Goal: Task Accomplishment & Management: Manage account settings

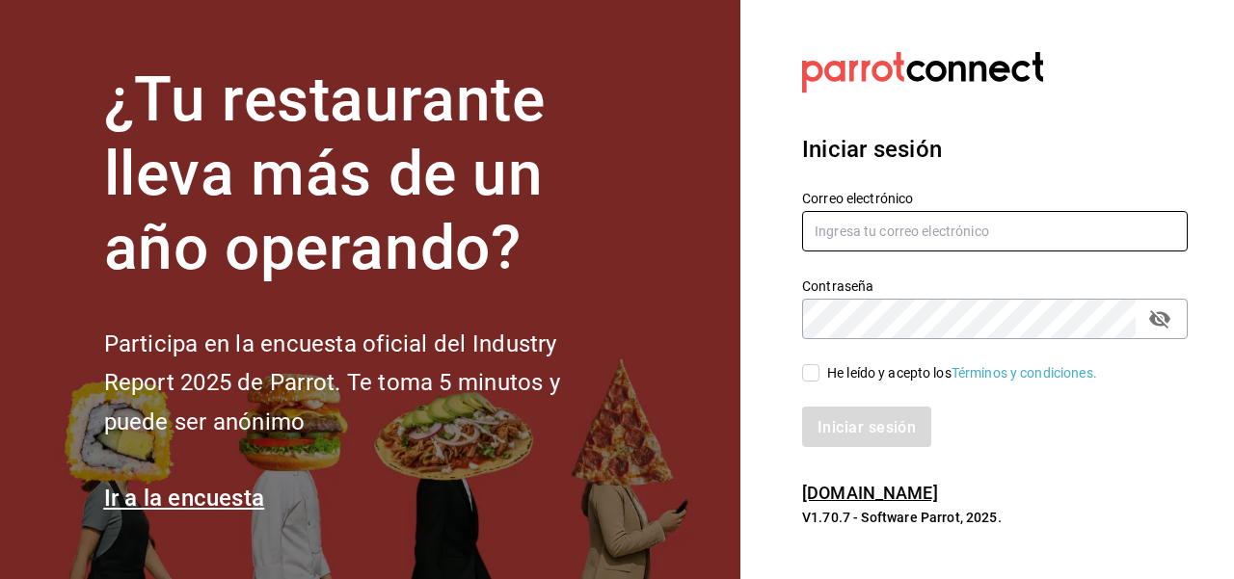
type input "[EMAIL_ADDRESS][DOMAIN_NAME]"
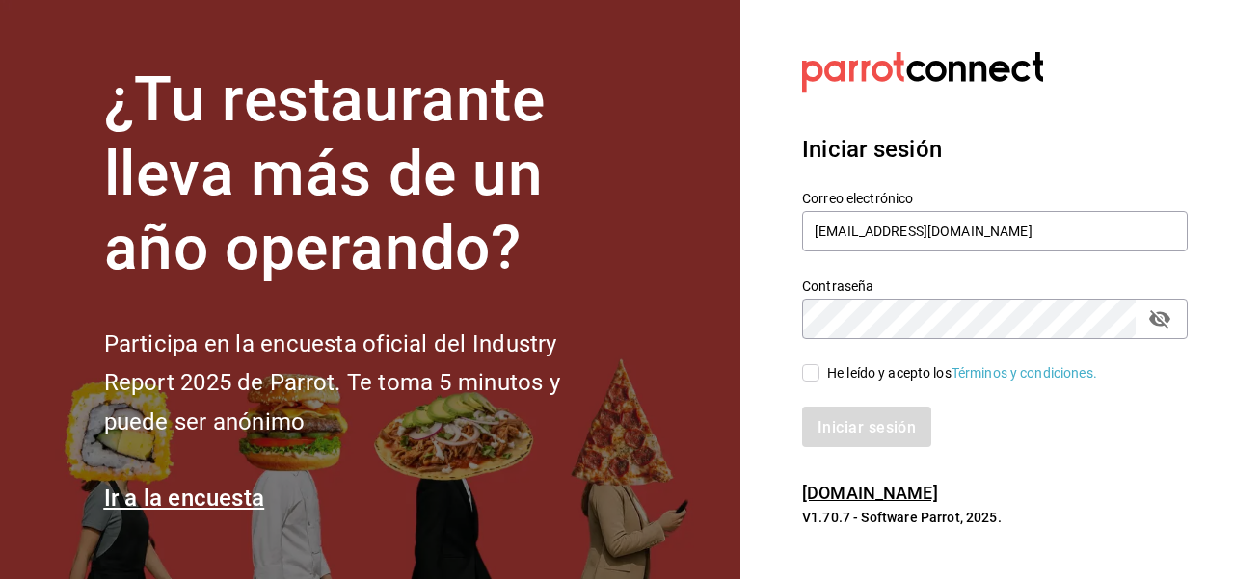
click at [812, 366] on input "He leído y acepto los Términos y condiciones." at bounding box center [810, 372] width 17 height 17
checkbox input "true"
click at [848, 439] on button "Iniciar sesión" at bounding box center [867, 427] width 131 height 40
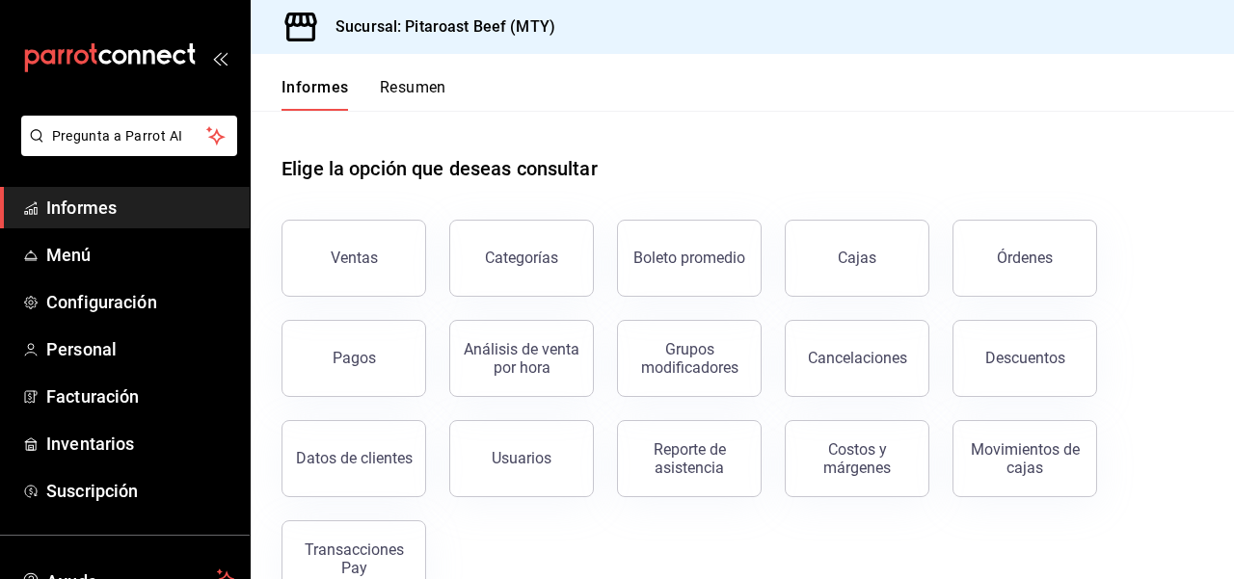
click at [1161, 519] on div "Ventas Categorías Boleto promedio Cajas Órdenes Pagos Análisis de venta por hor…" at bounding box center [730, 397] width 944 height 401
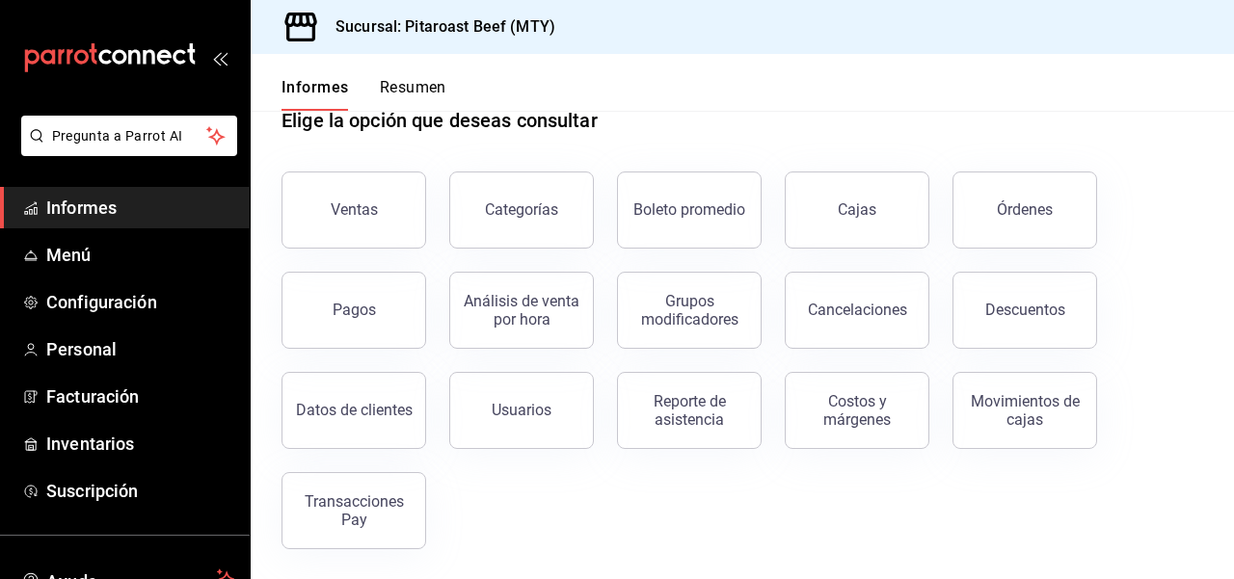
scroll to position [49, 0]
click at [86, 346] on font "Personal" at bounding box center [81, 349] width 70 height 20
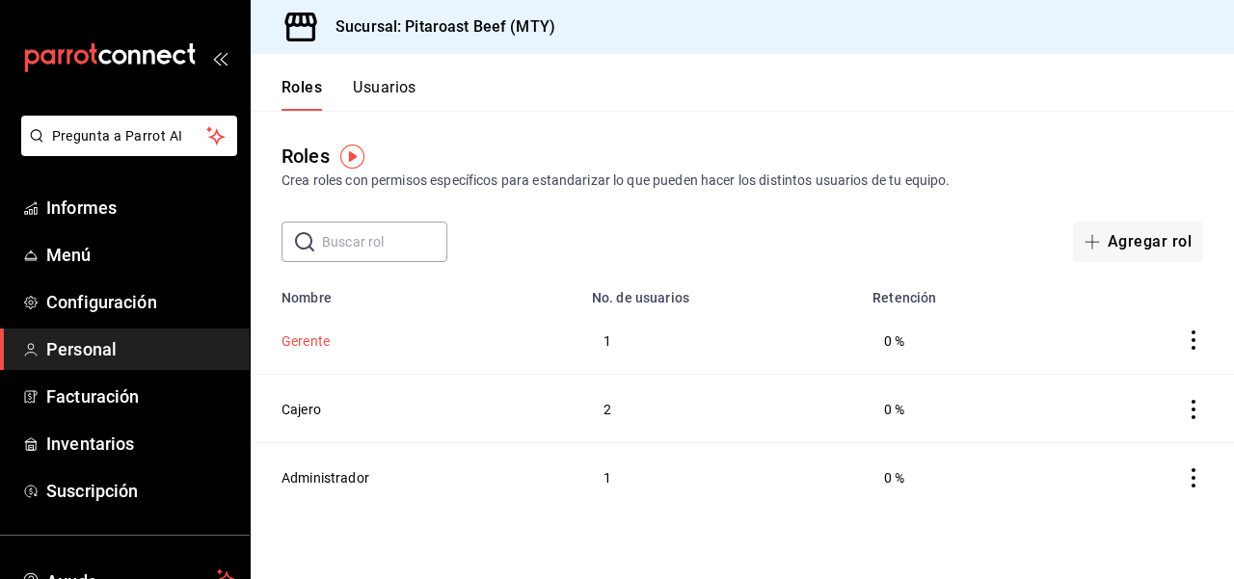
click at [317, 336] on font "Gerente" at bounding box center [305, 340] width 48 height 15
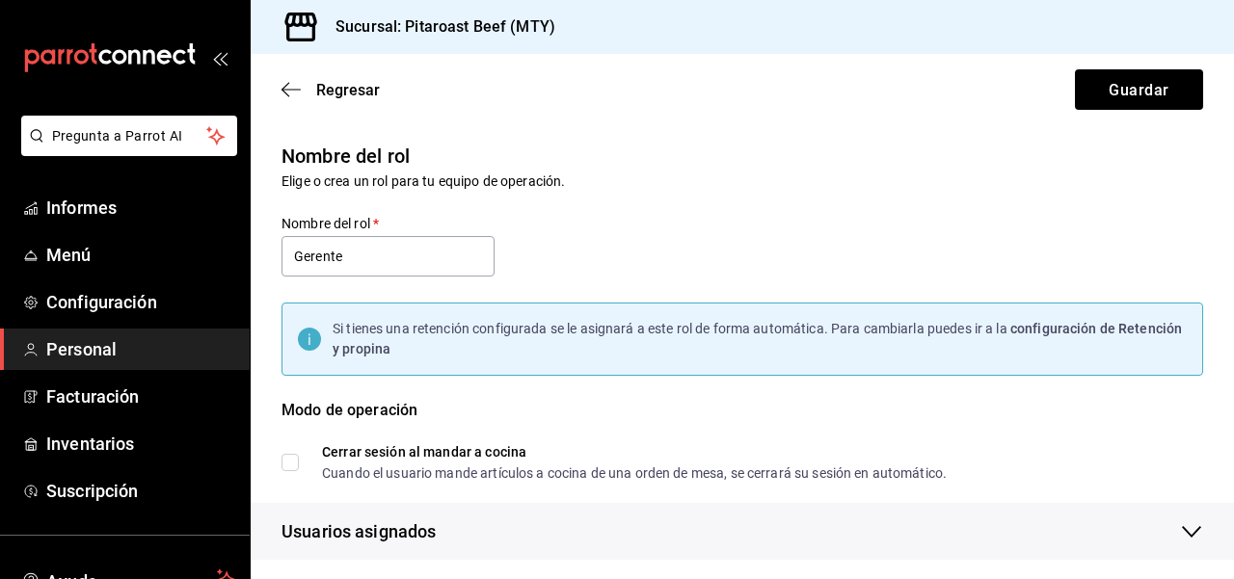
click at [1164, 407] on div "Modo de operación" at bounding box center [741, 422] width 921 height 46
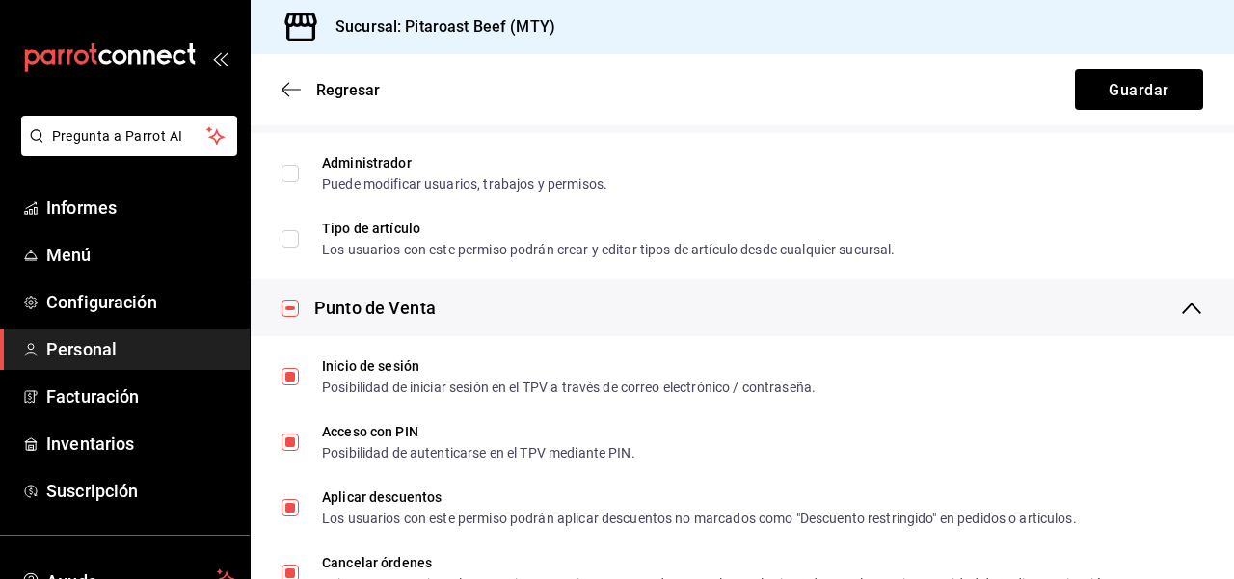
scroll to position [521, 0]
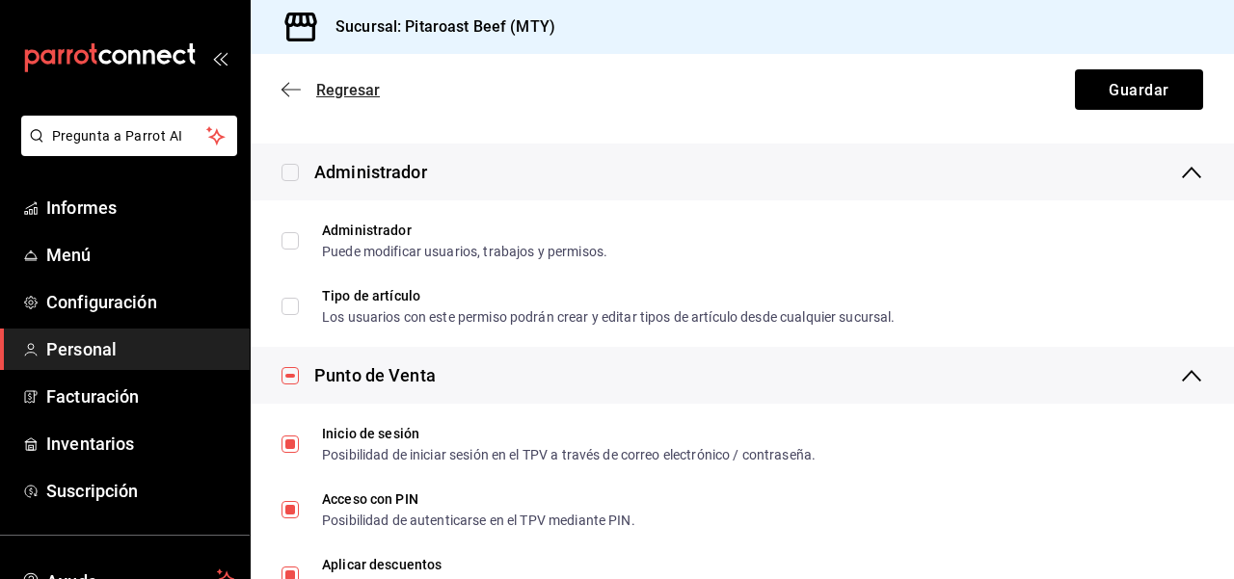
click at [282, 88] on icon "button" at bounding box center [285, 90] width 8 height 14
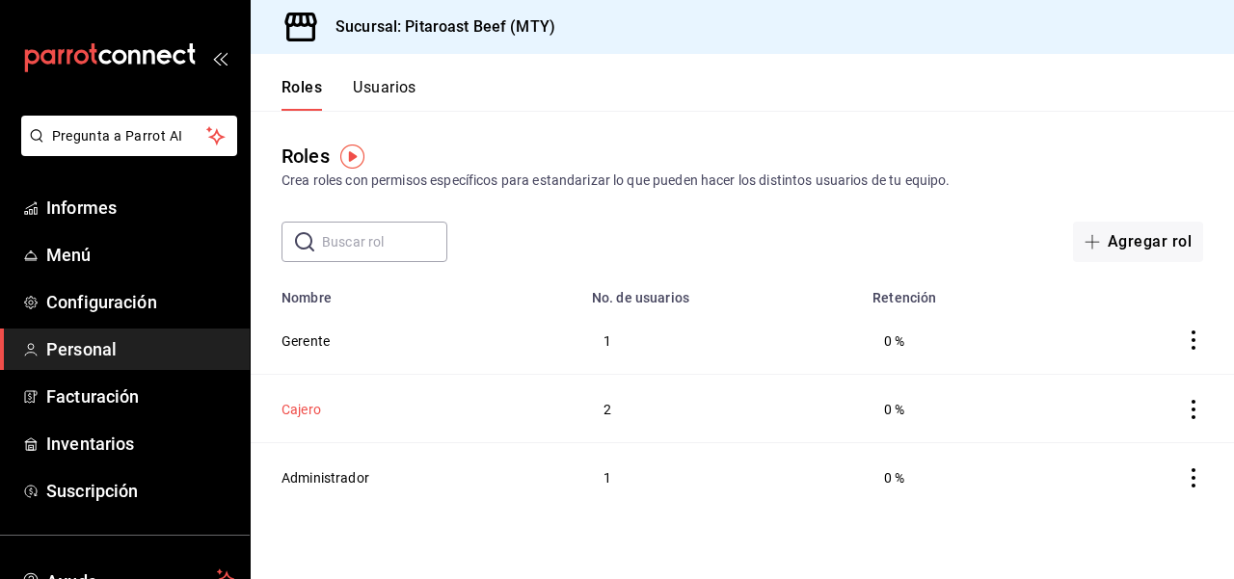
click at [309, 409] on font "Cajero" at bounding box center [301, 409] width 40 height 15
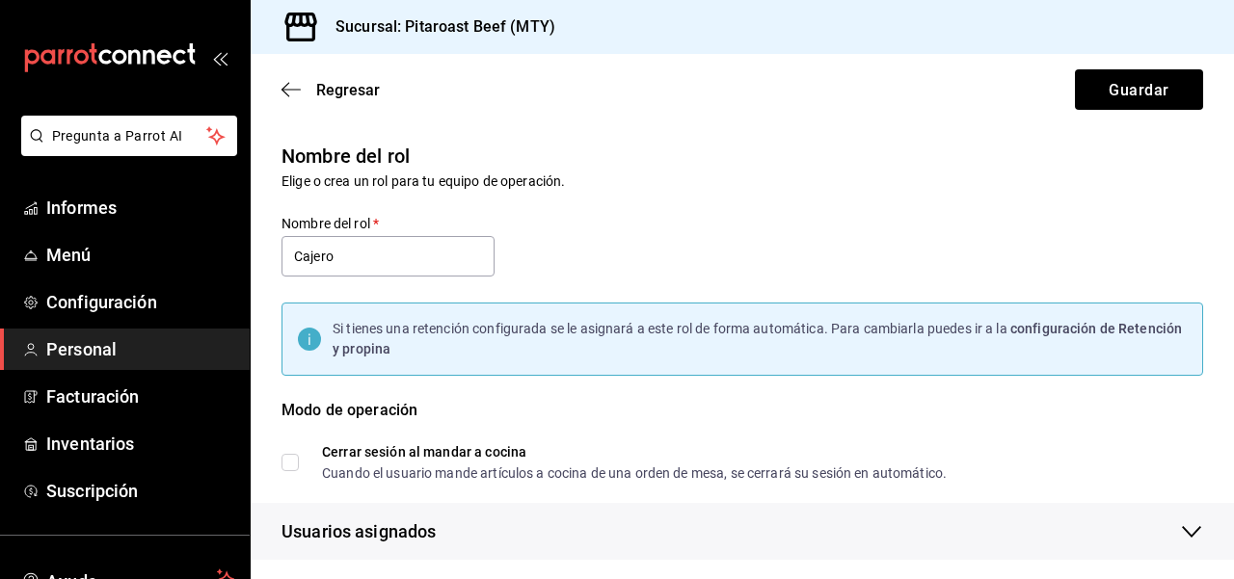
click at [1184, 414] on div "Modo de operación" at bounding box center [741, 422] width 921 height 46
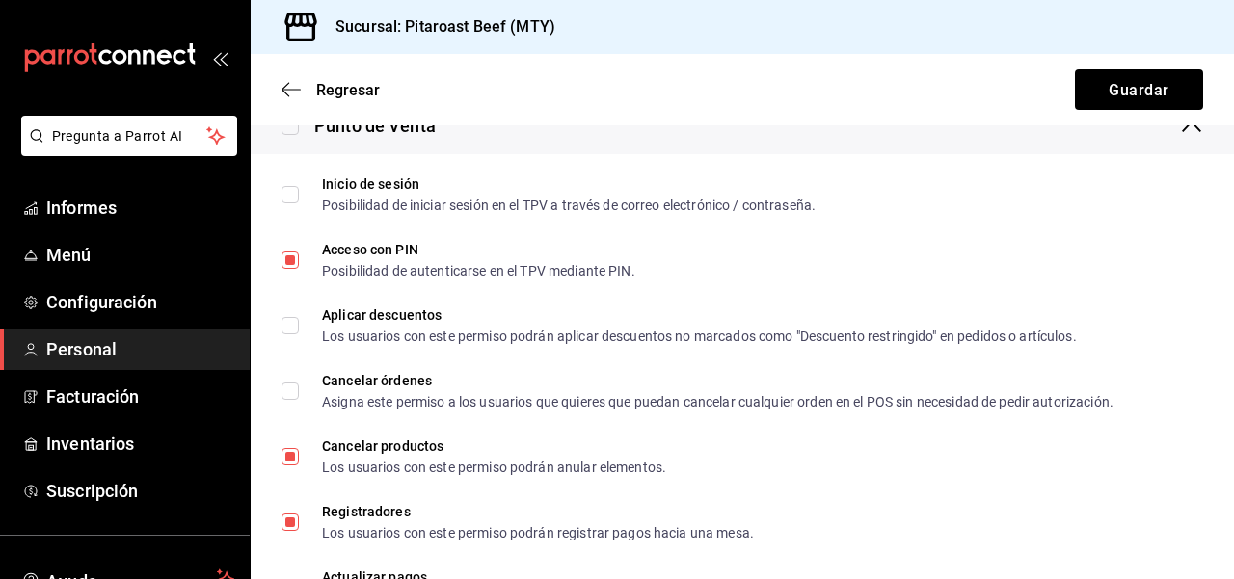
scroll to position [810, 0]
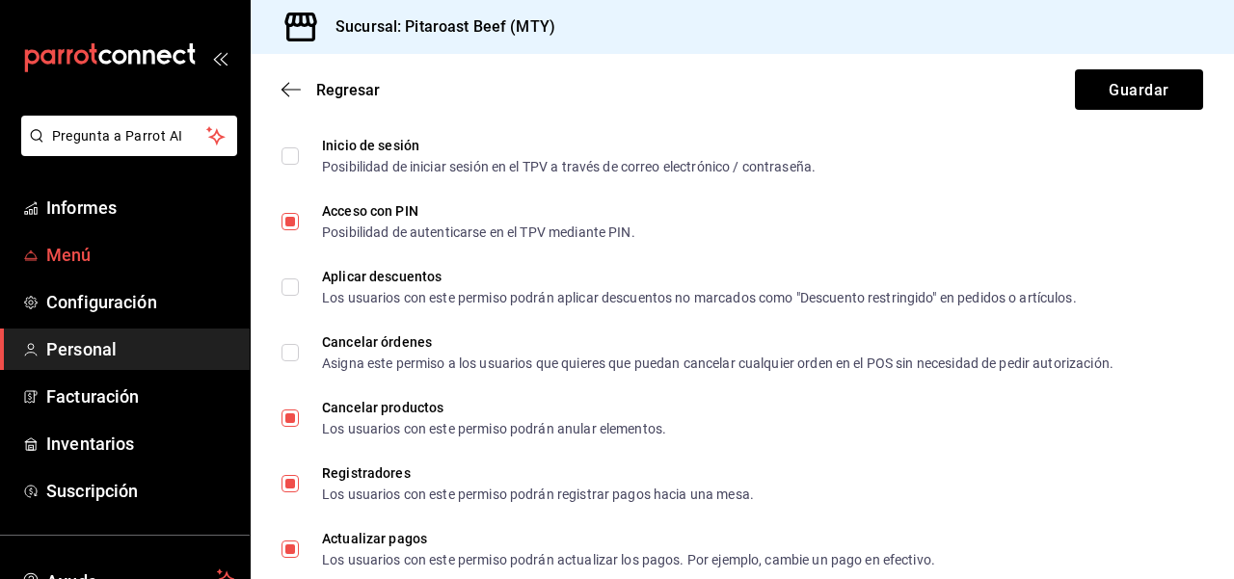
click at [67, 248] on font "Menú" at bounding box center [68, 255] width 45 height 20
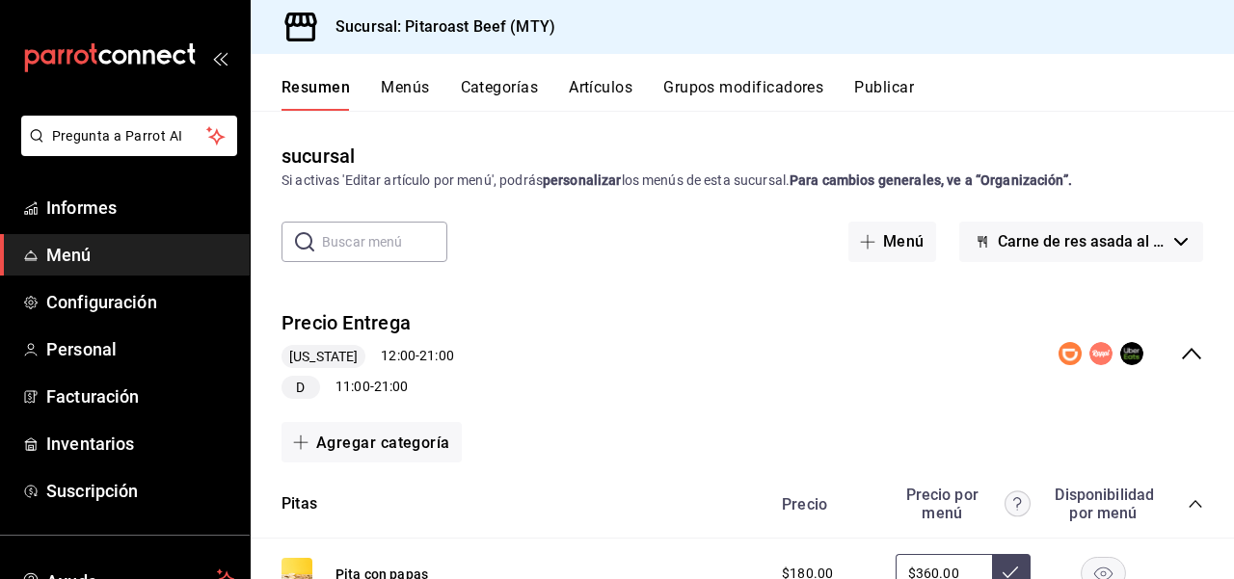
click at [409, 88] on font "Menús" at bounding box center [405, 87] width 48 height 18
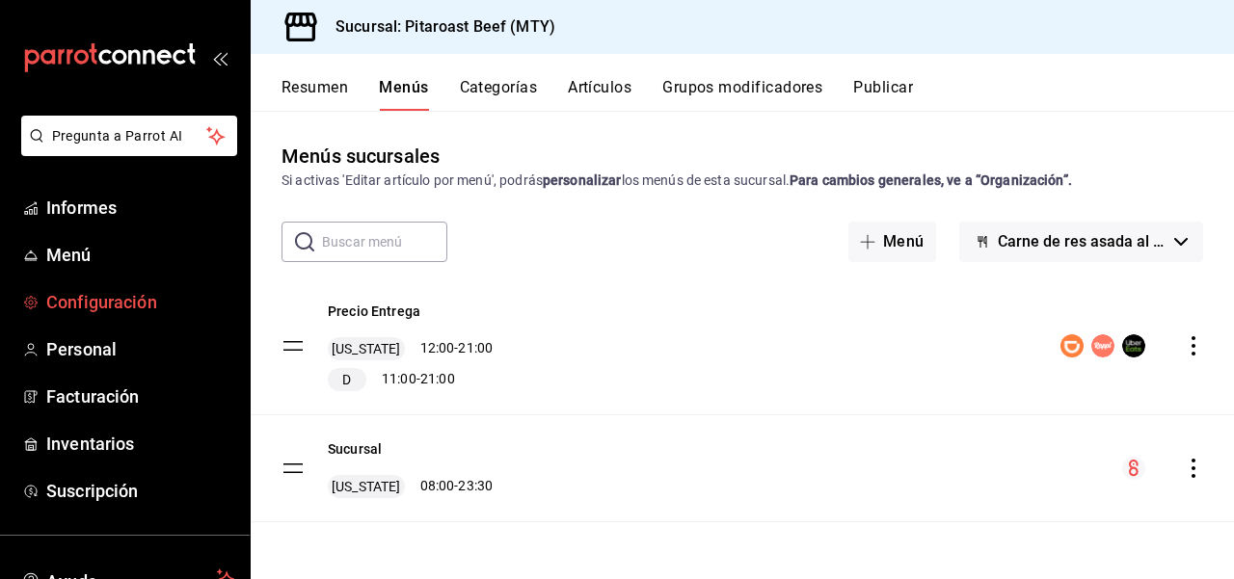
click at [66, 307] on font "Configuración" at bounding box center [101, 302] width 111 height 20
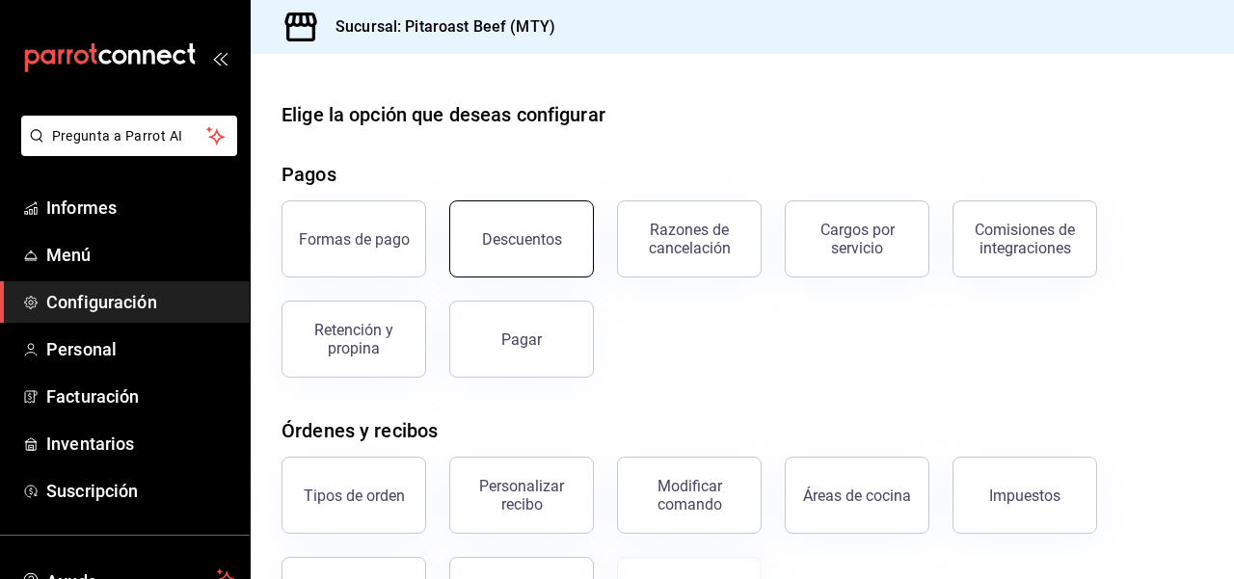
click at [546, 244] on font "Descuentos" at bounding box center [522, 239] width 80 height 18
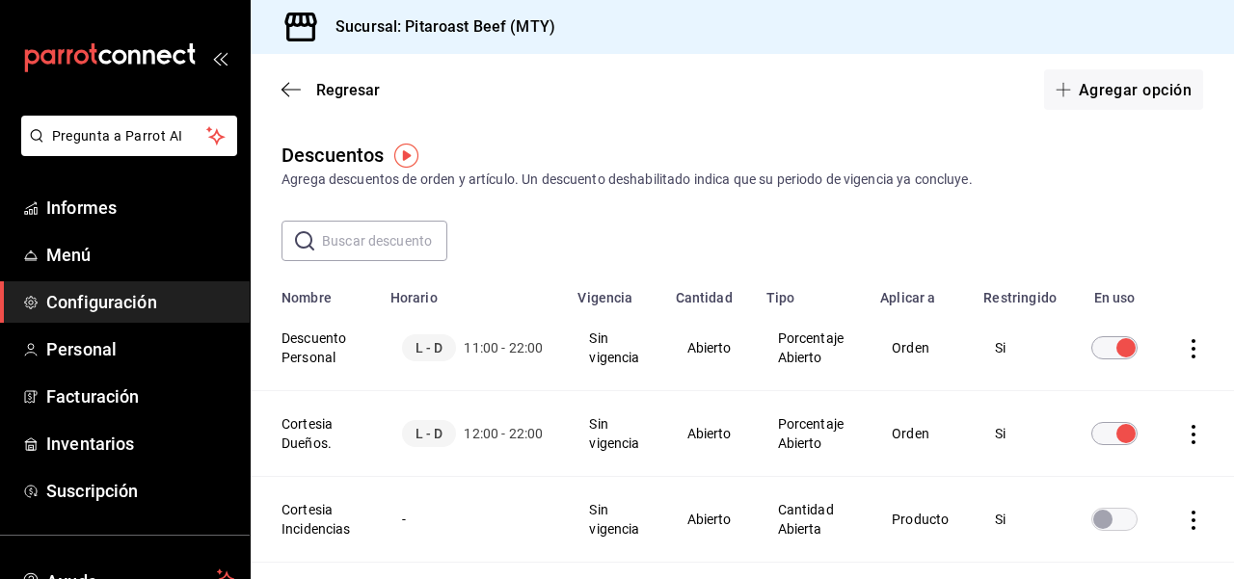
click at [1178, 187] on div "Agrega descuentos de orden y artículo. Un descuento deshabilitado indica que su…" at bounding box center [741, 180] width 921 height 20
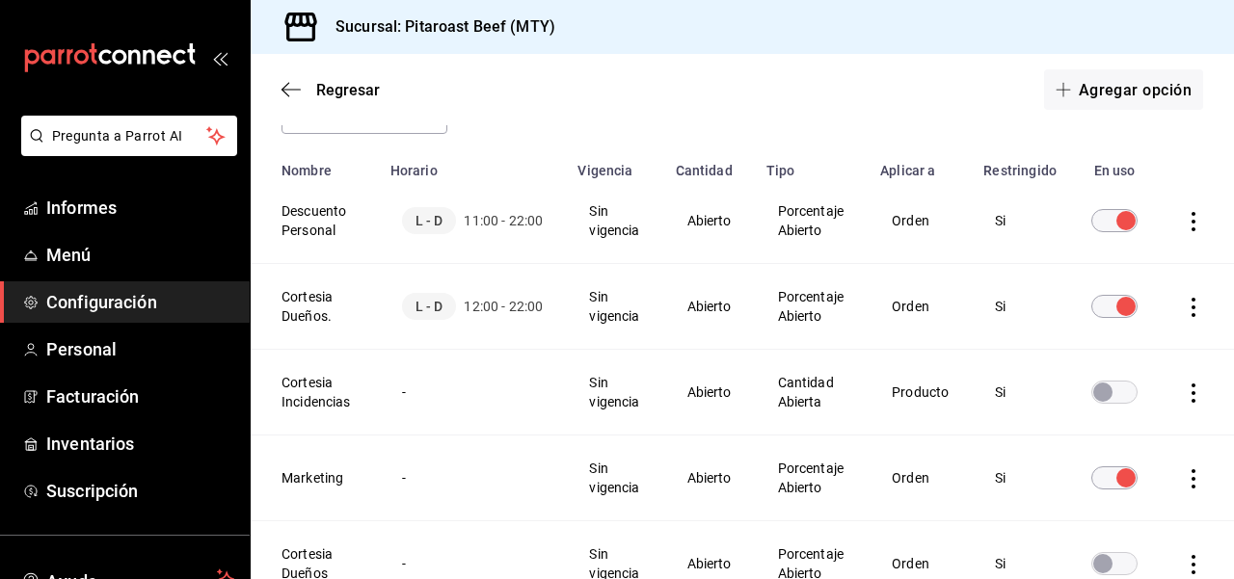
scroll to position [154, 0]
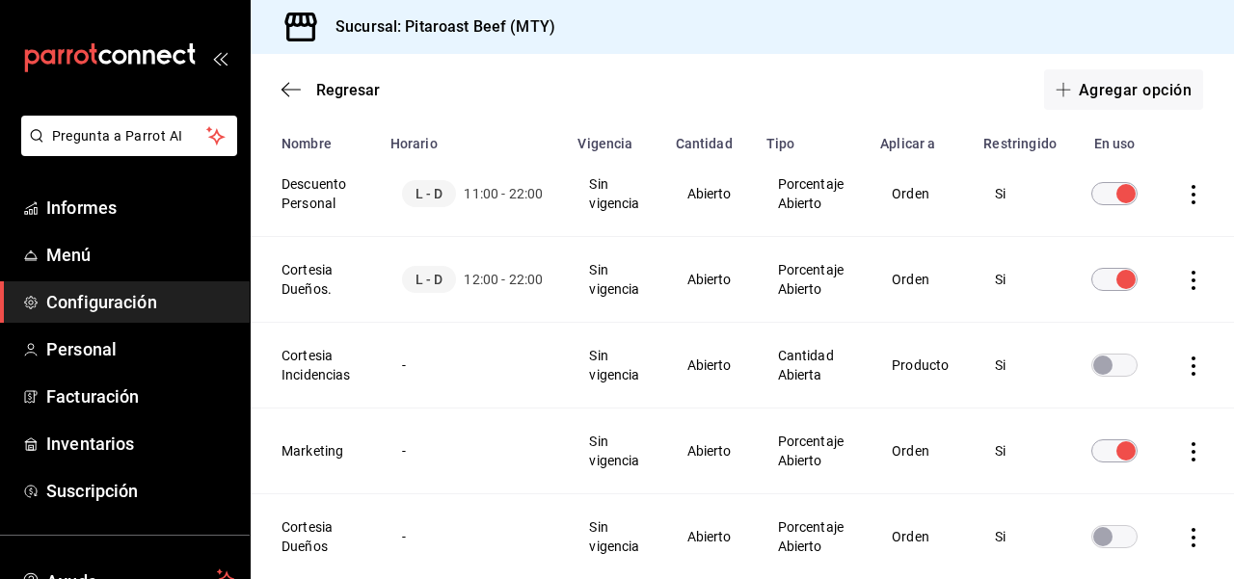
click at [1000, 190] on td "Si" at bounding box center [1019, 194] width 96 height 86
click at [1196, 196] on icon "actions" at bounding box center [1193, 194] width 19 height 19
click at [1147, 161] on font "Duplicar" at bounding box center [1123, 167] width 49 height 15
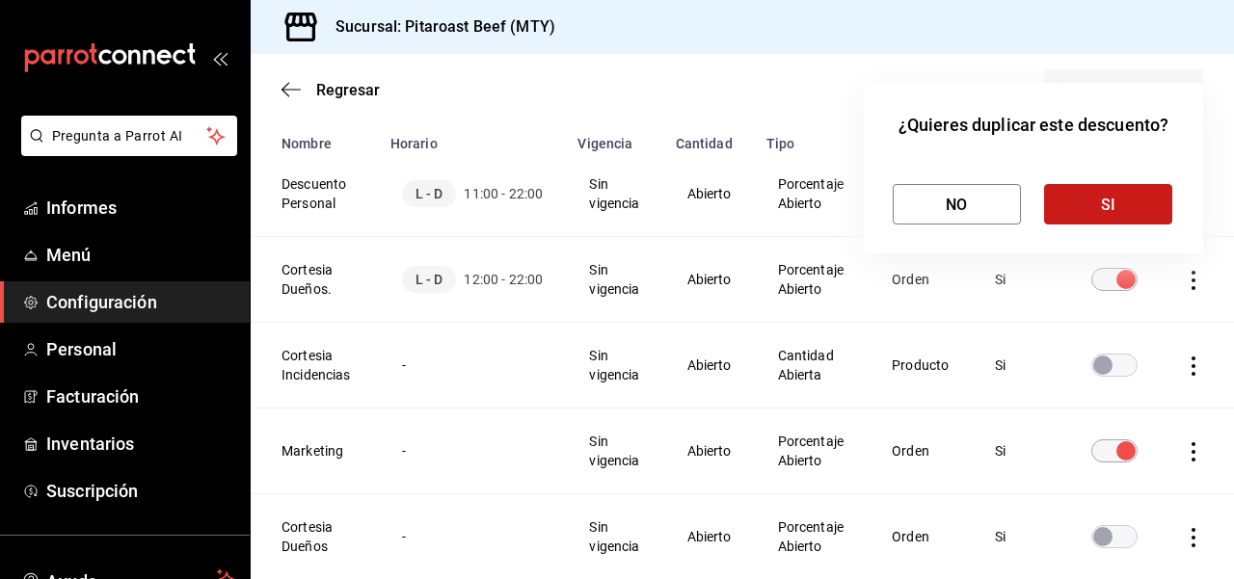
click at [1126, 203] on button "SI" at bounding box center [1108, 204] width 128 height 40
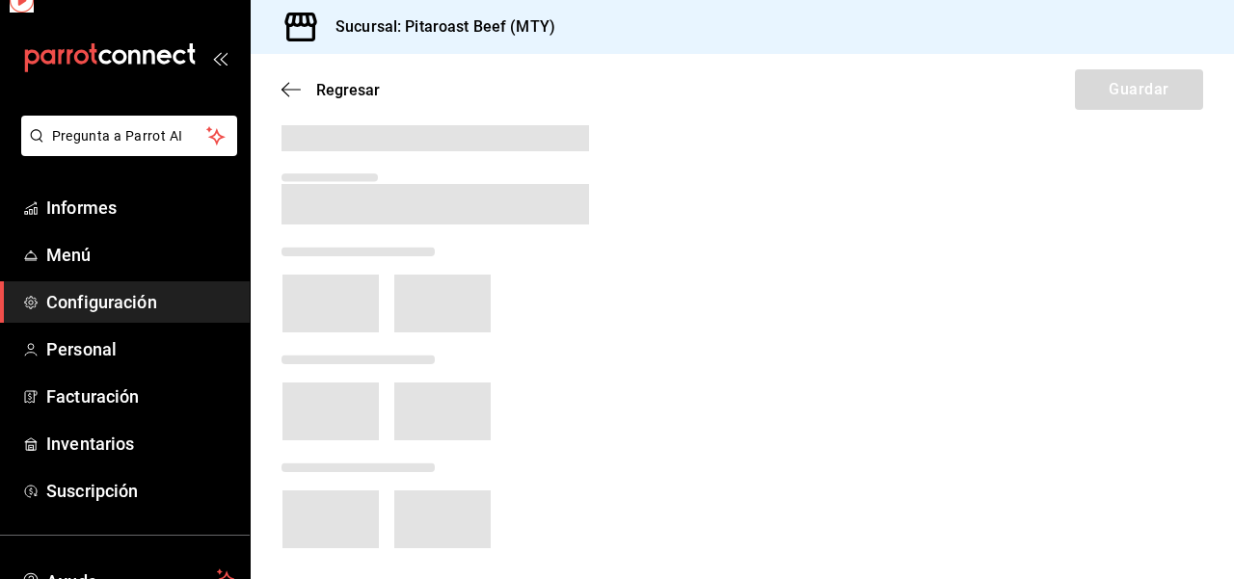
scroll to position [117, 0]
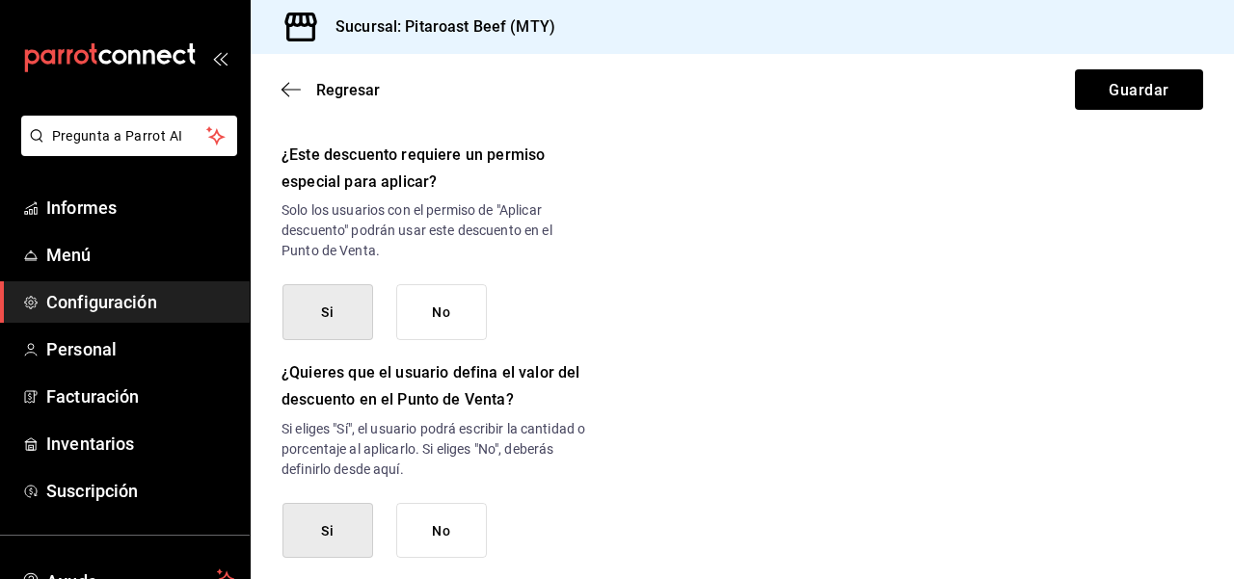
scroll to position [848, 0]
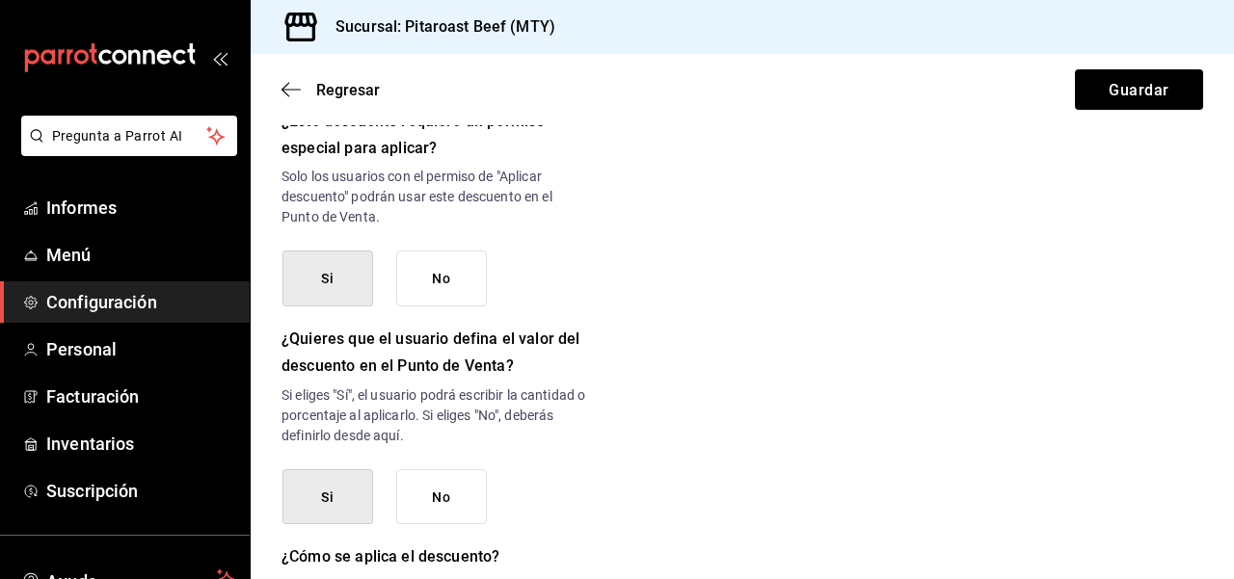
click at [321, 287] on font "Si" at bounding box center [327, 279] width 13 height 15
click at [333, 306] on button "Si" at bounding box center [327, 279] width 91 height 56
type button "true"
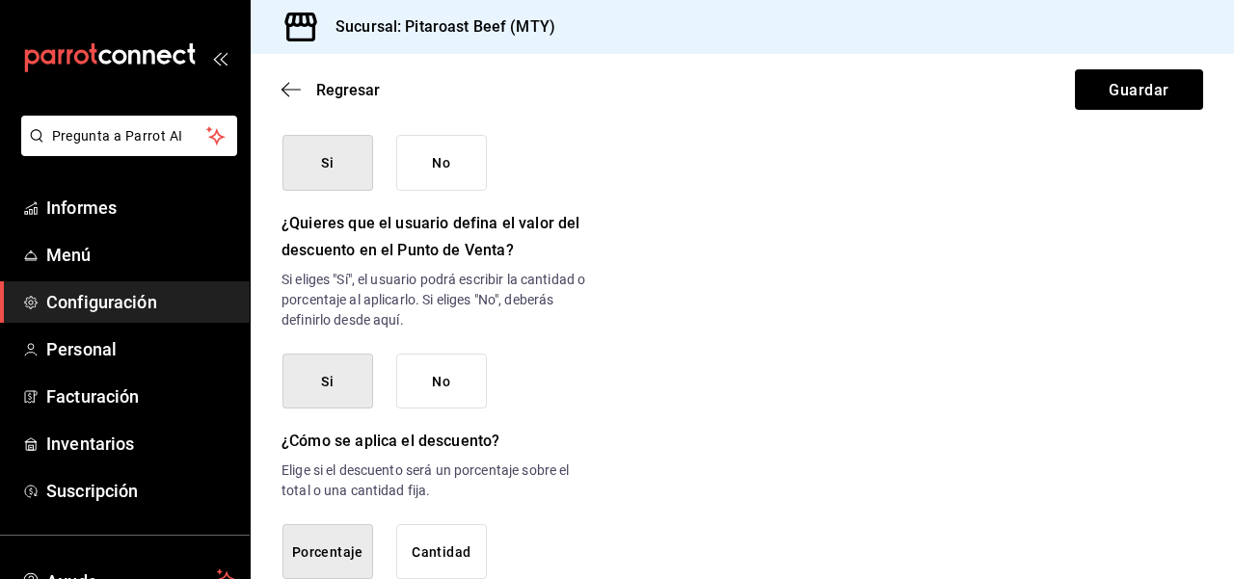
scroll to position [1002, 0]
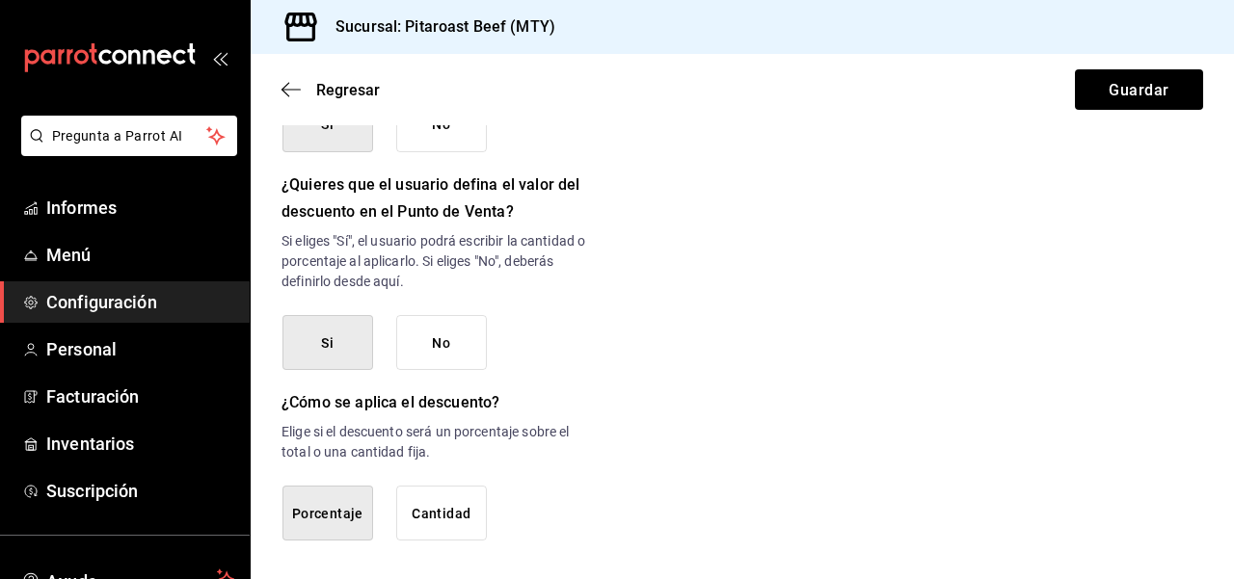
click at [456, 355] on button "No" at bounding box center [441, 343] width 91 height 56
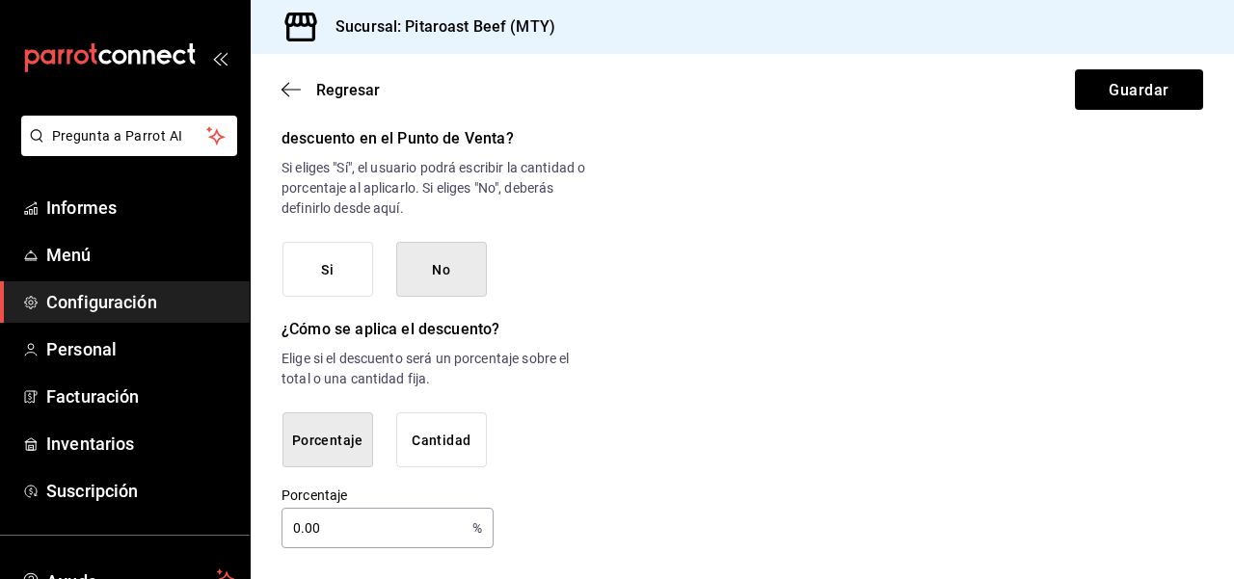
scroll to position [1096, 0]
click at [1157, 92] on font "Guardar" at bounding box center [1138, 89] width 60 height 18
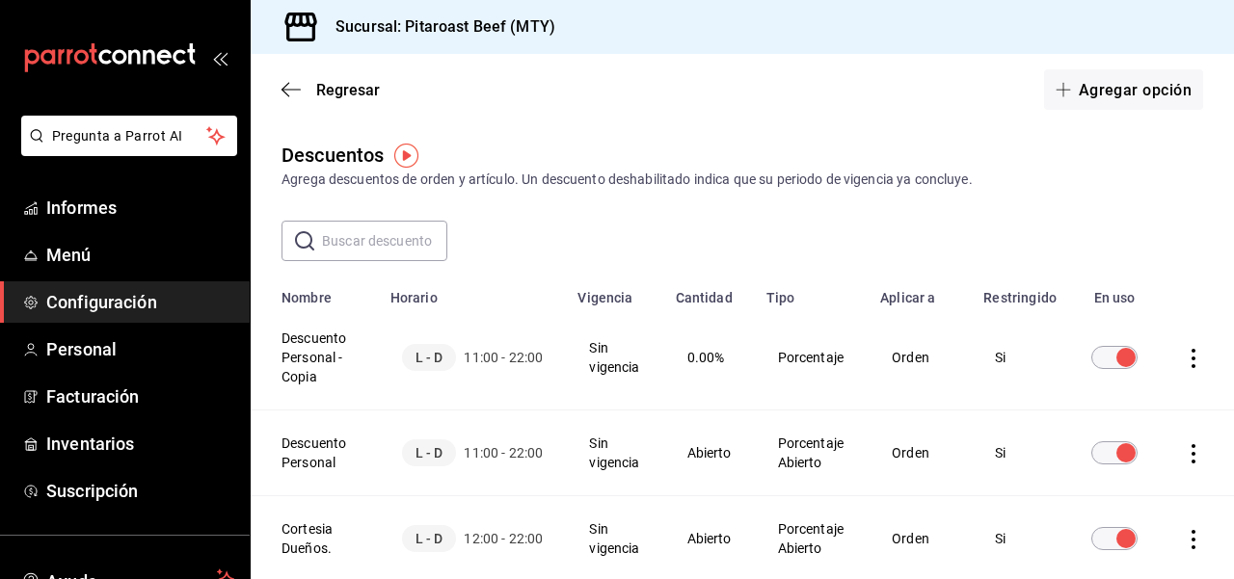
click at [1000, 373] on td "Si" at bounding box center [1019, 358] width 96 height 105
click at [1193, 356] on icon "actions" at bounding box center [1193, 358] width 19 height 19
click at [1180, 169] on div at bounding box center [617, 289] width 1234 height 579
click at [1193, 459] on icon "actions" at bounding box center [1193, 453] width 19 height 19
click at [1134, 469] on span "Eliminar" at bounding box center [1106, 480] width 84 height 23
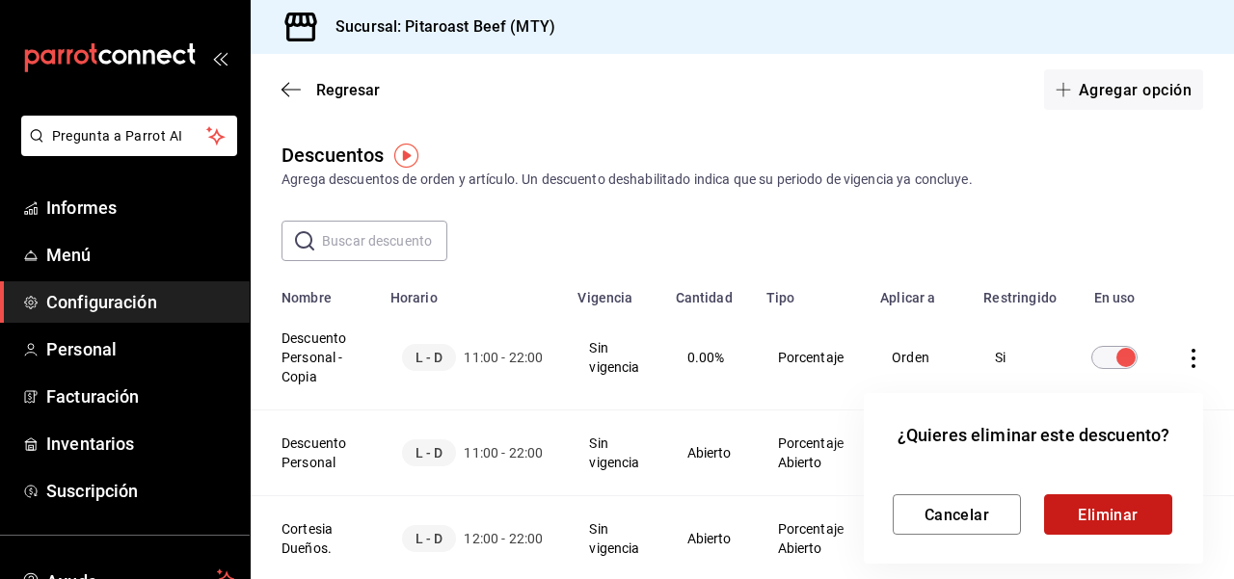
click at [1122, 508] on font "Eliminar" at bounding box center [1107, 514] width 61 height 18
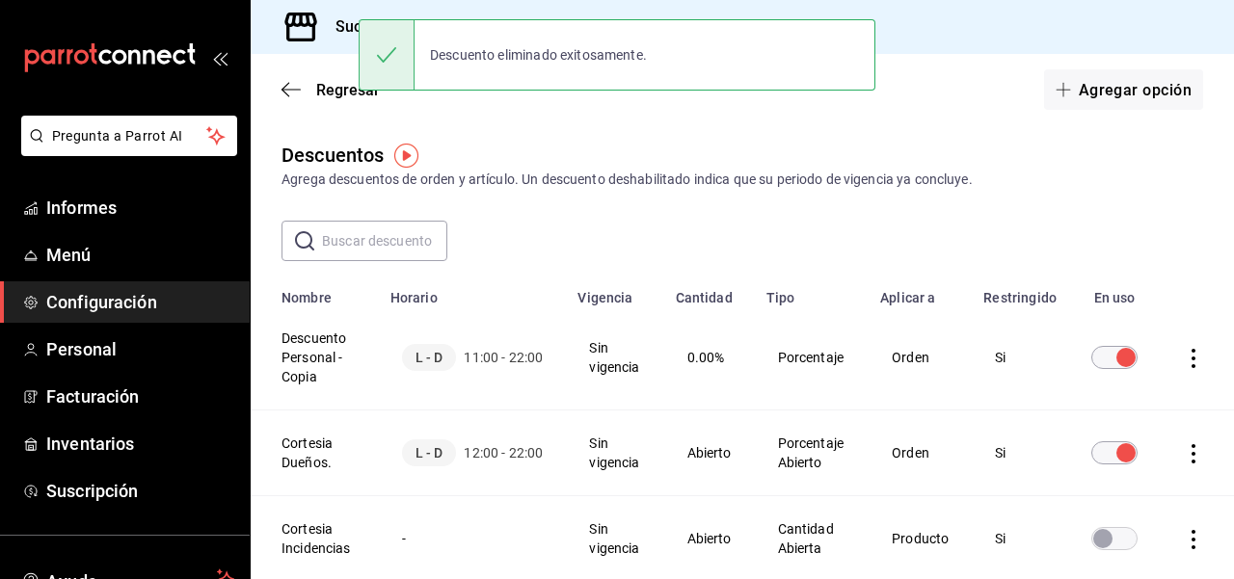
click at [1195, 356] on icon "actions" at bounding box center [1193, 358] width 19 height 19
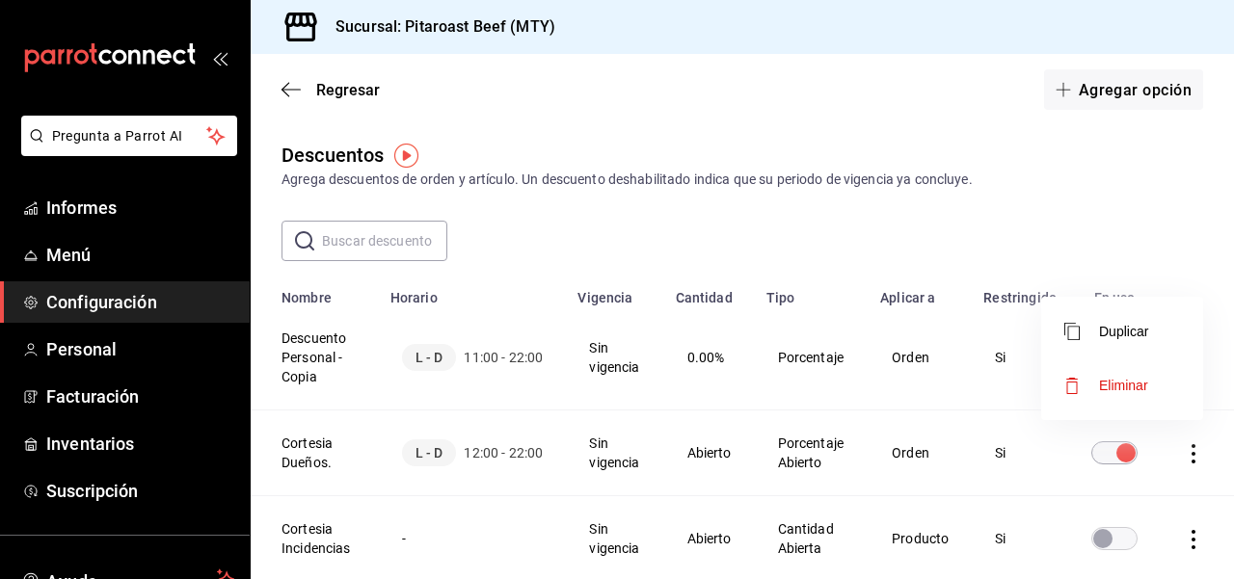
click at [1158, 326] on li "Duplicar" at bounding box center [1122, 332] width 162 height 54
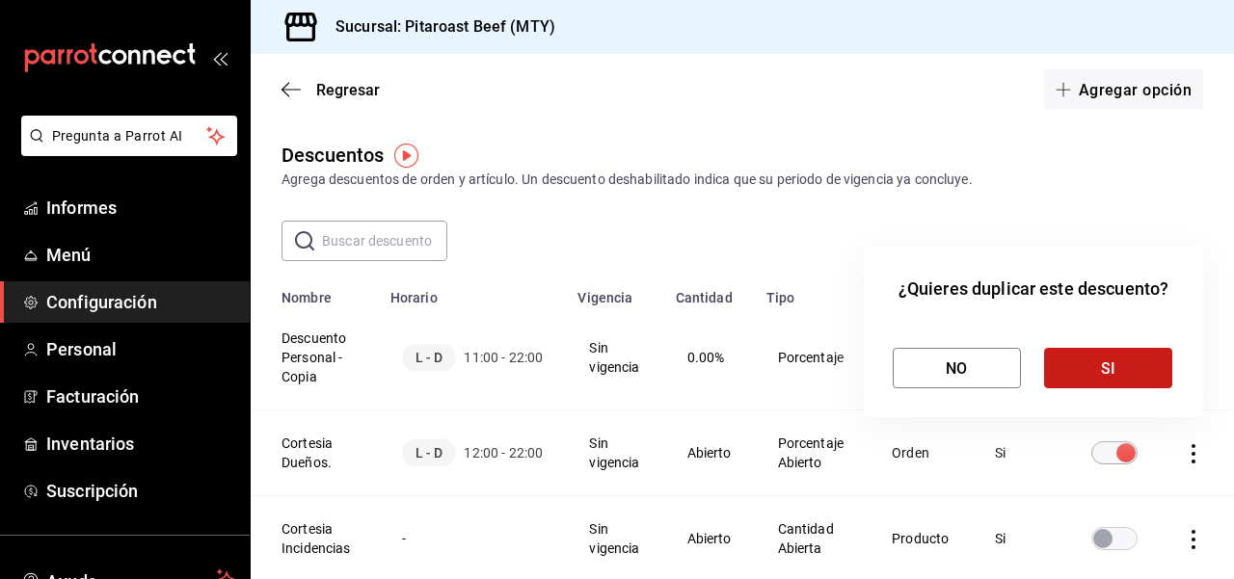
click at [1132, 365] on button "SI" at bounding box center [1108, 368] width 128 height 40
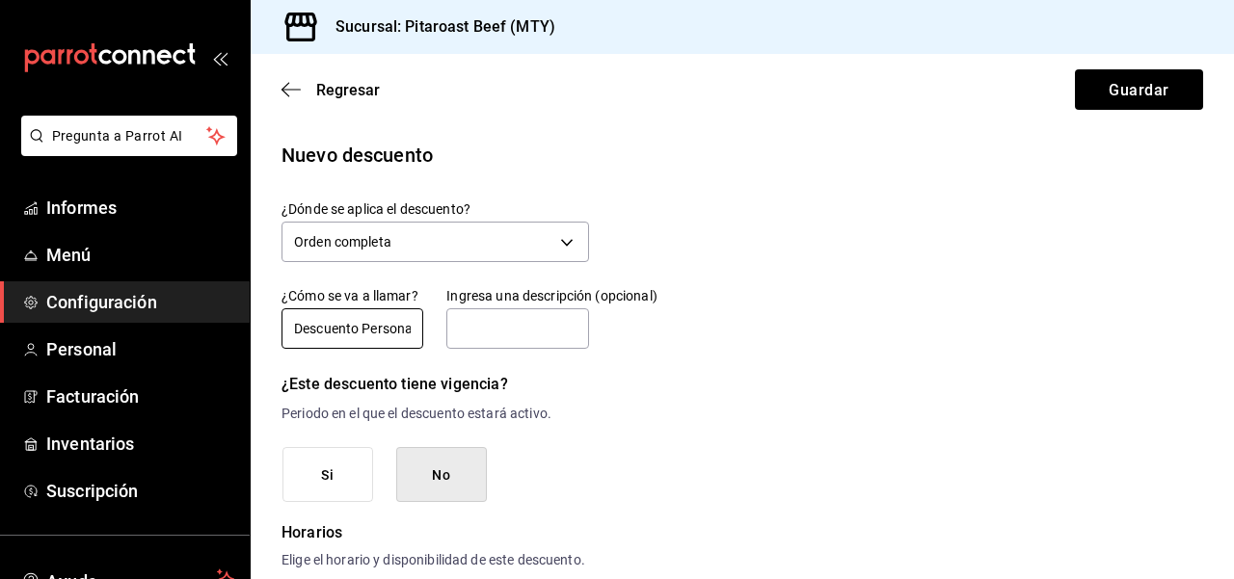
click at [390, 325] on input "Descuento Personal - Copia - Copia" at bounding box center [352, 328] width 142 height 40
type input "Descuento Personal"
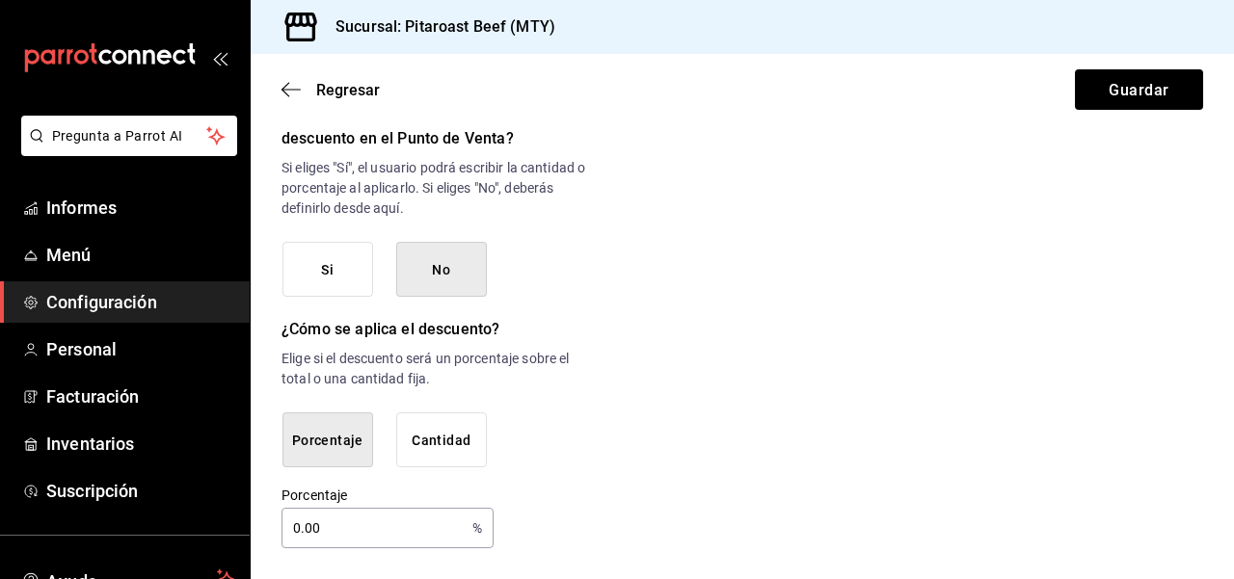
scroll to position [1096, 0]
click at [1140, 83] on font "Guardar" at bounding box center [1138, 89] width 60 height 18
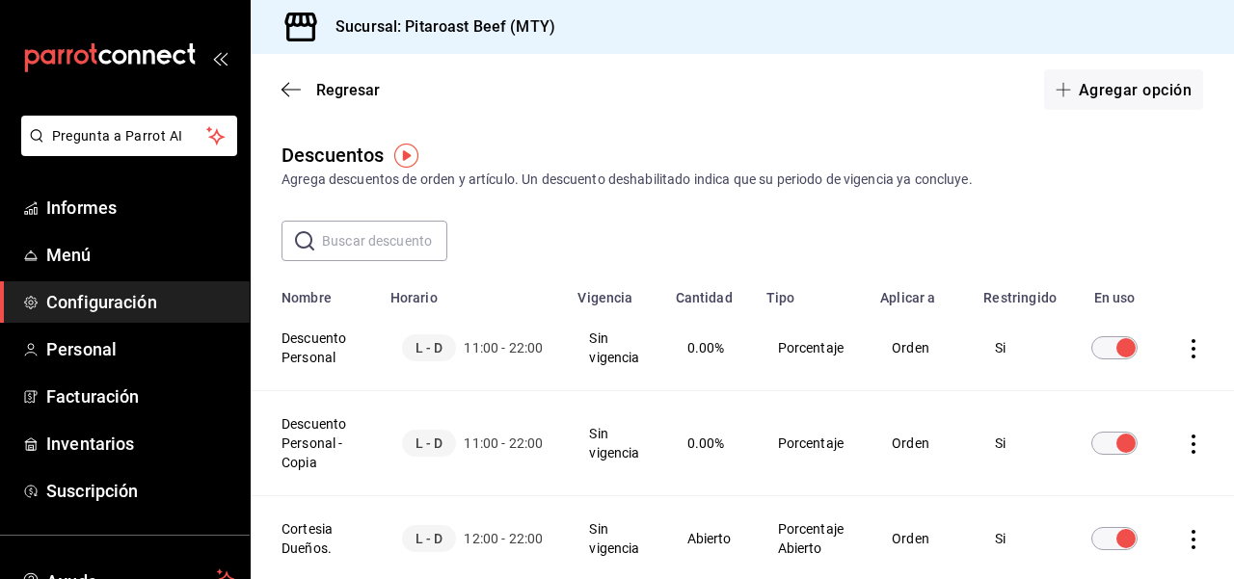
click at [1196, 444] on icon "actions" at bounding box center [1193, 444] width 19 height 19
click at [1152, 473] on li "Eliminar" at bounding box center [1122, 471] width 162 height 54
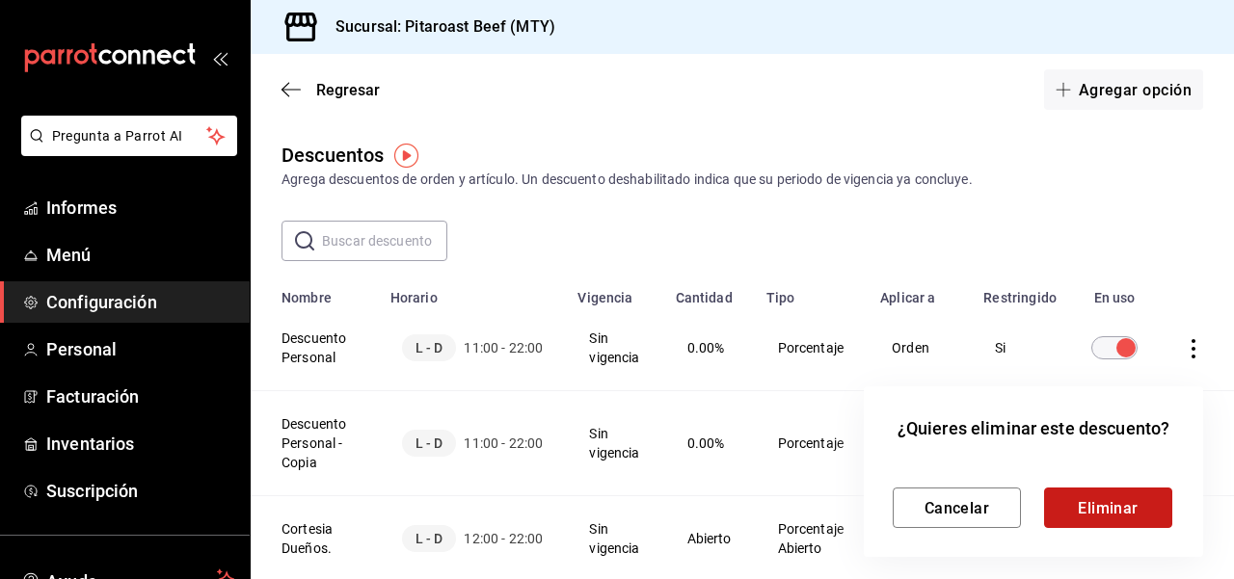
click at [1132, 517] on font "Eliminar" at bounding box center [1107, 507] width 61 height 18
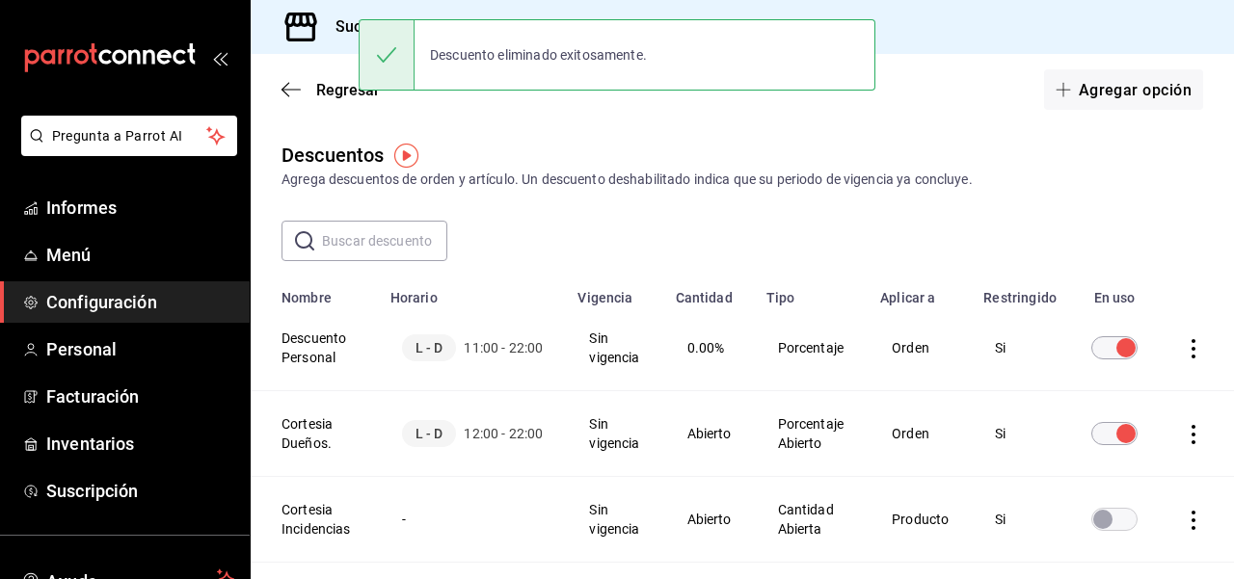
click at [1207, 163] on div "Descuentos Agrega descuentos de orden y artículo. Un descuento deshabilitado in…" at bounding box center [742, 165] width 983 height 49
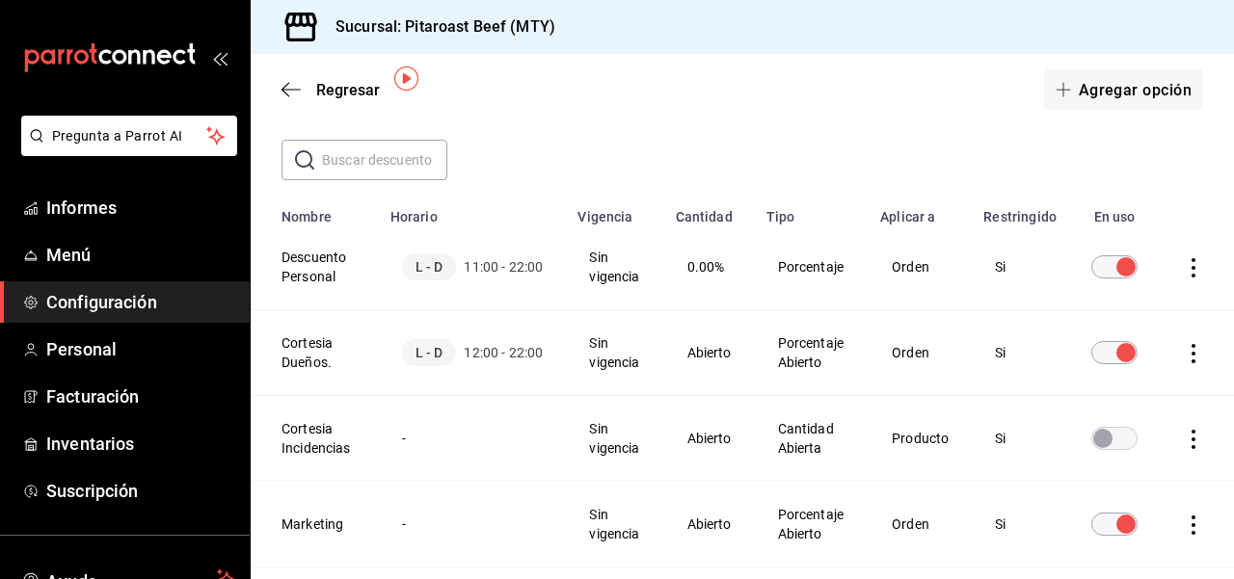
scroll to position [77, 0]
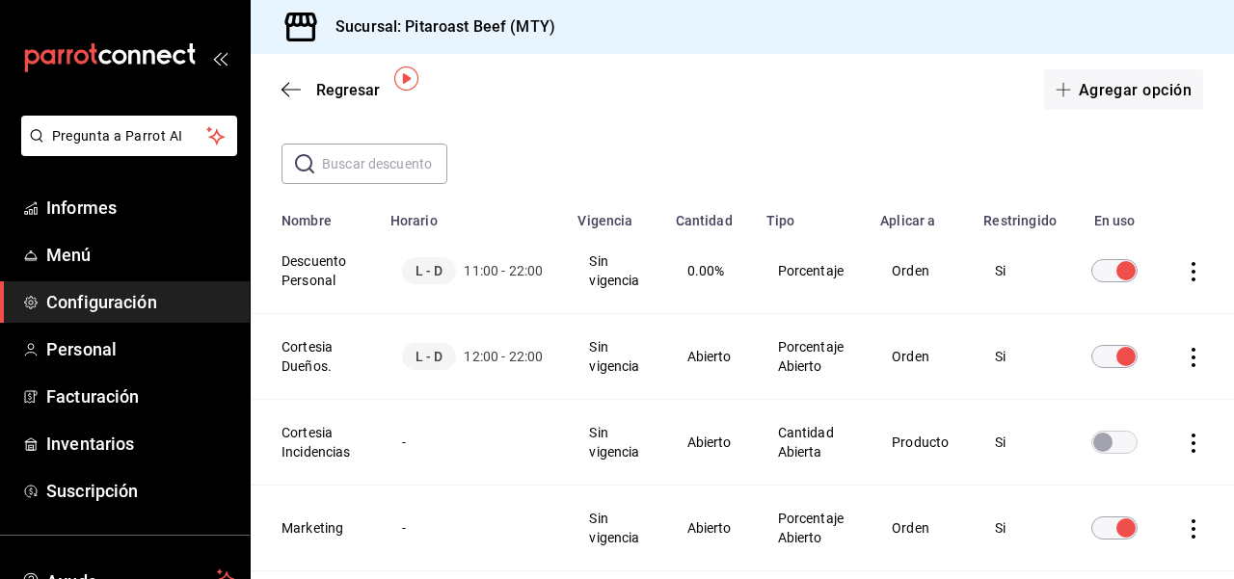
click at [900, 355] on td "Orden" at bounding box center [919, 357] width 103 height 86
click at [821, 355] on td "Porcentaje Abierto" at bounding box center [812, 357] width 115 height 86
click at [771, 355] on td "Porcentaje Abierto" at bounding box center [812, 357] width 115 height 86
click at [308, 348] on th "Cortesia Dueños." at bounding box center [315, 357] width 128 height 86
click at [1194, 357] on icon "actions" at bounding box center [1193, 357] width 4 height 19
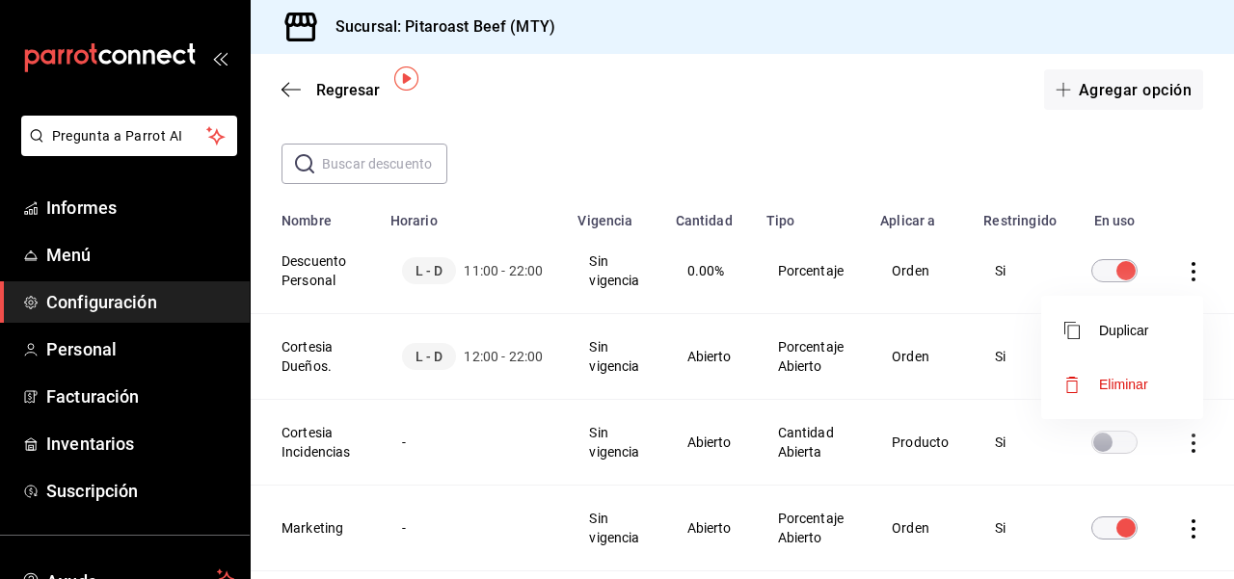
click at [1151, 327] on li "Duplicar" at bounding box center [1122, 331] width 162 height 54
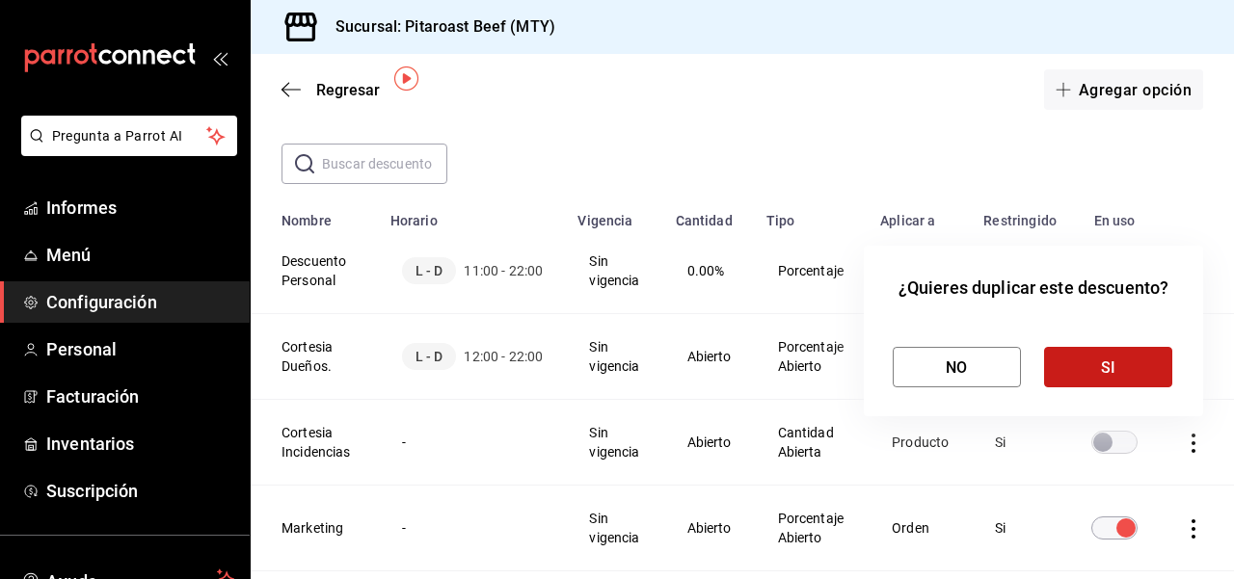
click at [1133, 369] on button "SI" at bounding box center [1108, 367] width 128 height 40
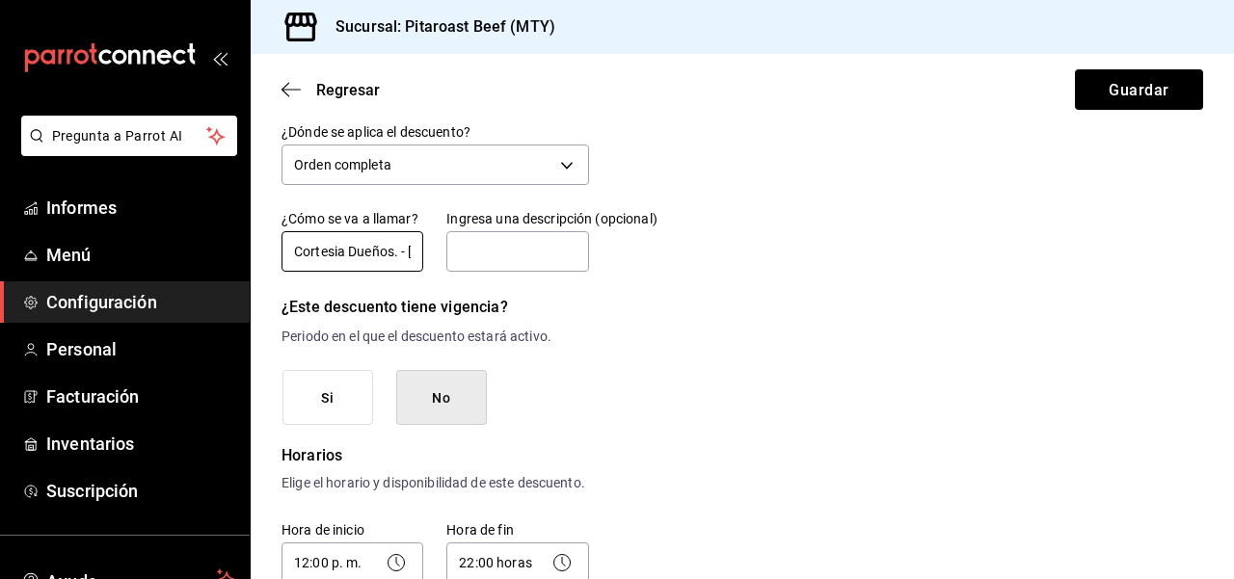
click at [405, 255] on input "Cortesia Dueños. - [GEOGRAPHIC_DATA]" at bounding box center [352, 251] width 142 height 40
type input "Cortesia Dueños"
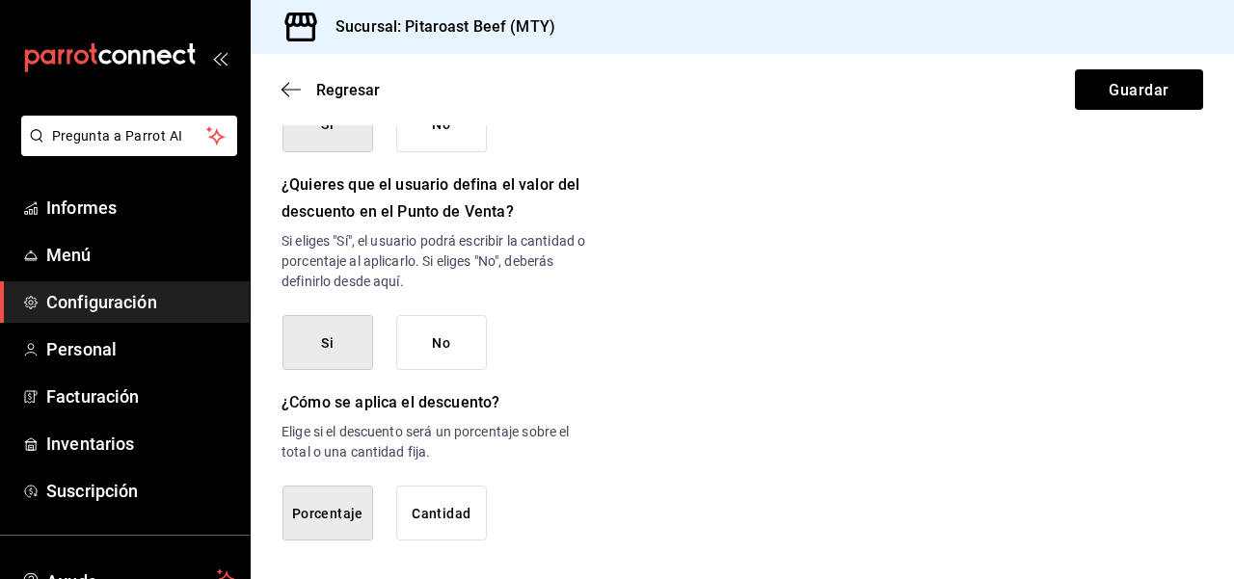
scroll to position [1034, 0]
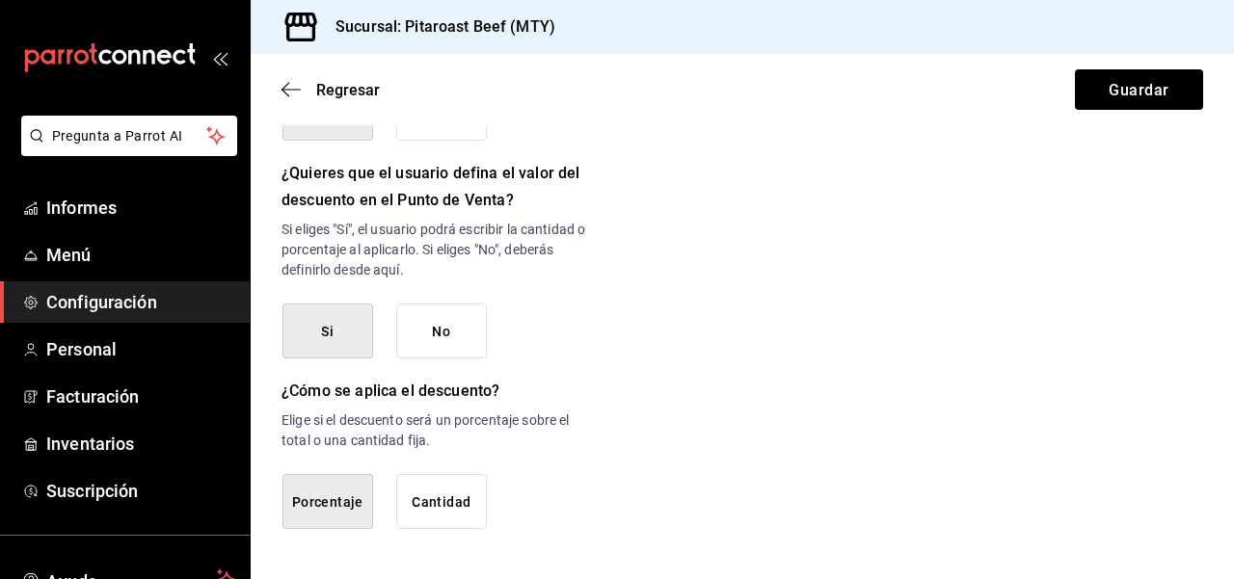
click at [464, 324] on button "No" at bounding box center [441, 332] width 91 height 56
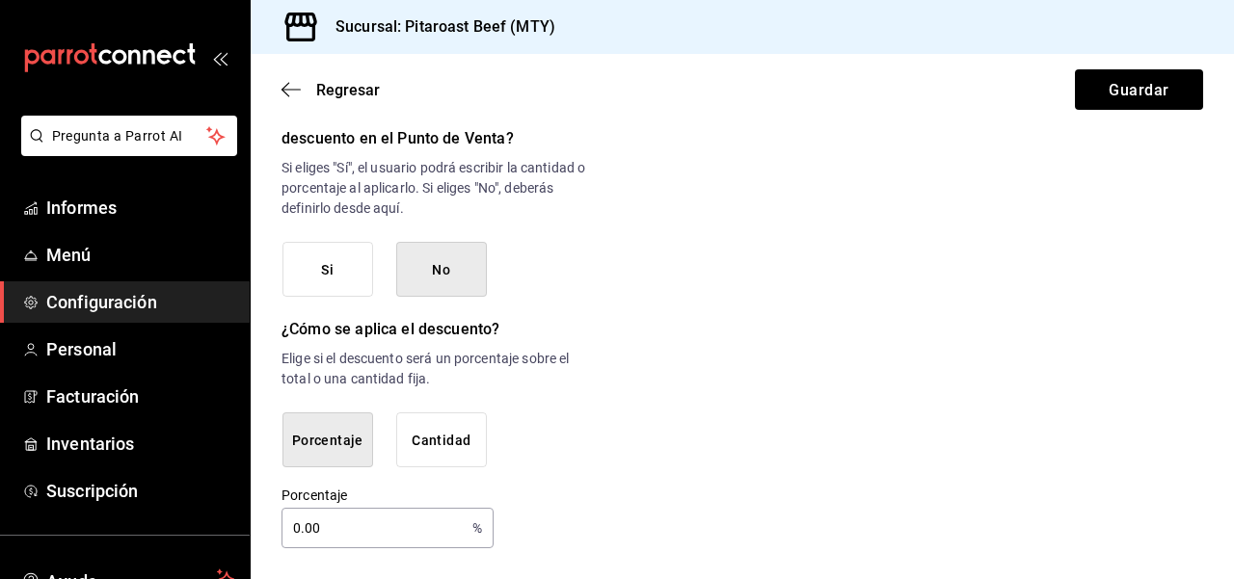
scroll to position [1096, 0]
click at [1137, 96] on font "Guardar" at bounding box center [1138, 89] width 60 height 18
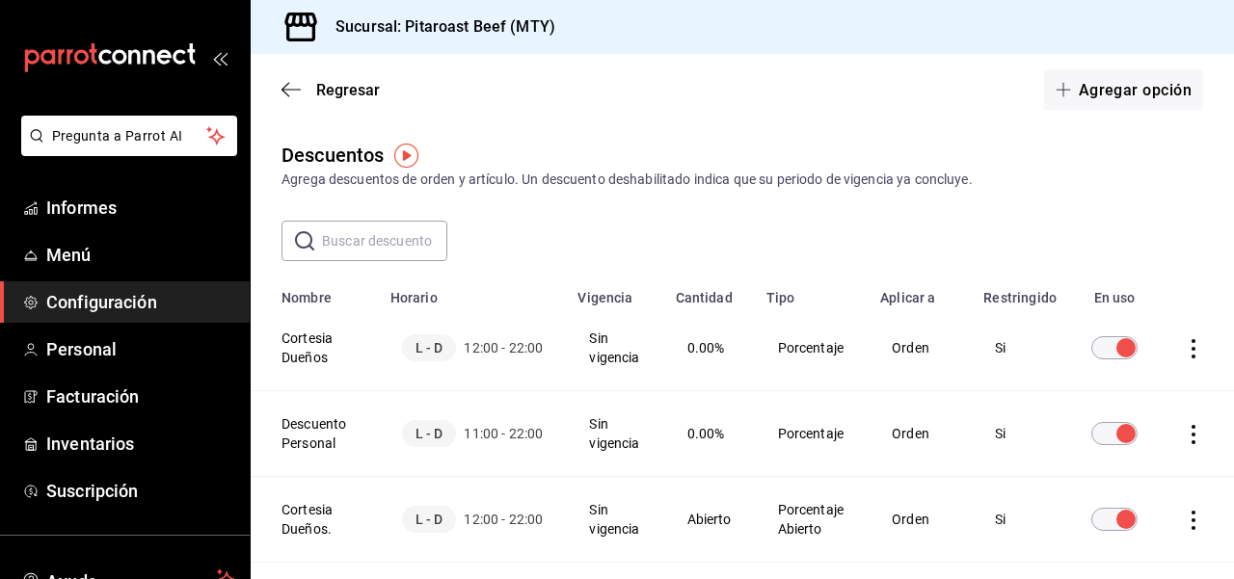
click at [1199, 178] on div "Agrega descuentos de orden y artículo. Un descuento deshabilitado indica que su…" at bounding box center [741, 180] width 921 height 20
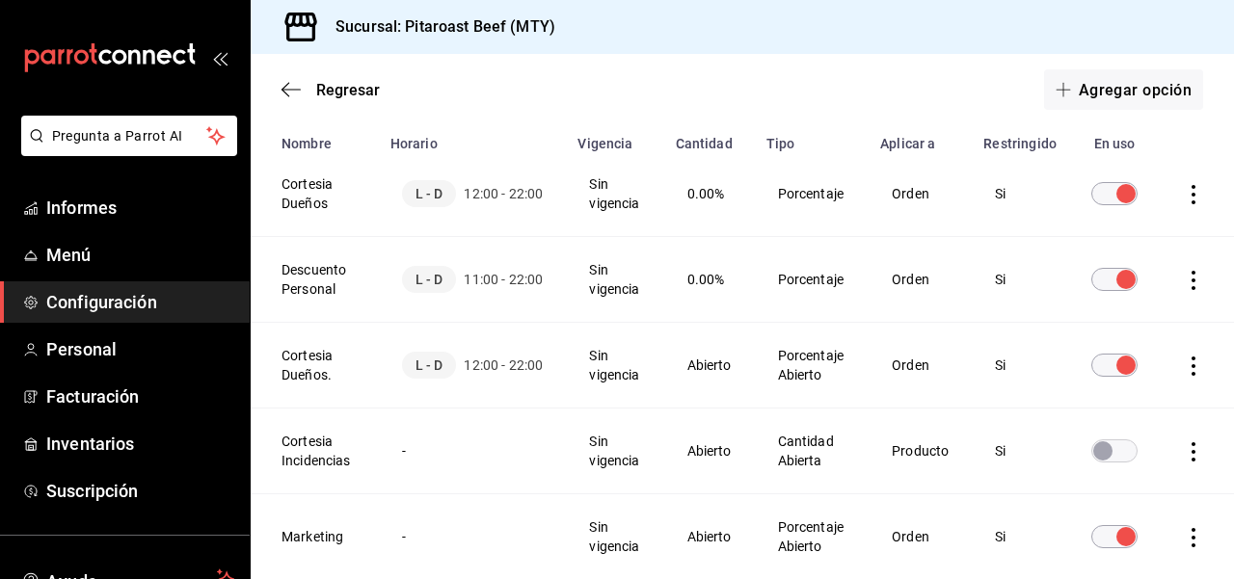
scroll to position [193, 0]
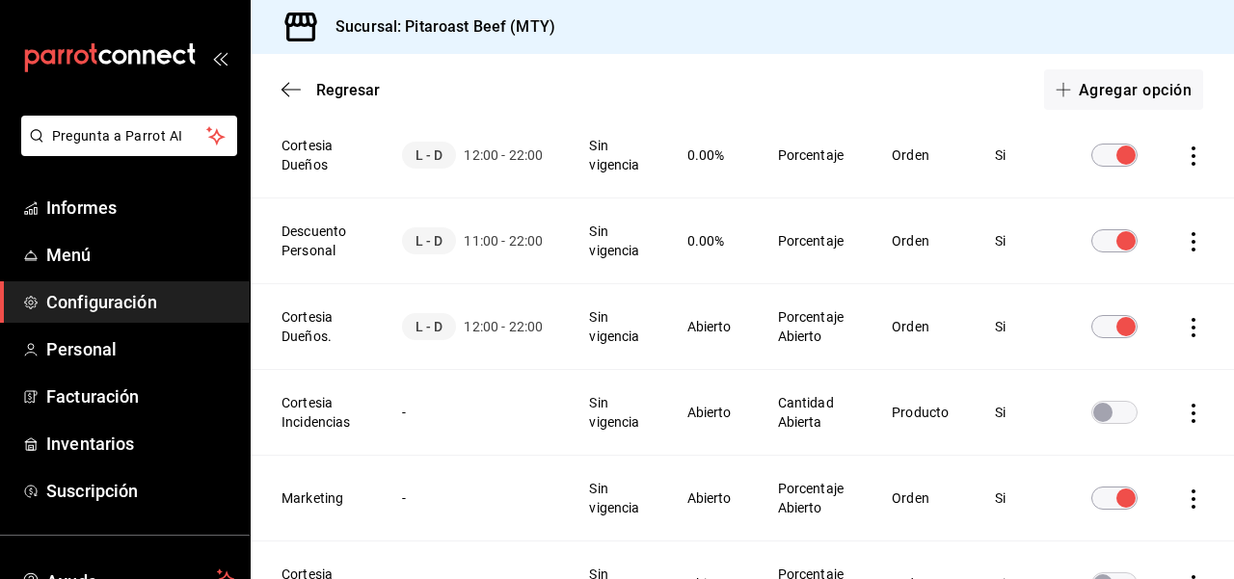
click at [1193, 330] on icon "actions" at bounding box center [1193, 327] width 19 height 19
click at [1140, 349] on font "Eliminar" at bounding box center [1123, 354] width 49 height 15
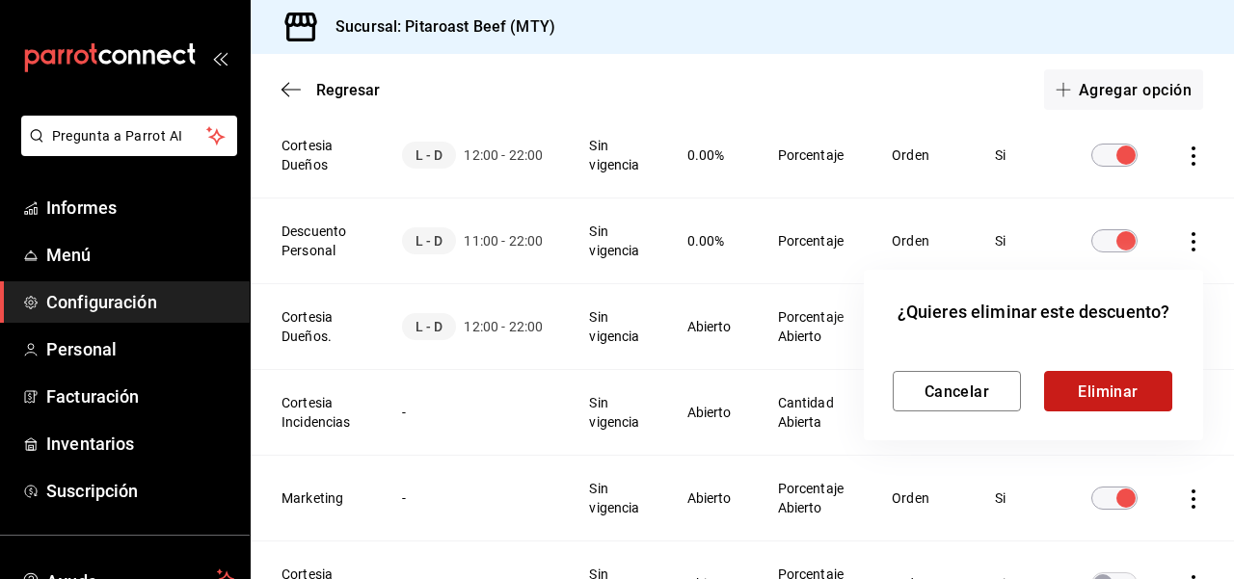
click at [1108, 392] on font "Eliminar" at bounding box center [1107, 391] width 61 height 18
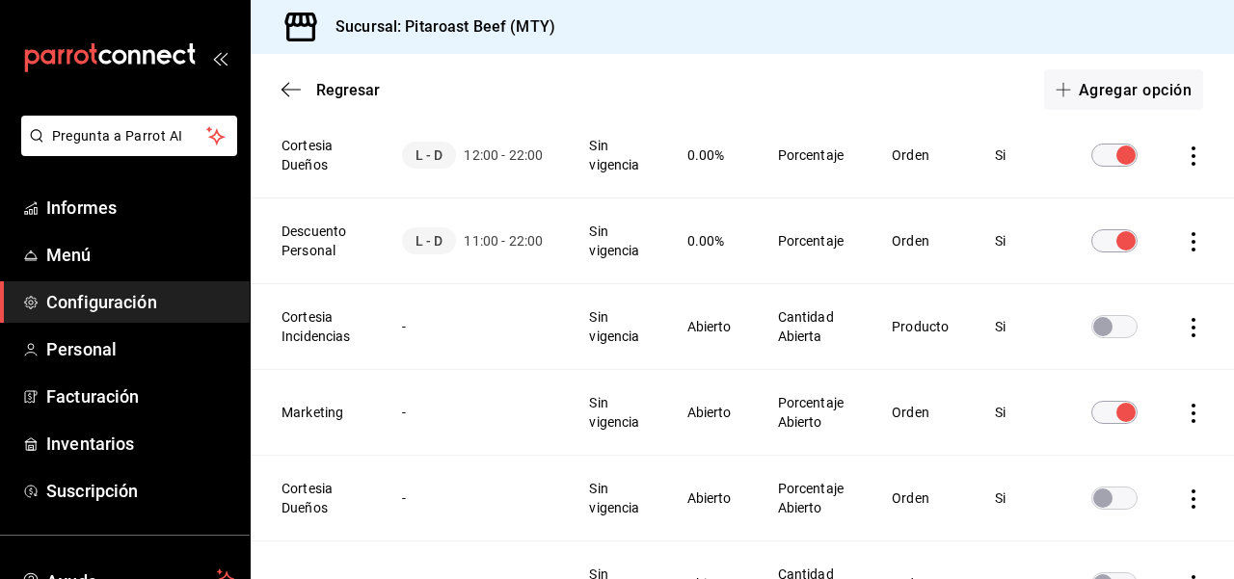
click at [1223, 370] on td "Tabla de descuentos" at bounding box center [1196, 413] width 73 height 86
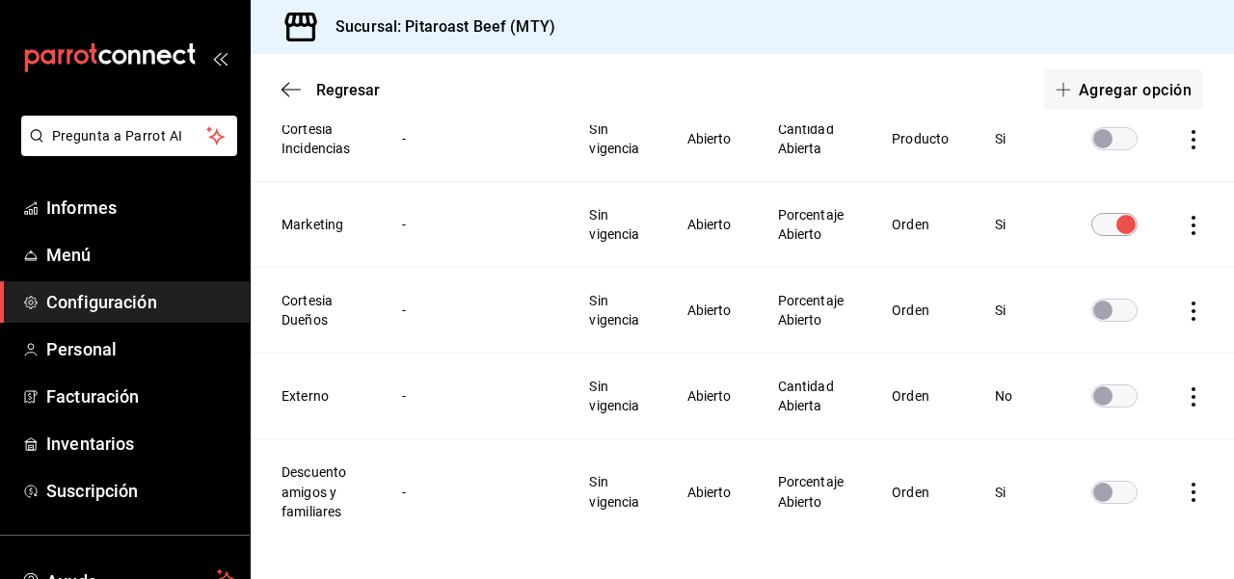
scroll to position [386, 0]
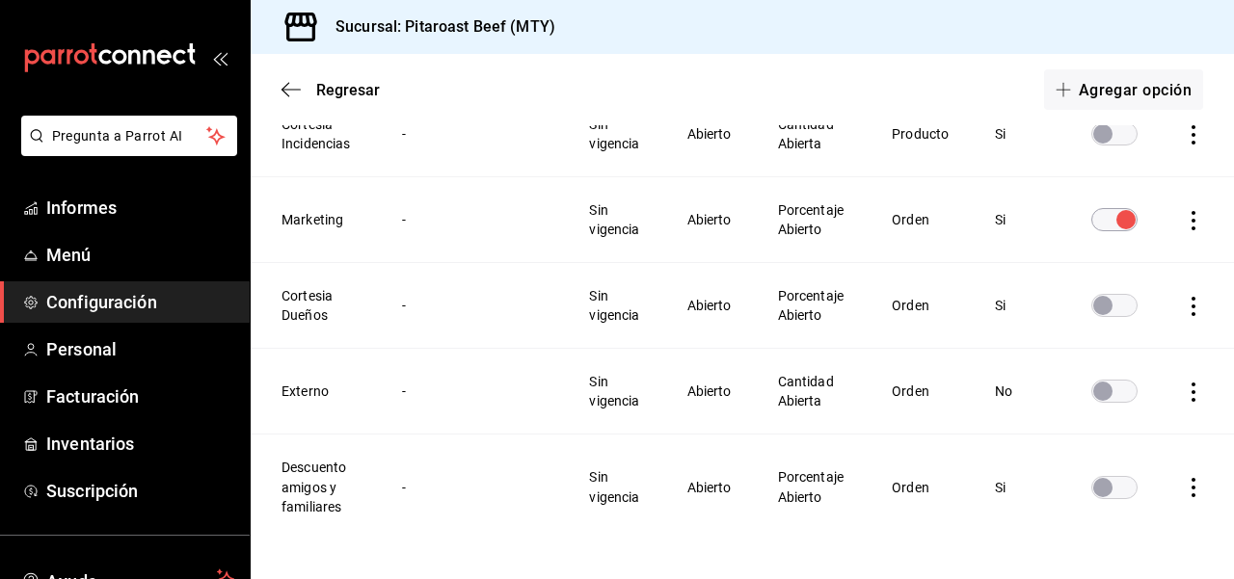
click at [1190, 309] on icon "actions" at bounding box center [1193, 306] width 19 height 19
click at [1147, 276] on font "Duplicar" at bounding box center [1123, 279] width 49 height 15
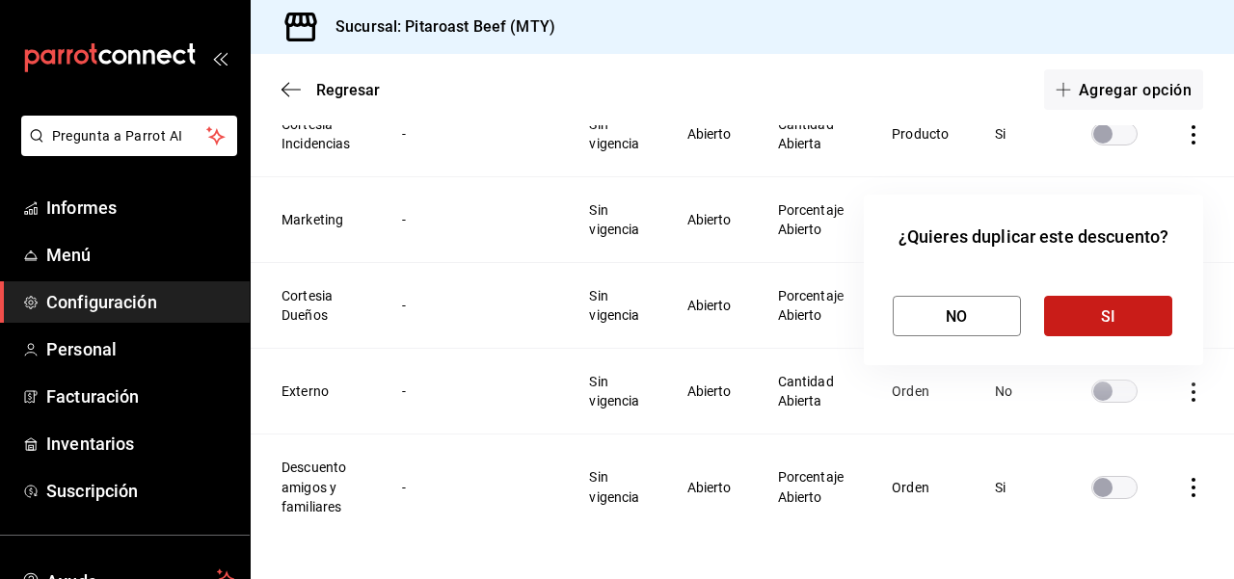
click at [1131, 316] on button "SI" at bounding box center [1108, 316] width 128 height 40
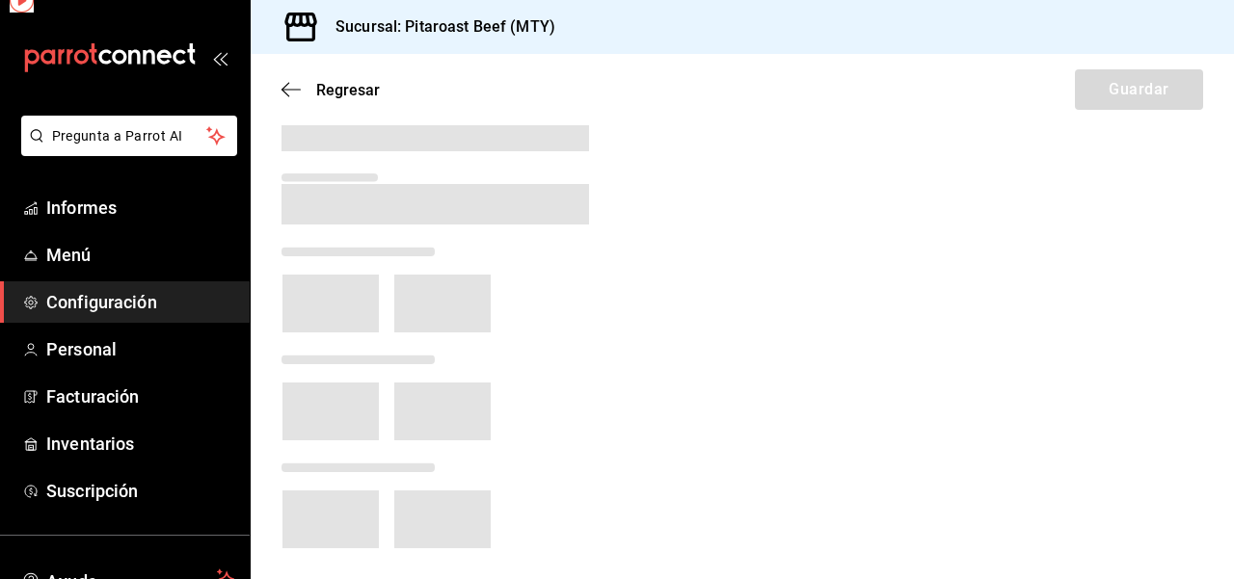
scroll to position [12, 0]
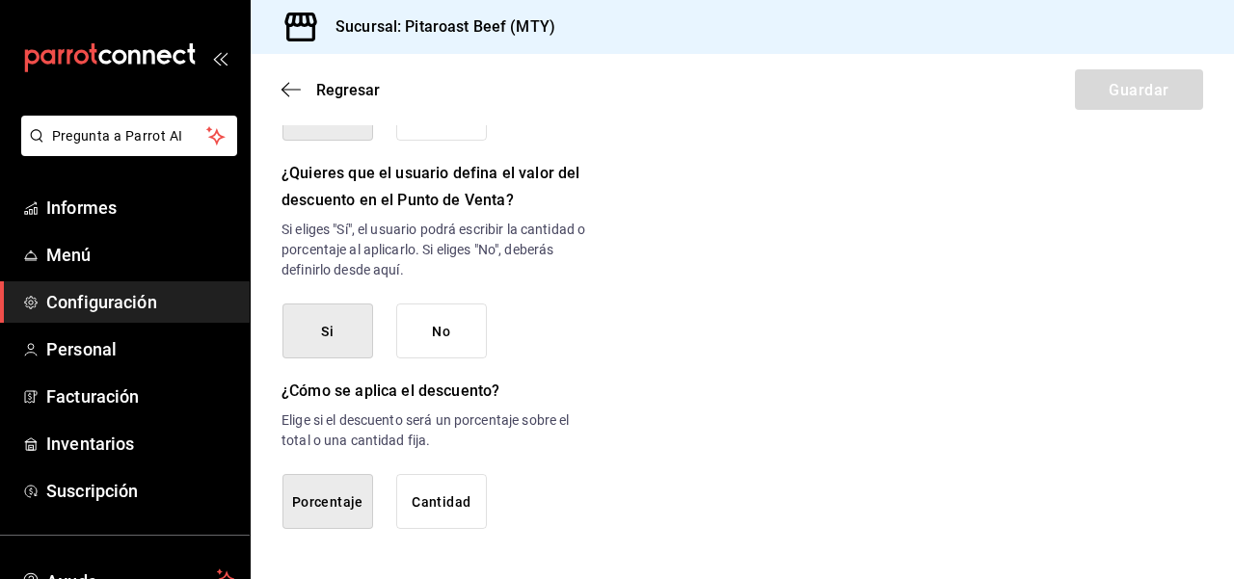
scroll to position [1034, 0]
click at [289, 87] on icon "button" at bounding box center [290, 89] width 19 height 17
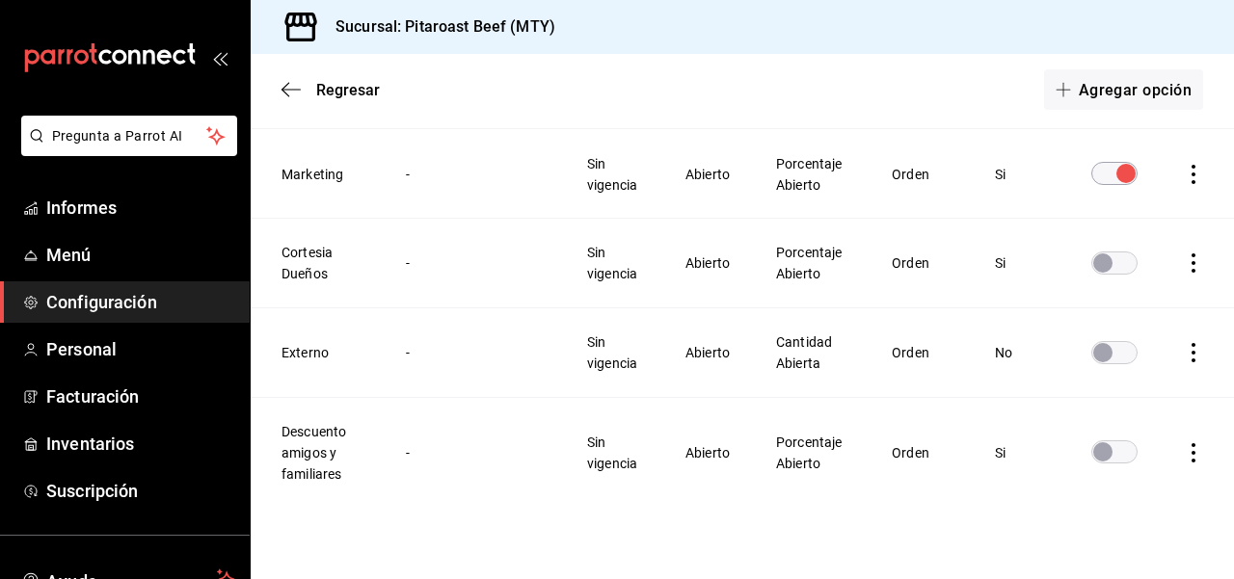
scroll to position [450, 0]
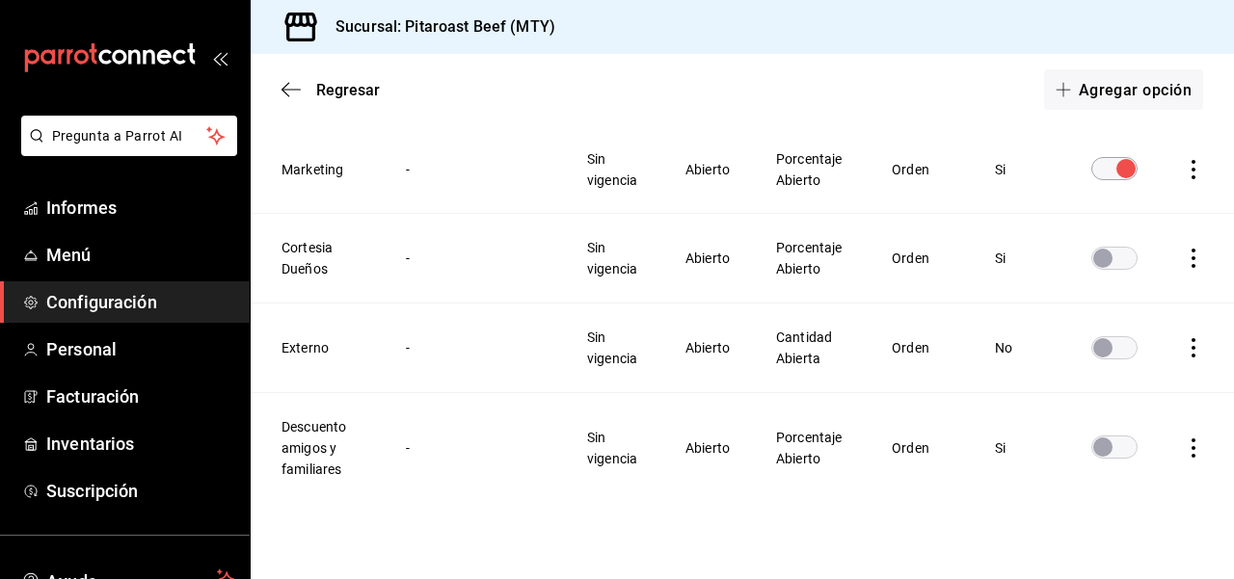
click at [1217, 151] on td "Tabla de descuentos" at bounding box center [1196, 168] width 73 height 90
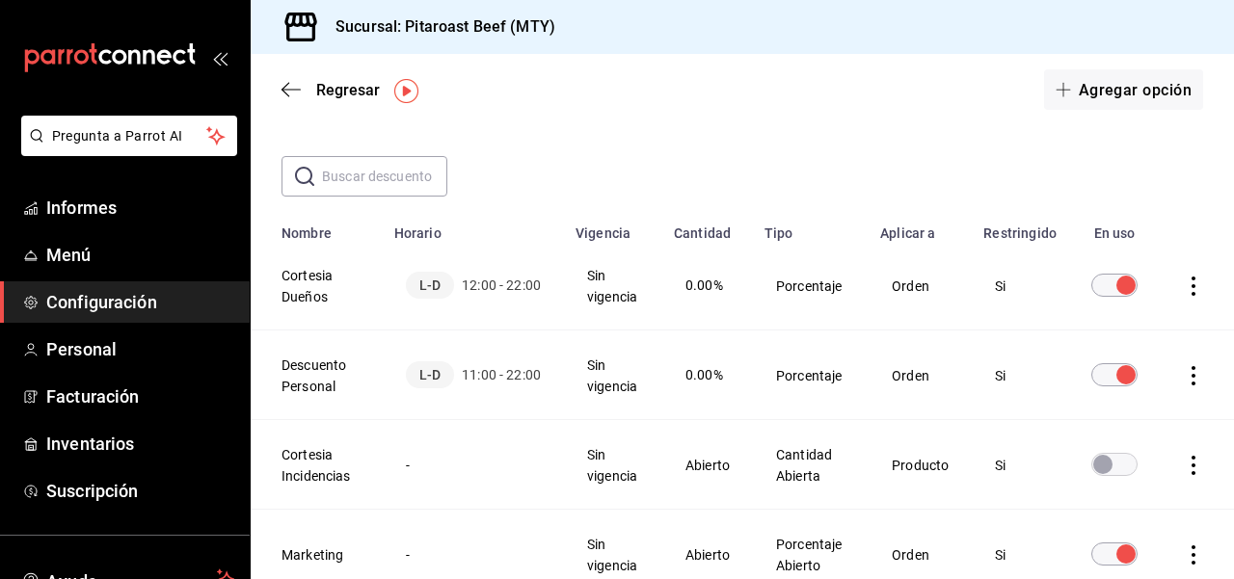
scroll to position [26, 0]
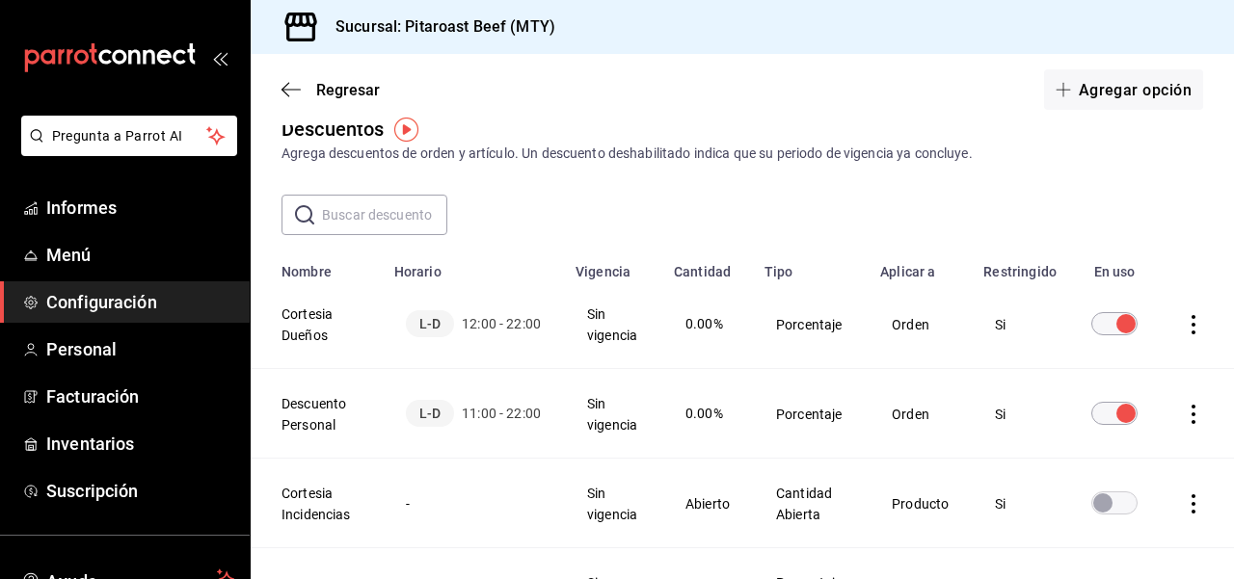
click at [1220, 239] on div "Descuentos Agrega descuentos de orden y artículo. Un descuento deshabilitado in…" at bounding box center [742, 555] width 983 height 881
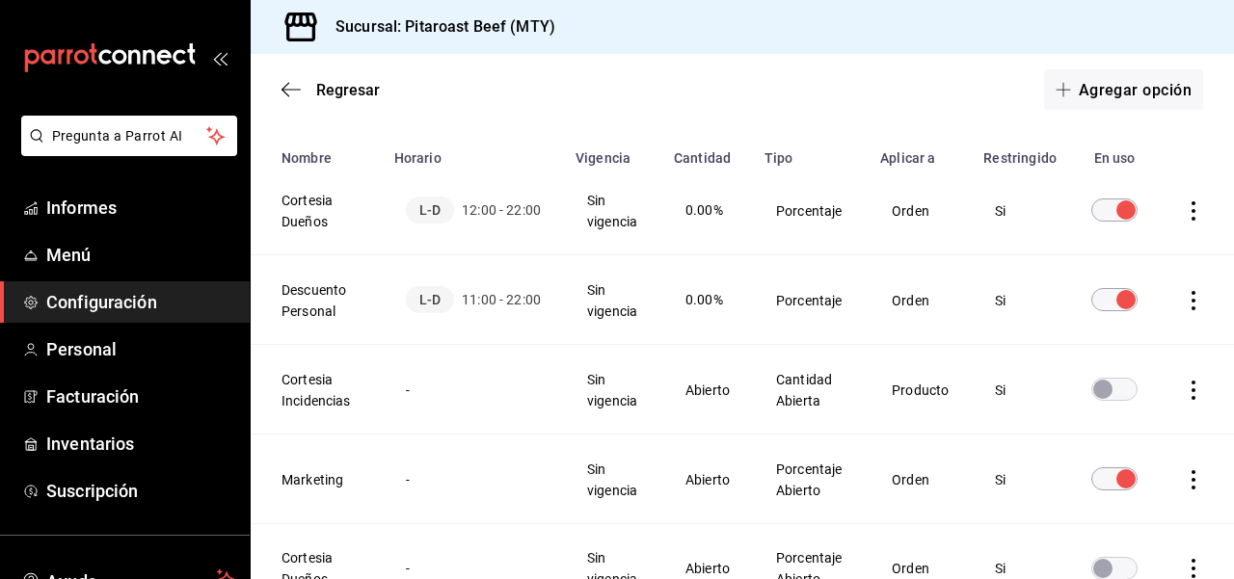
scroll to position [193, 0]
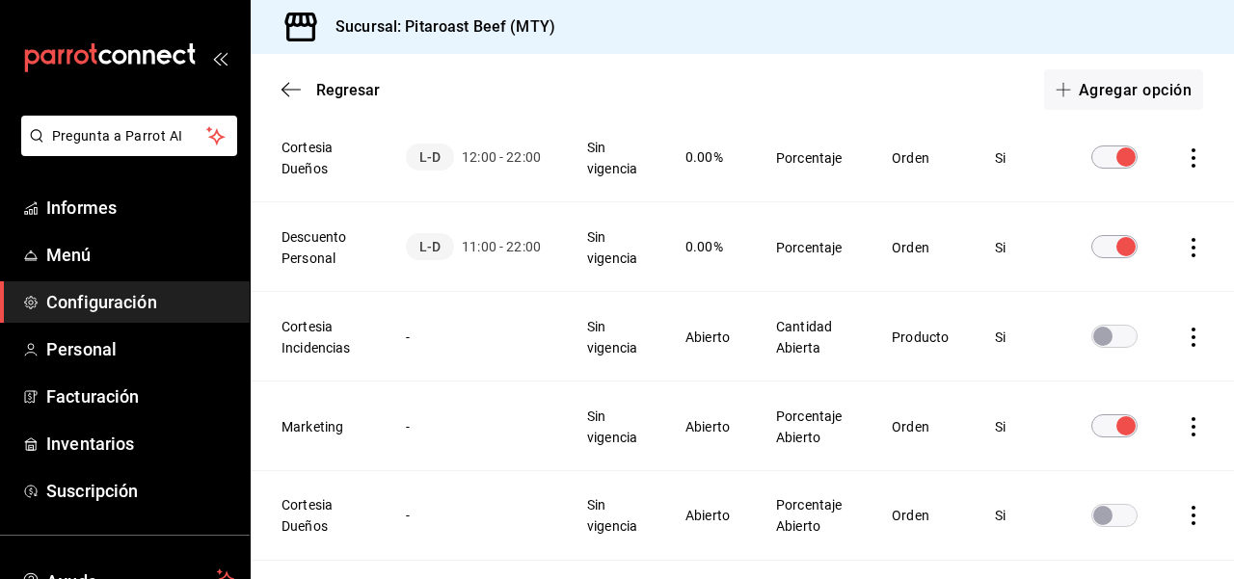
click at [1195, 153] on icon "comportamiento" at bounding box center [1193, 157] width 19 height 19
click at [1221, 256] on div at bounding box center [617, 289] width 1234 height 579
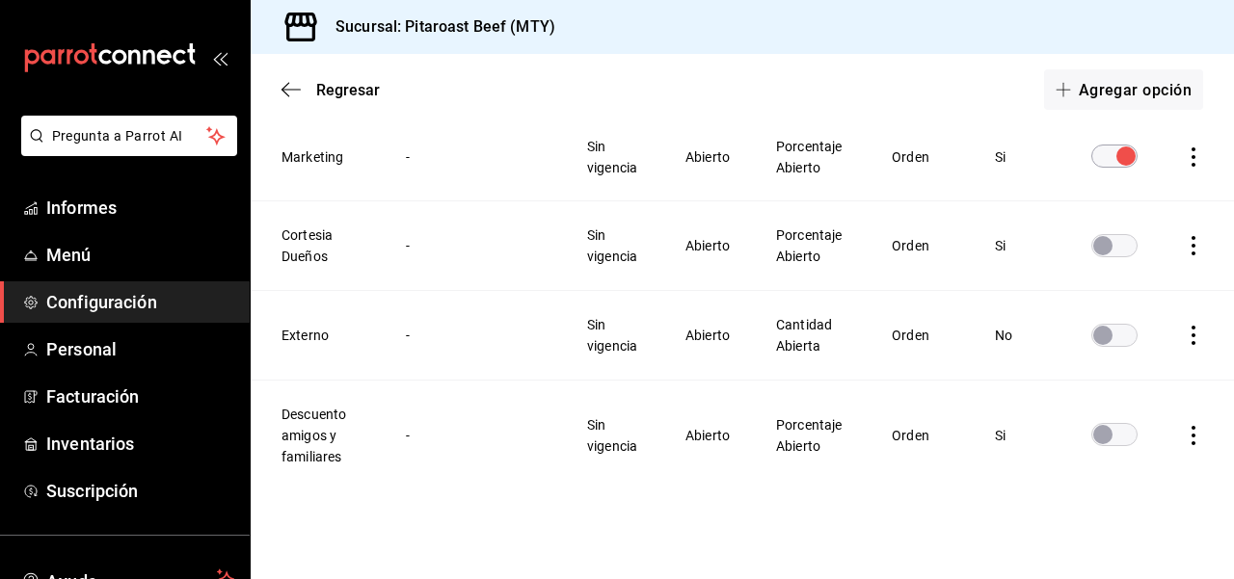
scroll to position [463, 0]
click at [1191, 236] on icon "comportamiento" at bounding box center [1193, 245] width 19 height 19
click at [1155, 267] on li "Eliminar" at bounding box center [1122, 266] width 162 height 54
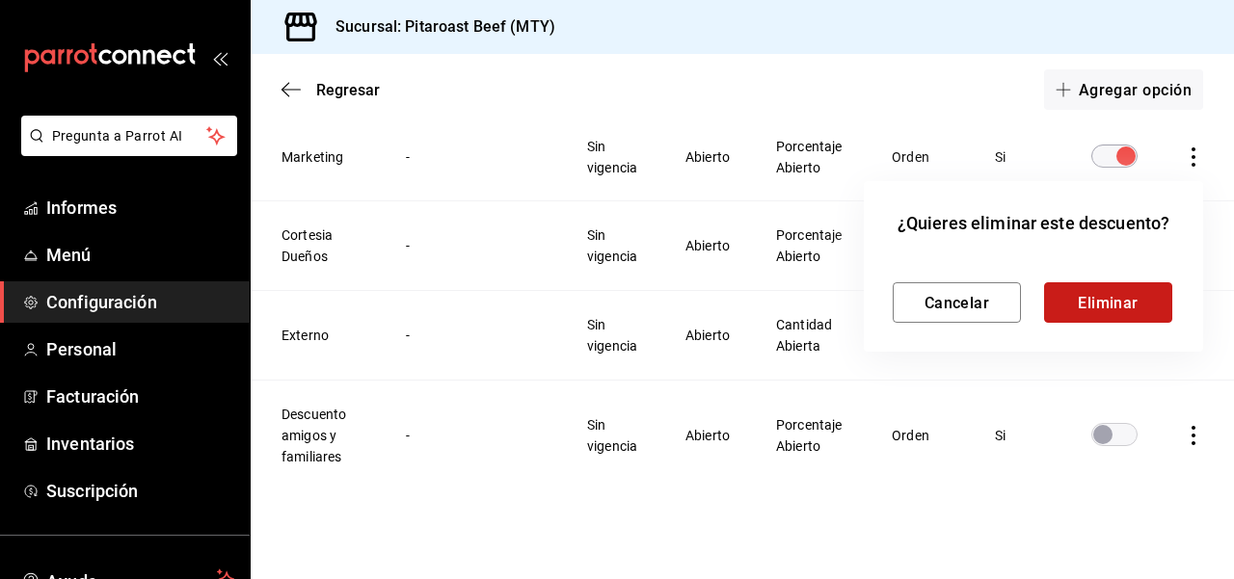
click at [1130, 303] on font "Eliminar" at bounding box center [1107, 302] width 61 height 18
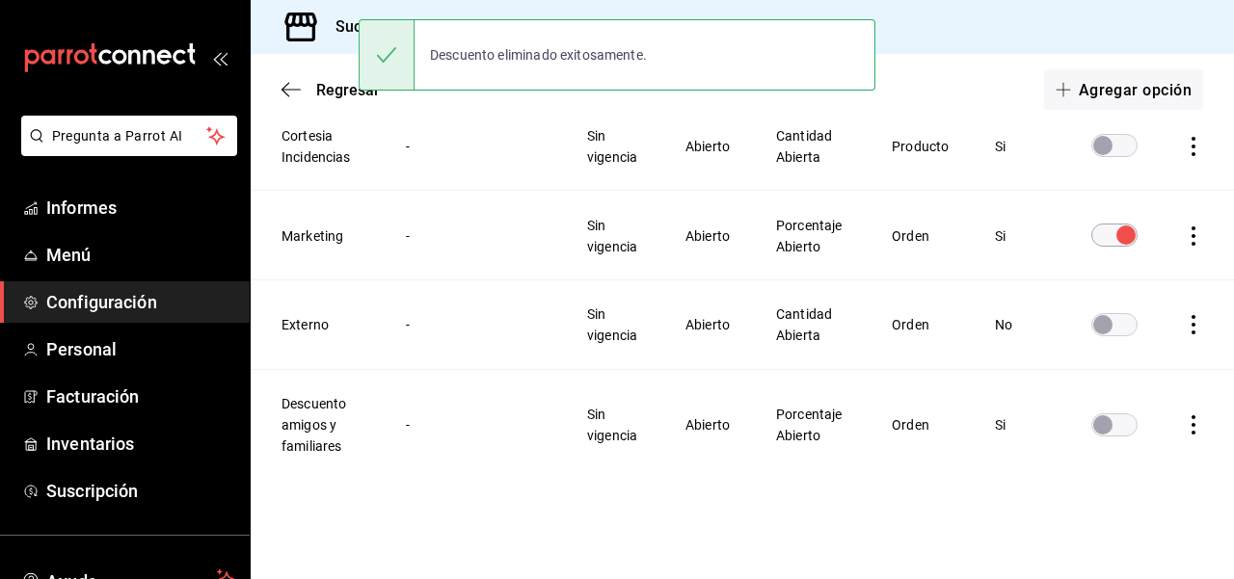
scroll to position [375, 0]
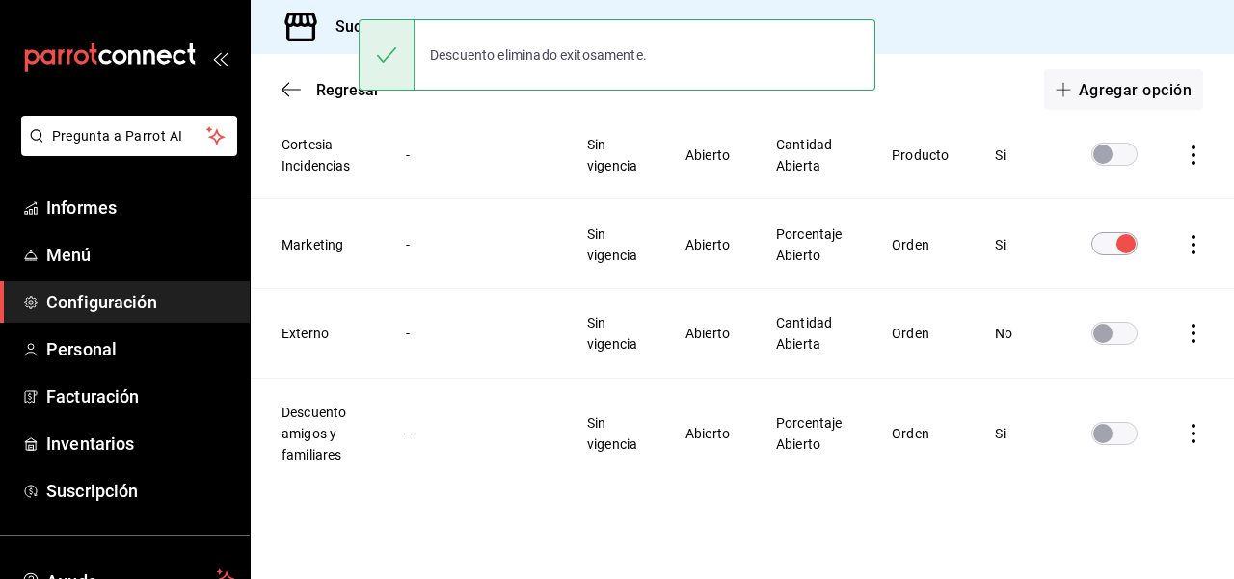
click at [1220, 194] on td "Tabla de descuentos" at bounding box center [1196, 155] width 73 height 90
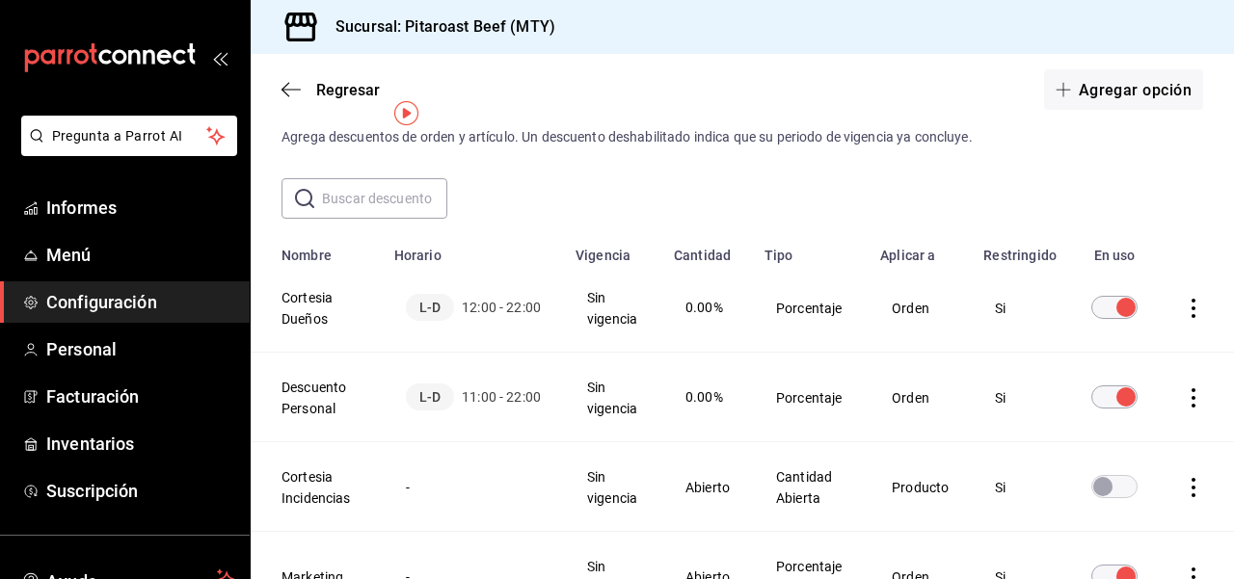
scroll to position [28, 0]
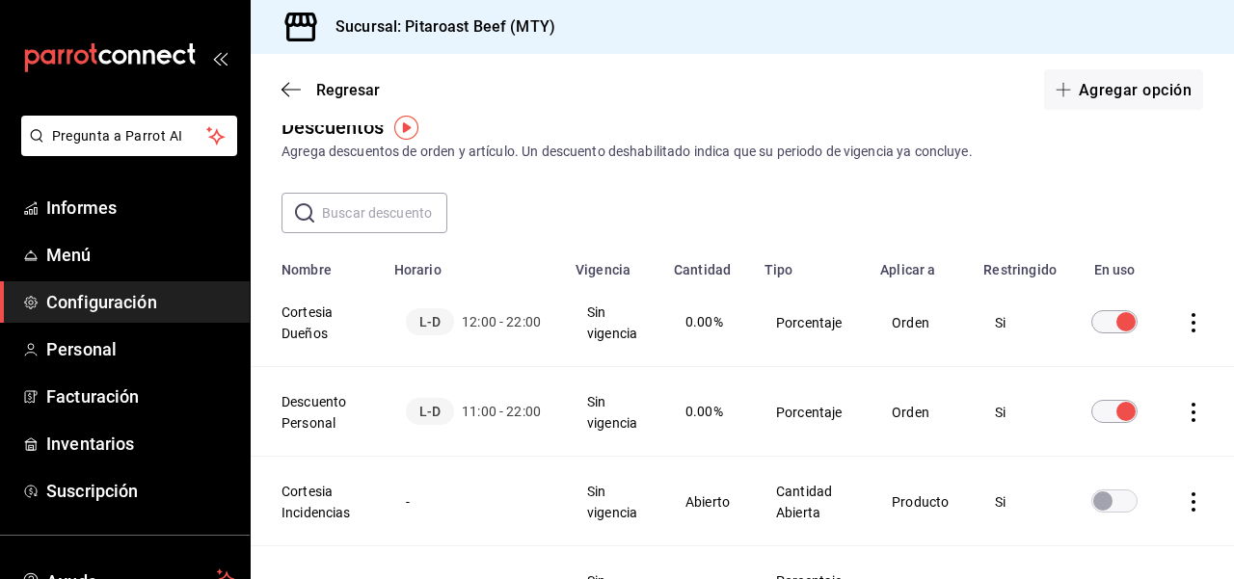
click at [1192, 321] on icon "comportamiento" at bounding box center [1193, 322] width 4 height 19
click at [1162, 301] on li "Duplicar" at bounding box center [1122, 295] width 162 height 54
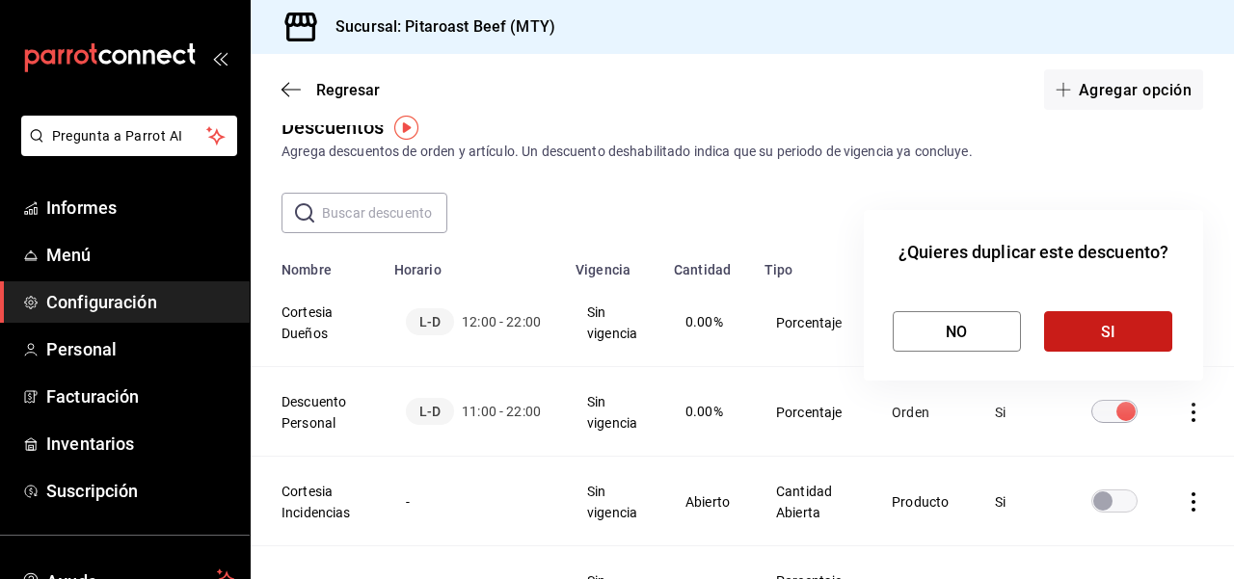
click at [1127, 332] on button "SI" at bounding box center [1108, 331] width 128 height 40
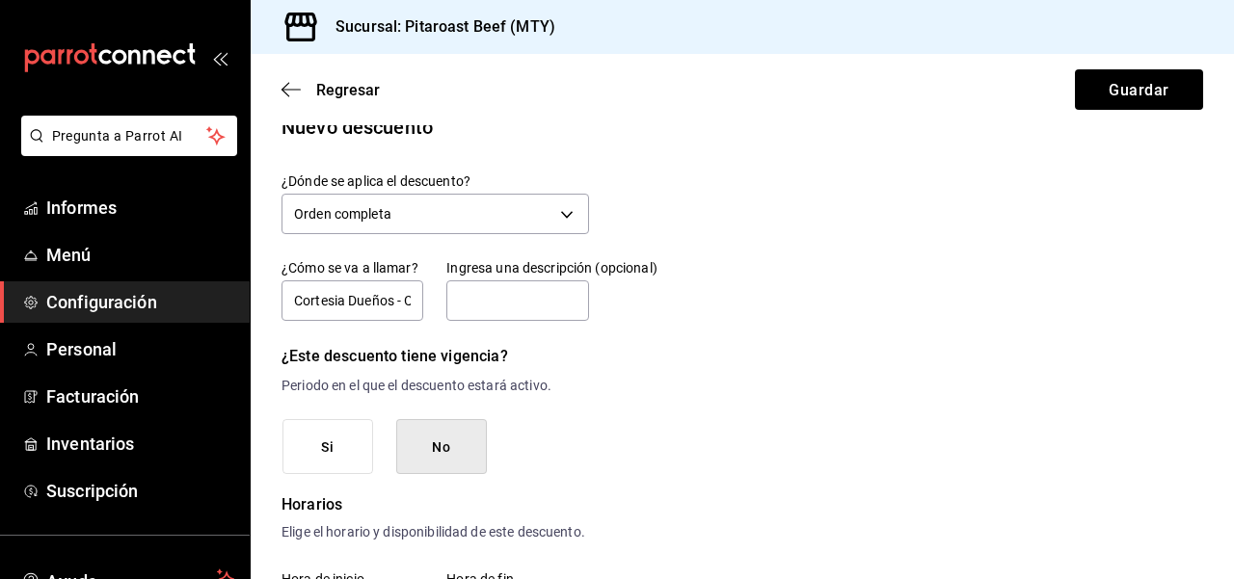
click at [408, 298] on input "Cortesia Dueños - Copia" at bounding box center [352, 300] width 142 height 40
type input "Cortesia Dueños"
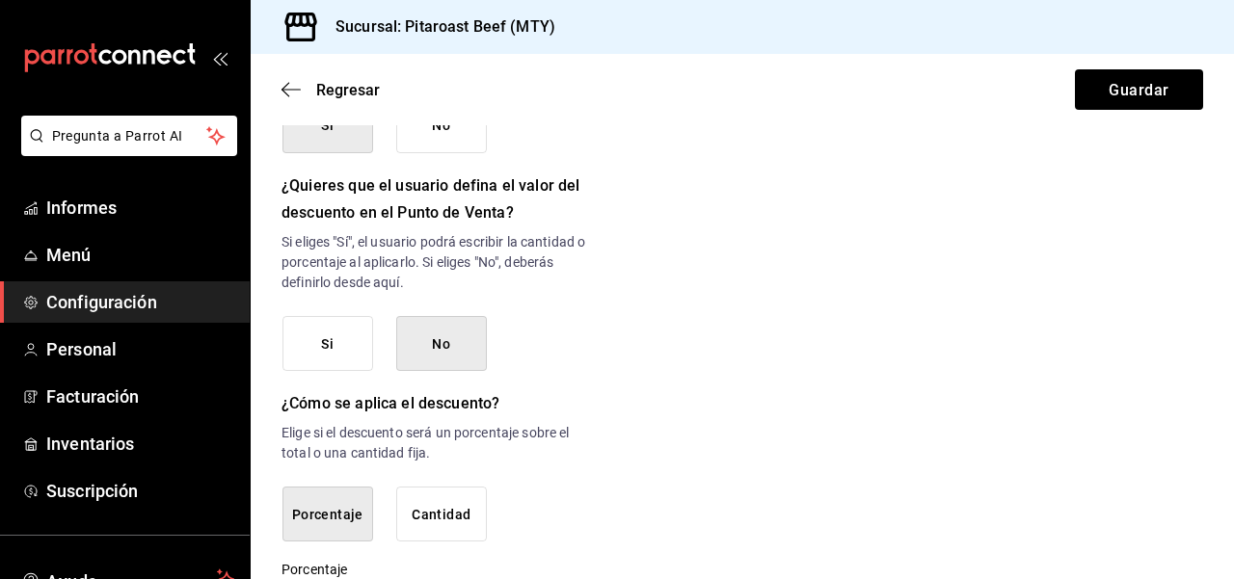
scroll to position [1030, 0]
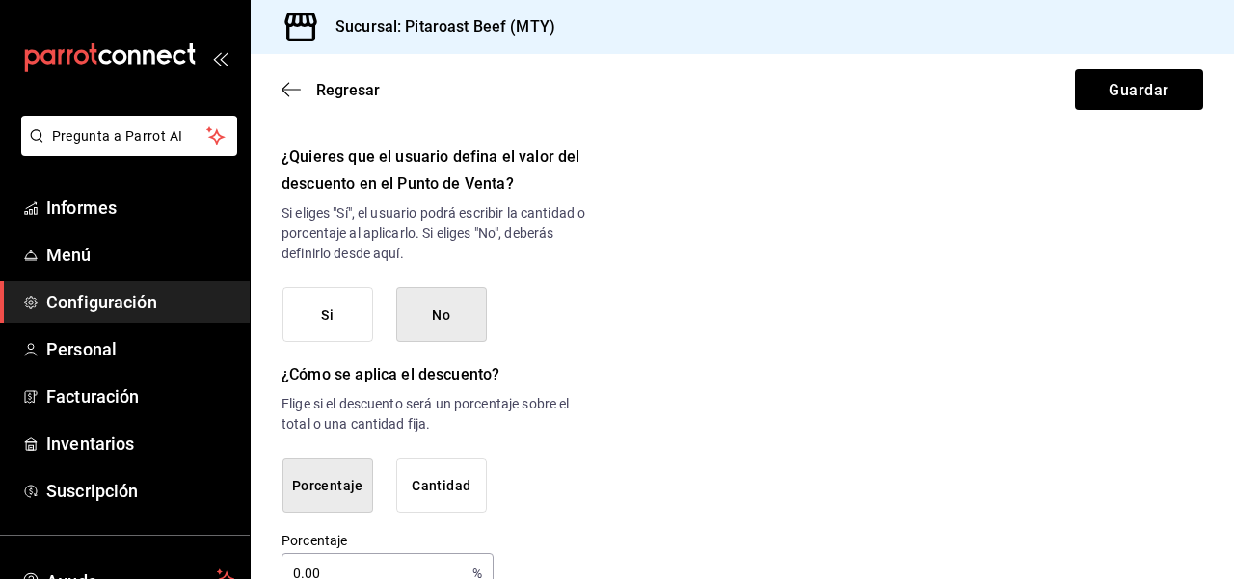
click at [339, 314] on button "Si" at bounding box center [327, 315] width 91 height 56
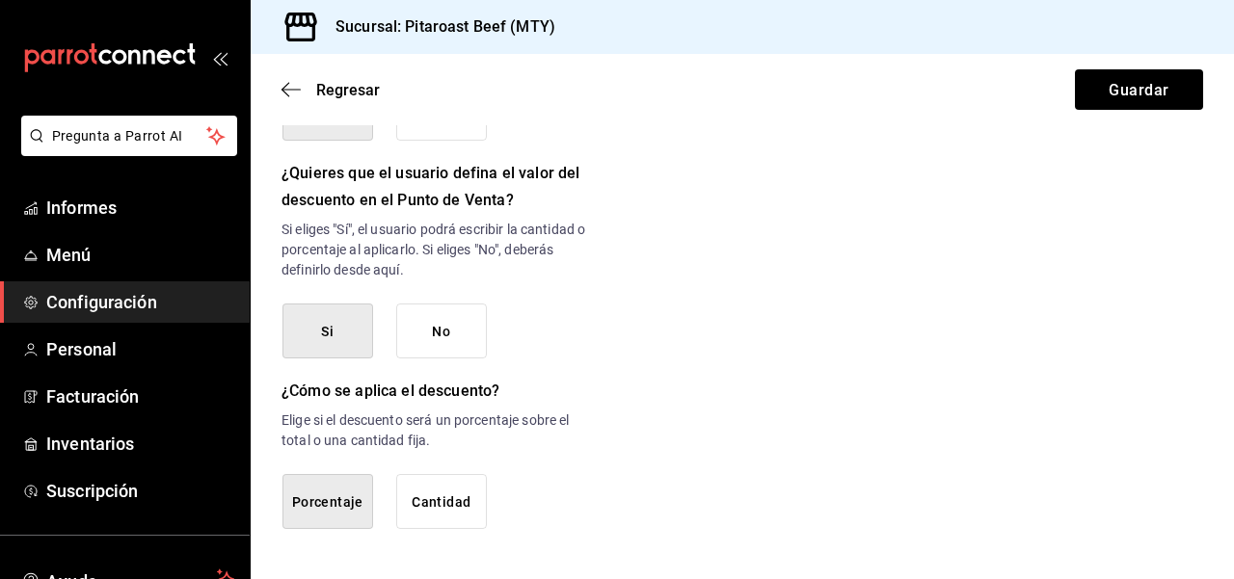
click at [1170, 86] on button "Guardar" at bounding box center [1139, 89] width 128 height 40
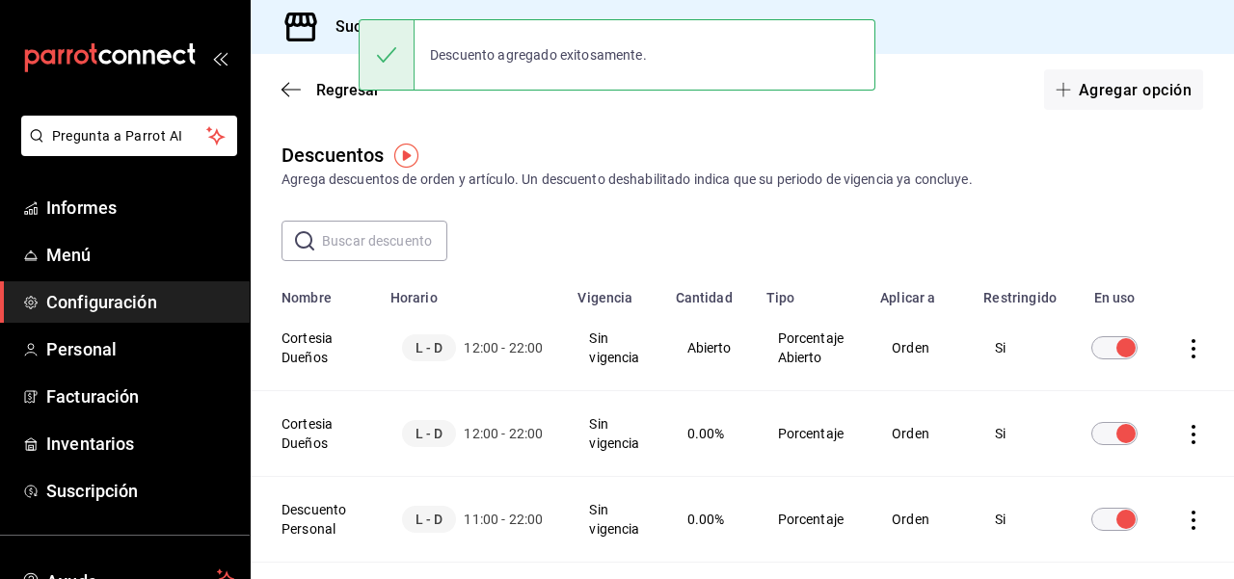
click at [1215, 261] on div "Descuentos Agrega descuentos de orden y artículo. Un descuento deshabilitado in…" at bounding box center [742, 568] width 983 height 854
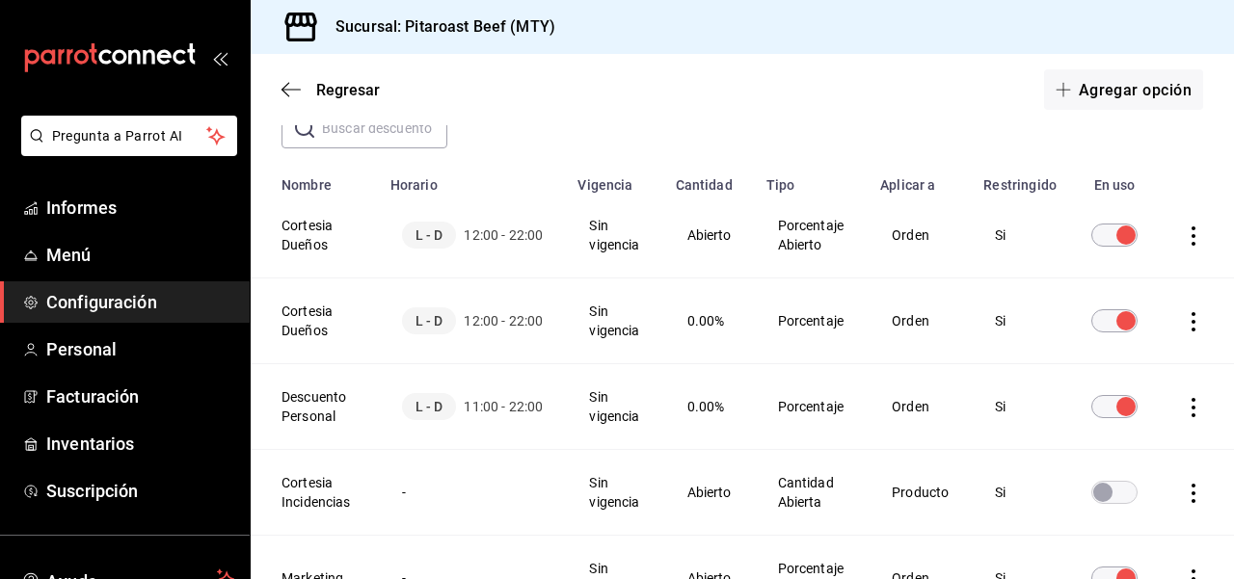
scroll to position [116, 0]
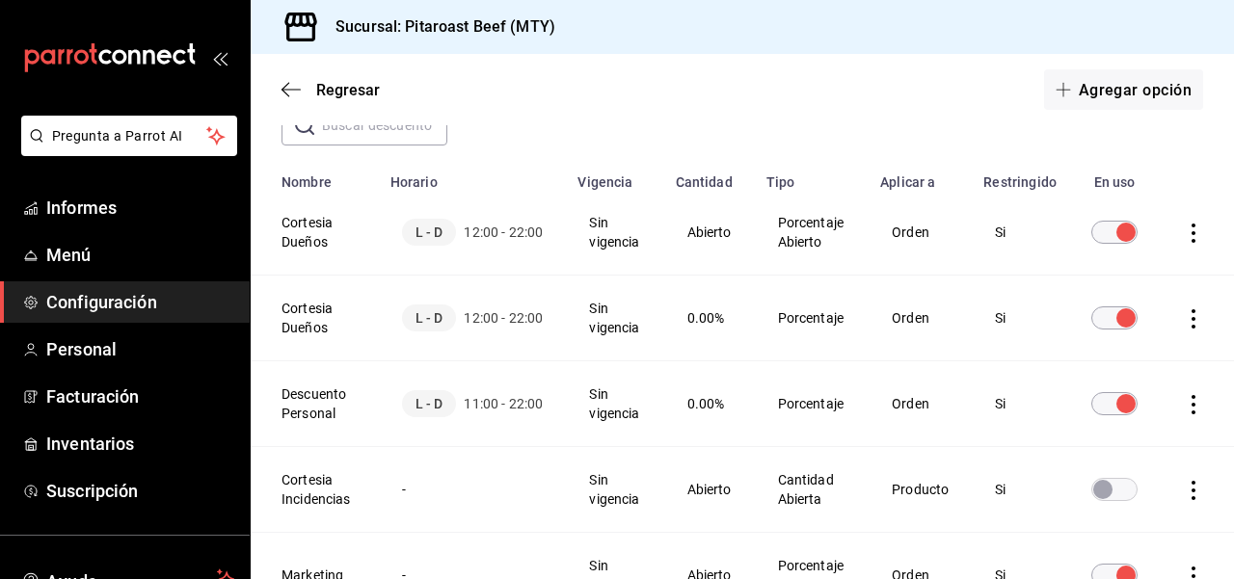
click at [1193, 322] on icon "actions" at bounding box center [1193, 318] width 19 height 19
click at [1129, 338] on font "Eliminar" at bounding box center [1123, 345] width 49 height 15
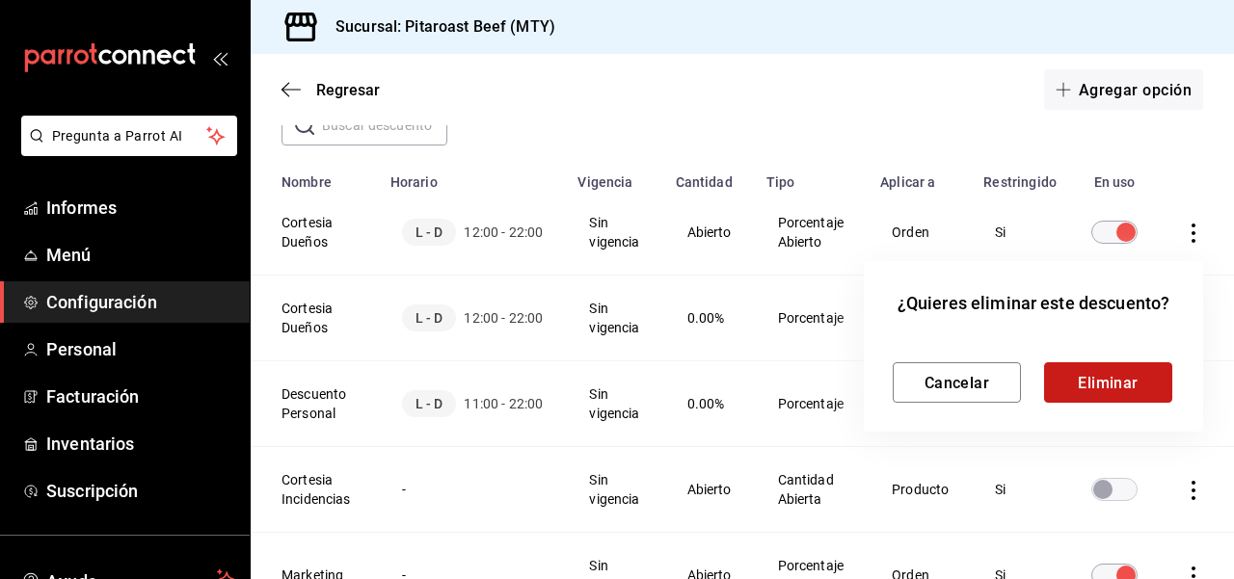
click at [1130, 387] on font "Eliminar" at bounding box center [1107, 382] width 61 height 18
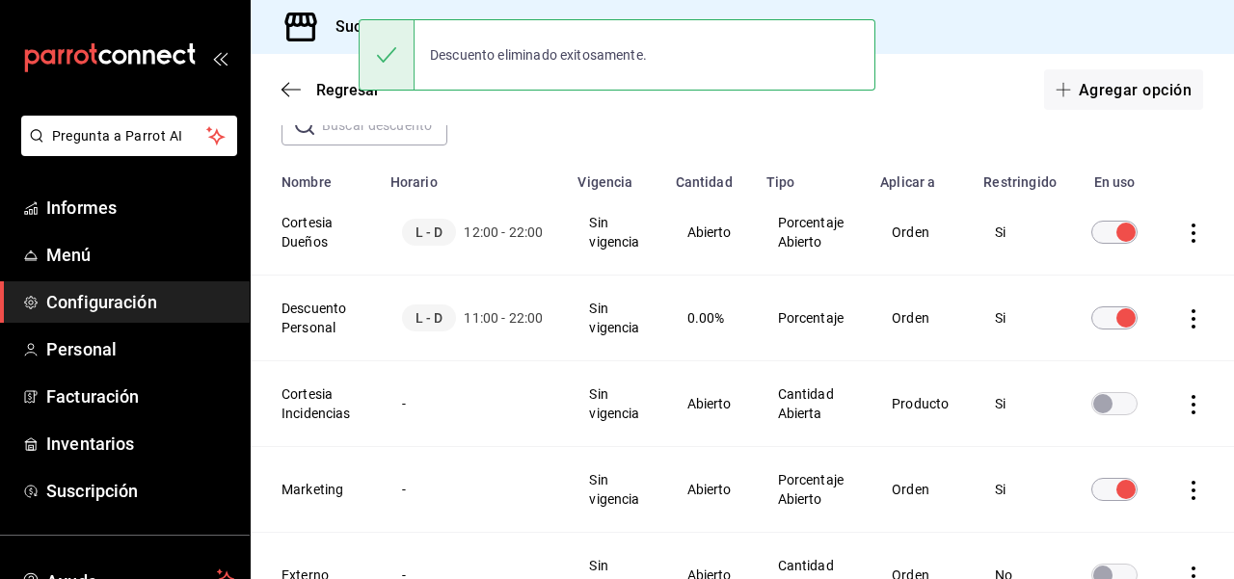
click at [1211, 168] on th "Tabla de descuentos" at bounding box center [1196, 175] width 73 height 29
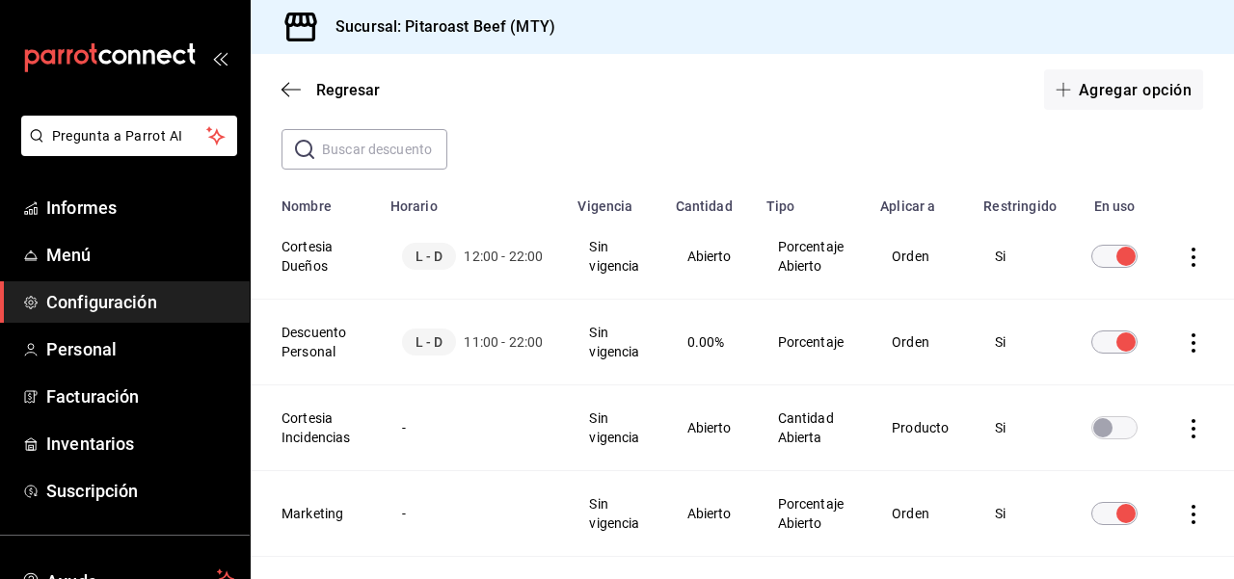
scroll to position [77, 0]
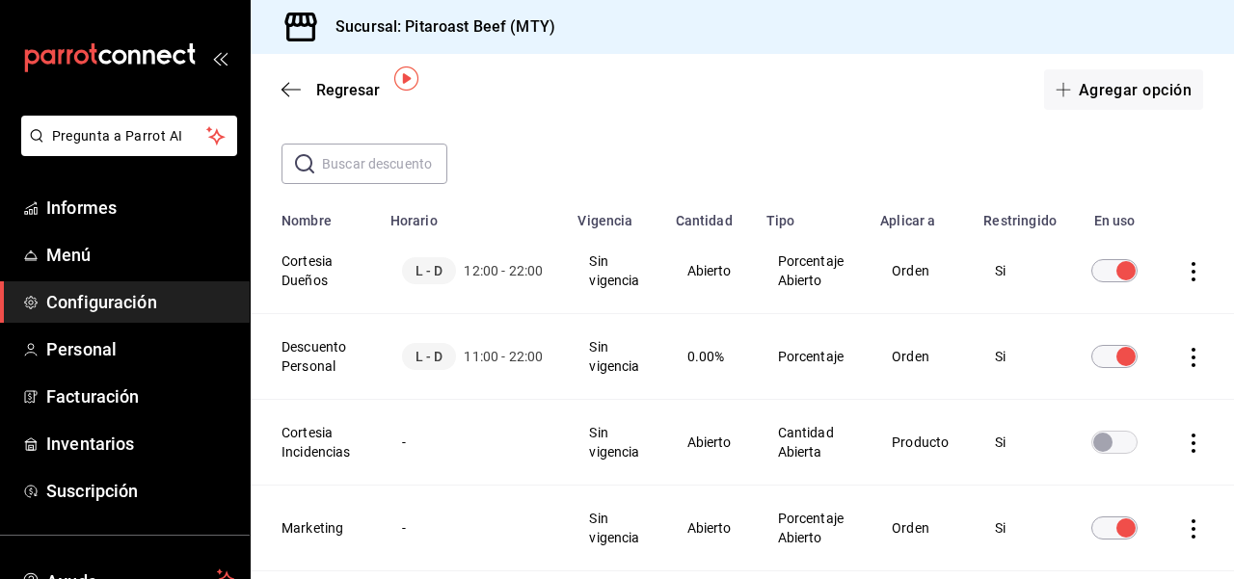
click at [1199, 361] on icon "actions" at bounding box center [1193, 357] width 19 height 19
click at [1145, 338] on span "Duplicar" at bounding box center [1106, 330] width 84 height 23
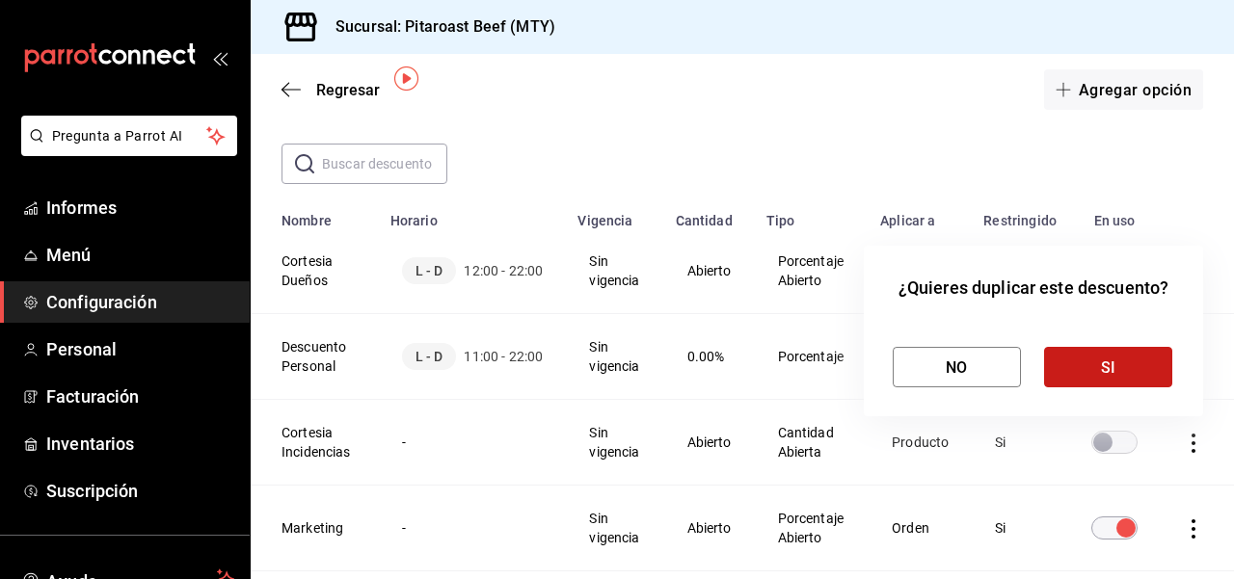
click at [1110, 383] on button "SI" at bounding box center [1108, 367] width 128 height 40
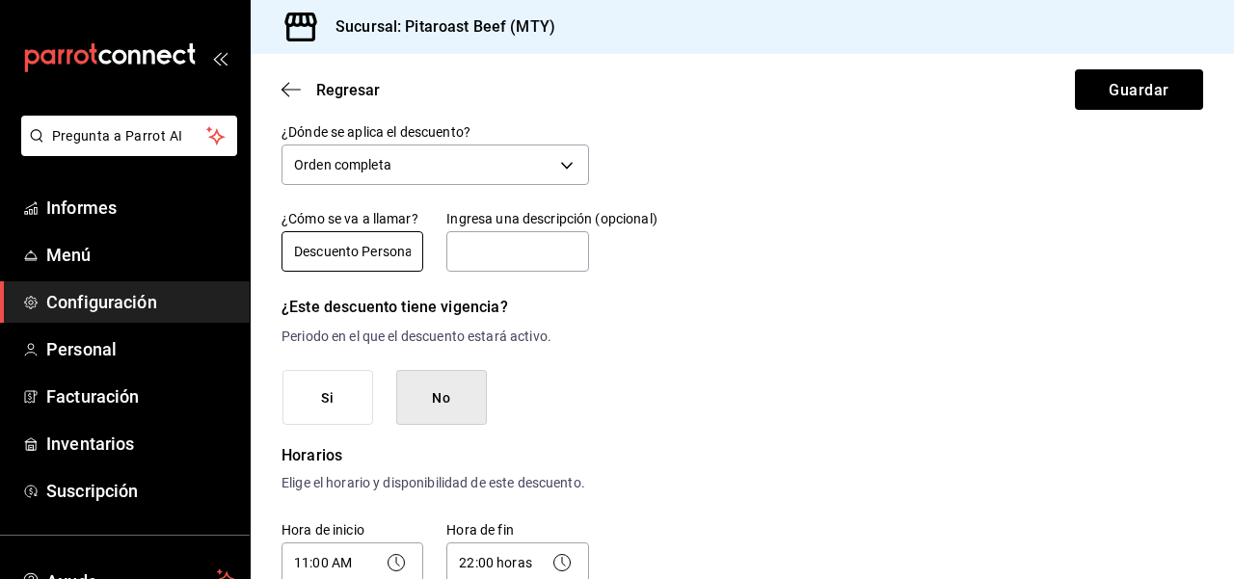
click at [403, 249] on input "Descuento Personal - Copia" at bounding box center [352, 251] width 142 height 40
type input "Descuento Personal"
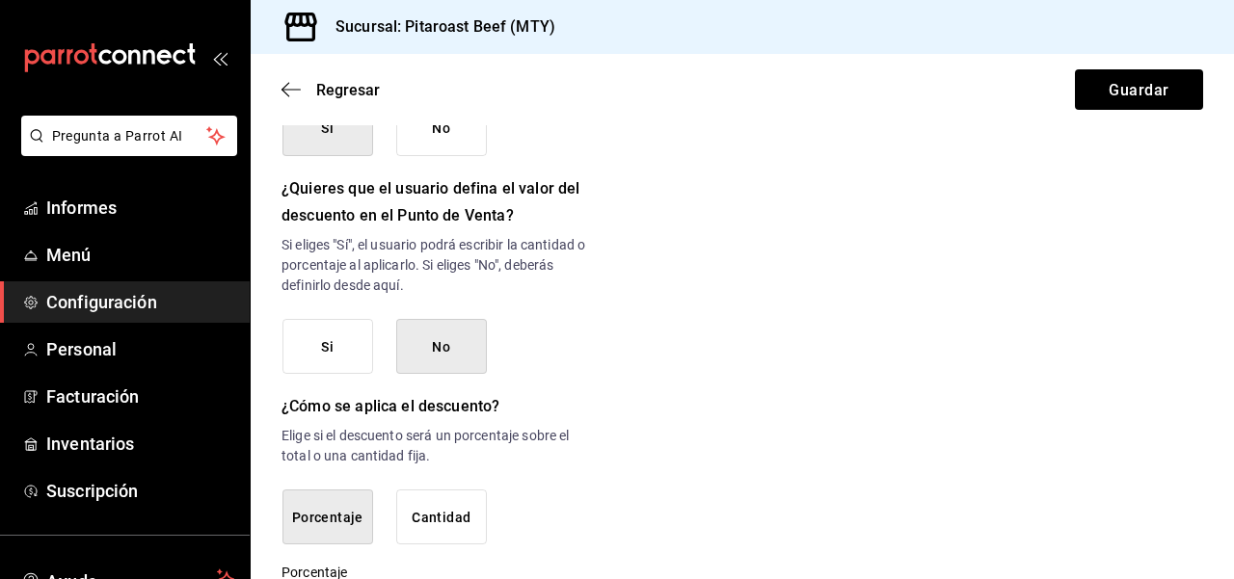
scroll to position [1002, 0]
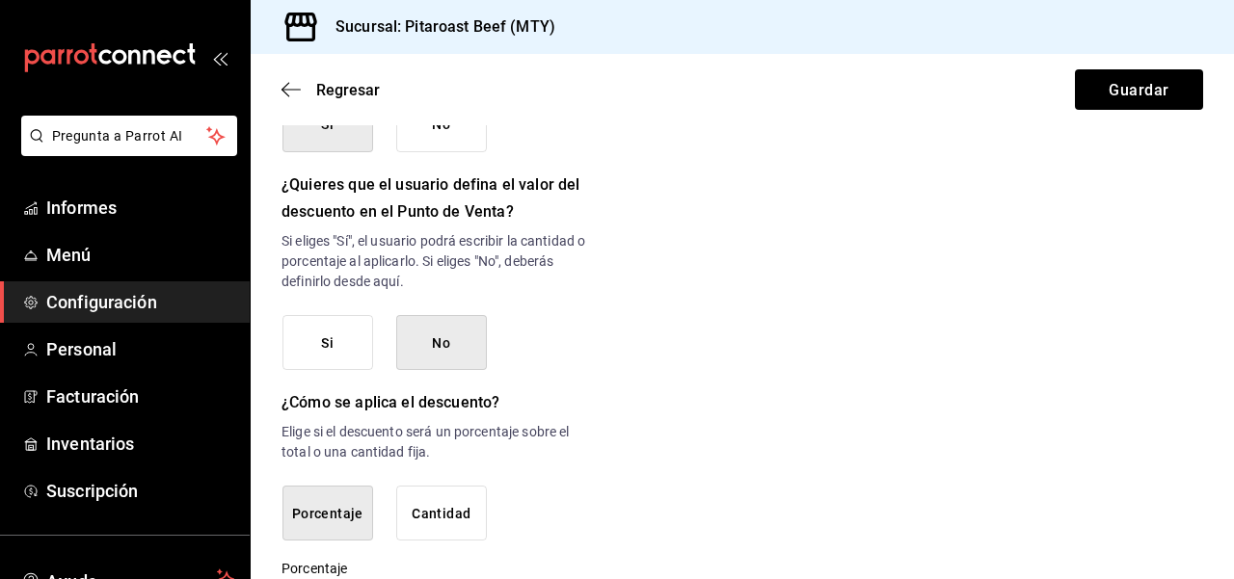
click at [314, 365] on button "Si" at bounding box center [327, 343] width 91 height 56
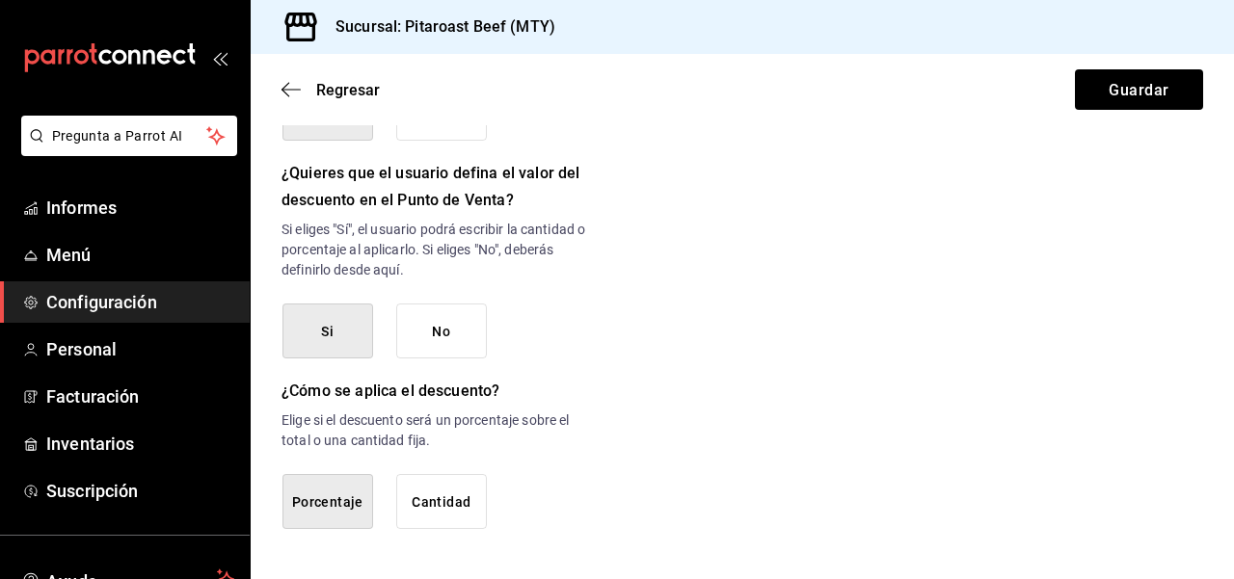
scroll to position [1034, 0]
click at [1146, 83] on font "Guardar" at bounding box center [1138, 89] width 60 height 18
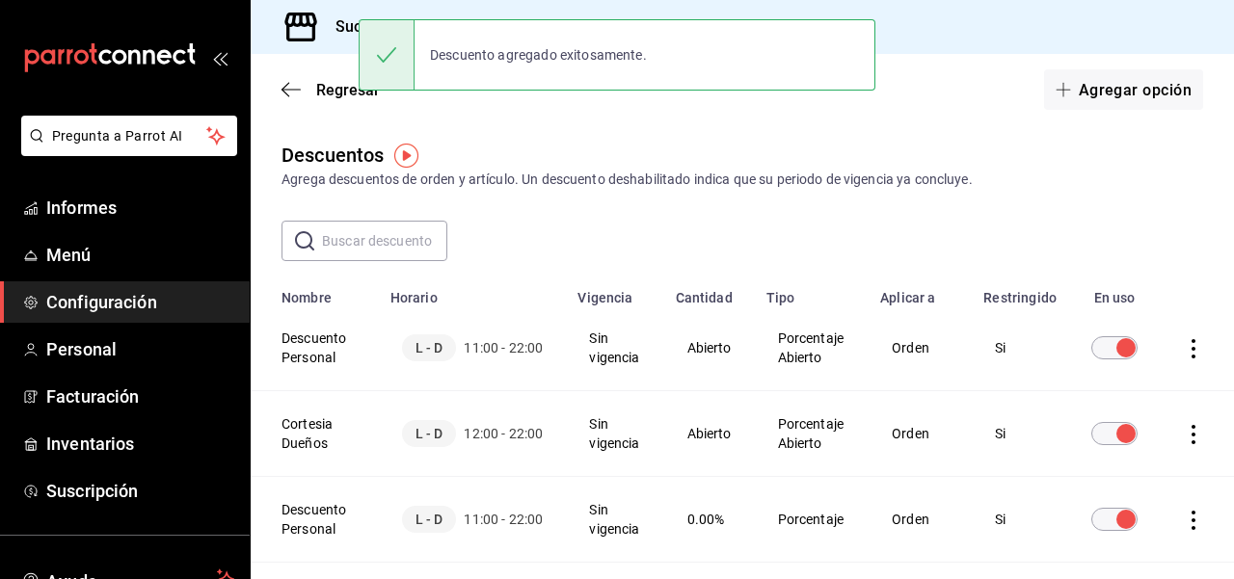
click at [1185, 149] on div "Descuentos Agrega descuentos de orden y artículo. Un descuento deshabilitado in…" at bounding box center [742, 165] width 983 height 49
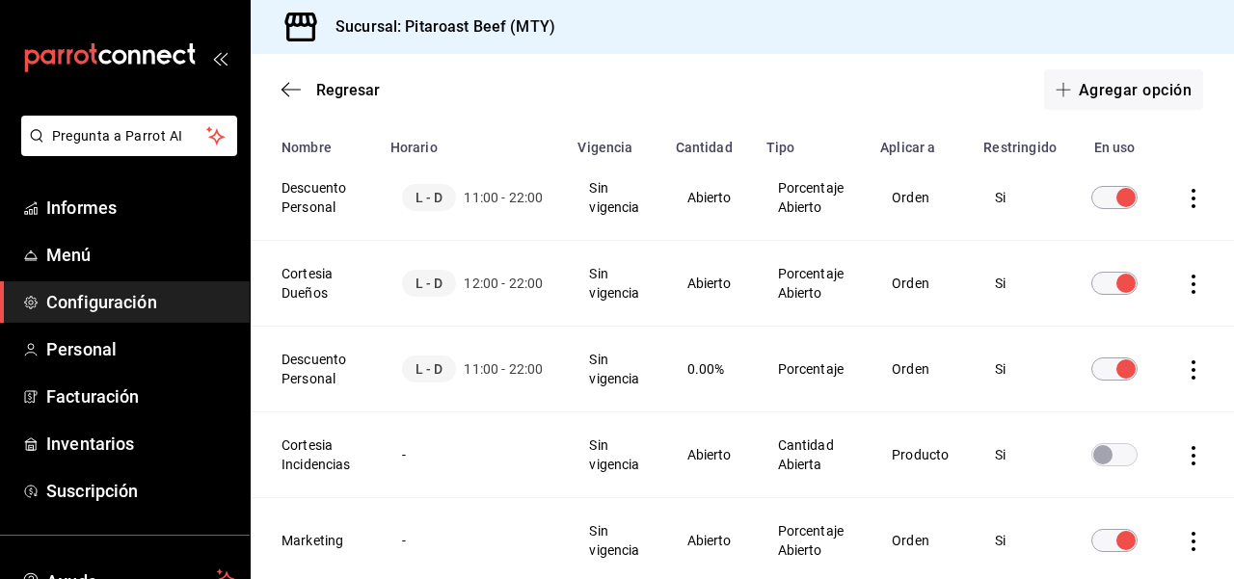
scroll to position [154, 0]
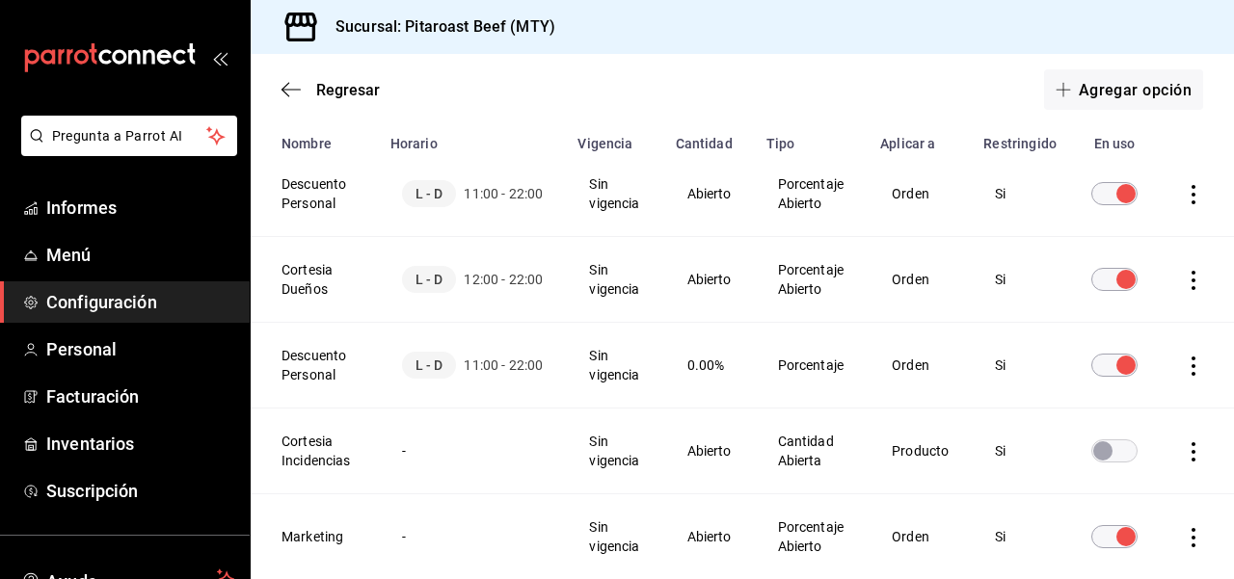
click at [711, 359] on span "0.00%" at bounding box center [706, 365] width 38 height 15
click at [1192, 364] on icon "actions" at bounding box center [1193, 366] width 4 height 19
click at [1147, 391] on font "Eliminar" at bounding box center [1123, 393] width 49 height 15
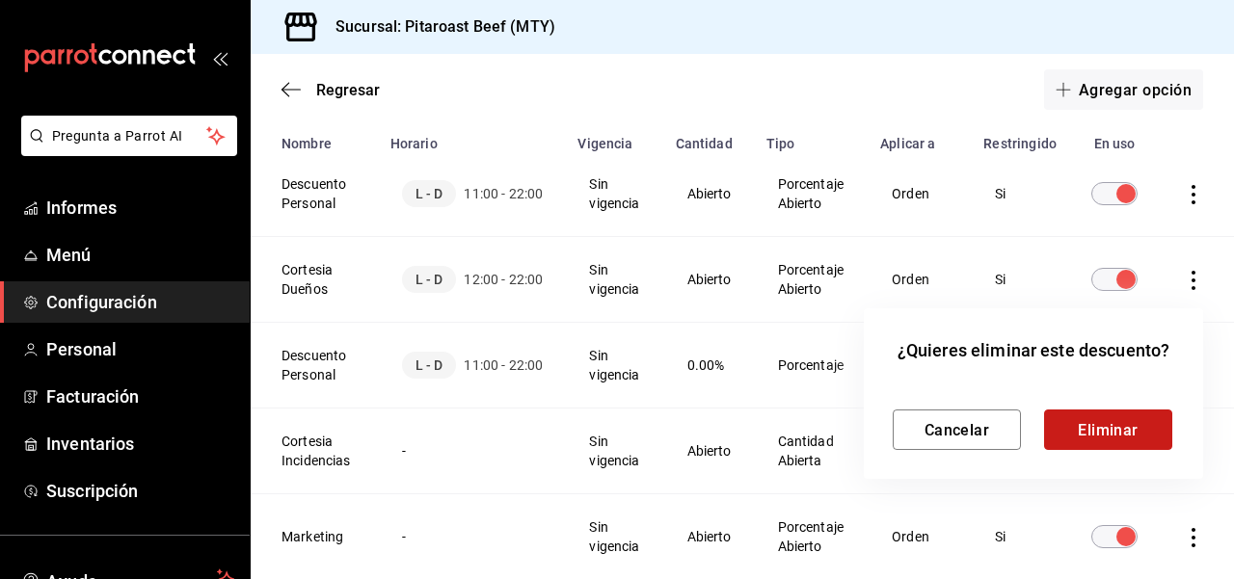
click at [1120, 433] on font "Eliminar" at bounding box center [1107, 429] width 61 height 18
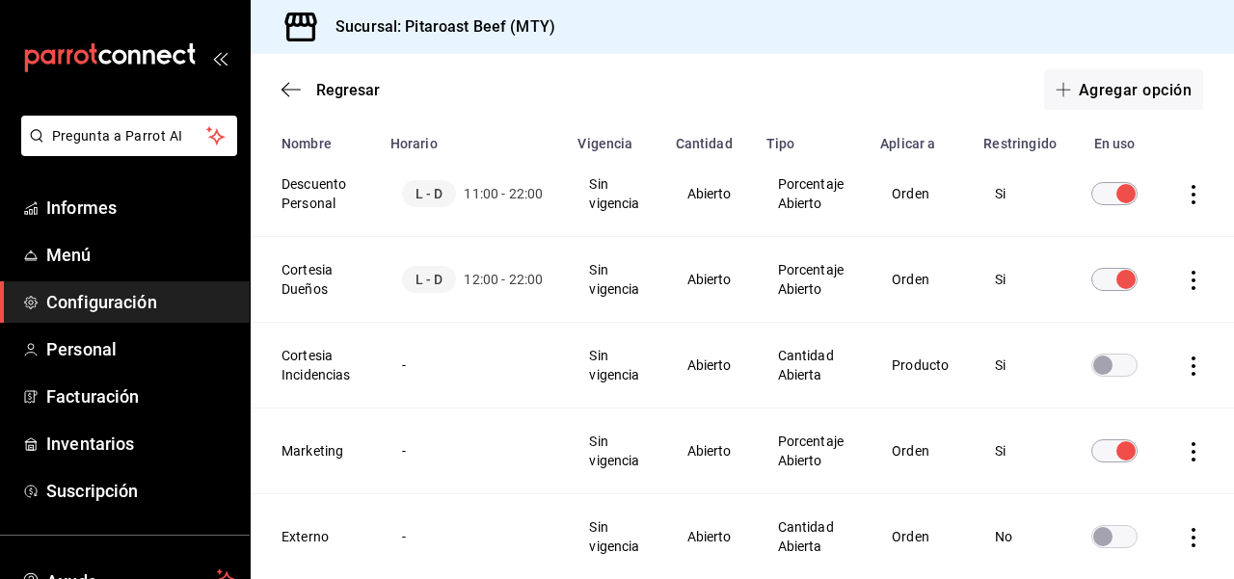
click at [1221, 122] on div "Regresar Agregar opción" at bounding box center [742, 89] width 983 height 71
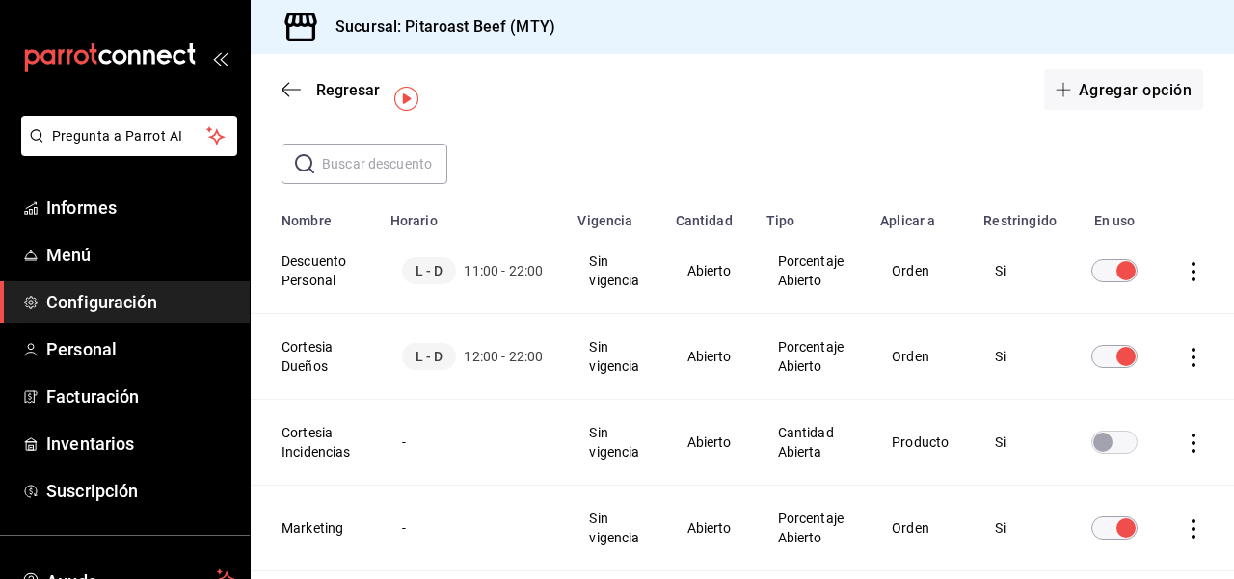
scroll to position [39, 0]
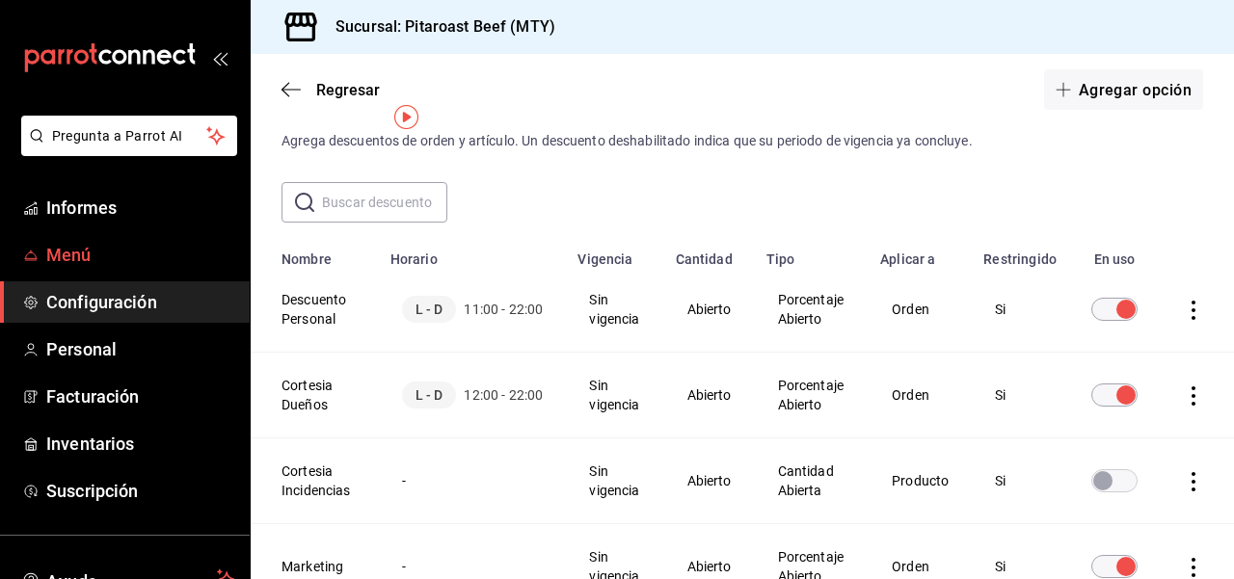
click at [78, 255] on font "Menú" at bounding box center [68, 255] width 45 height 20
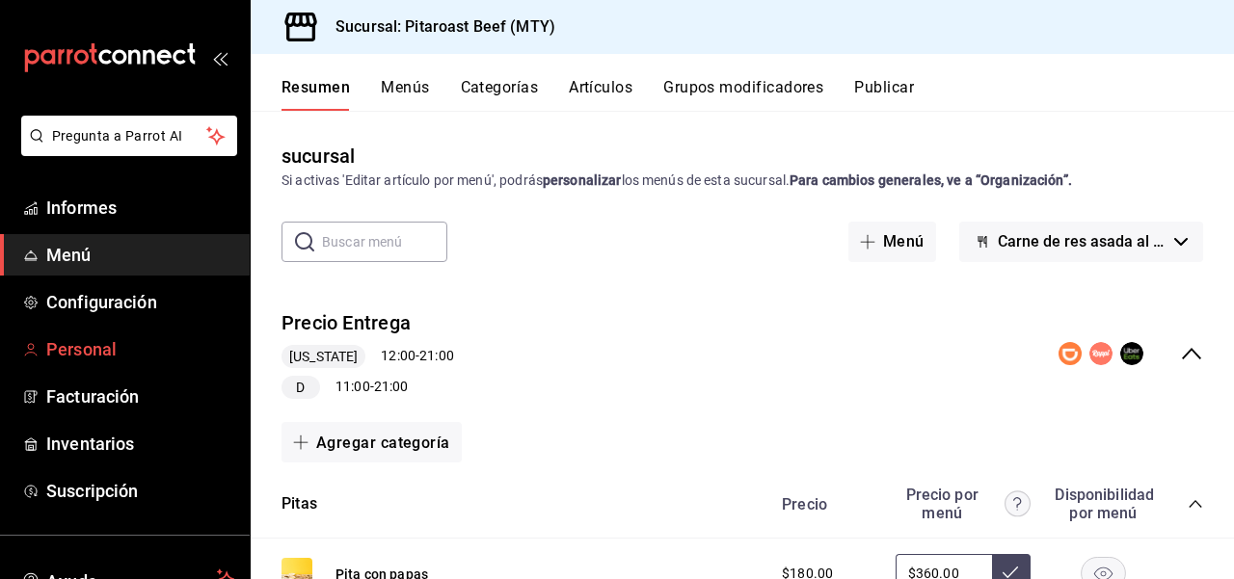
click at [92, 354] on font "Personal" at bounding box center [81, 349] width 70 height 20
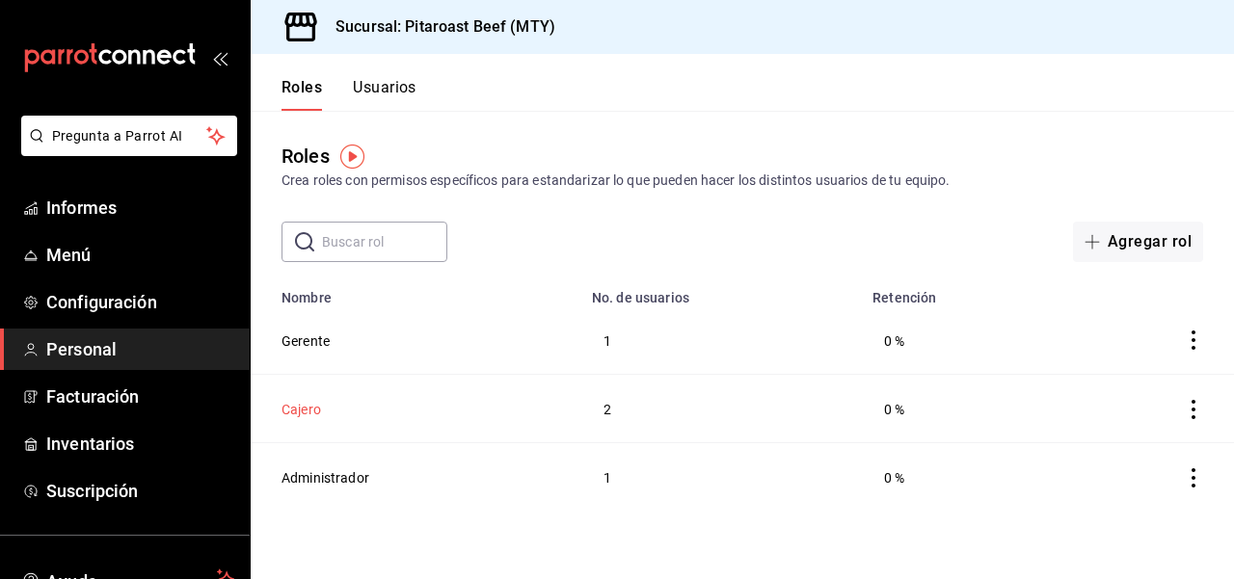
click at [315, 410] on font "Cajero" at bounding box center [301, 409] width 40 height 15
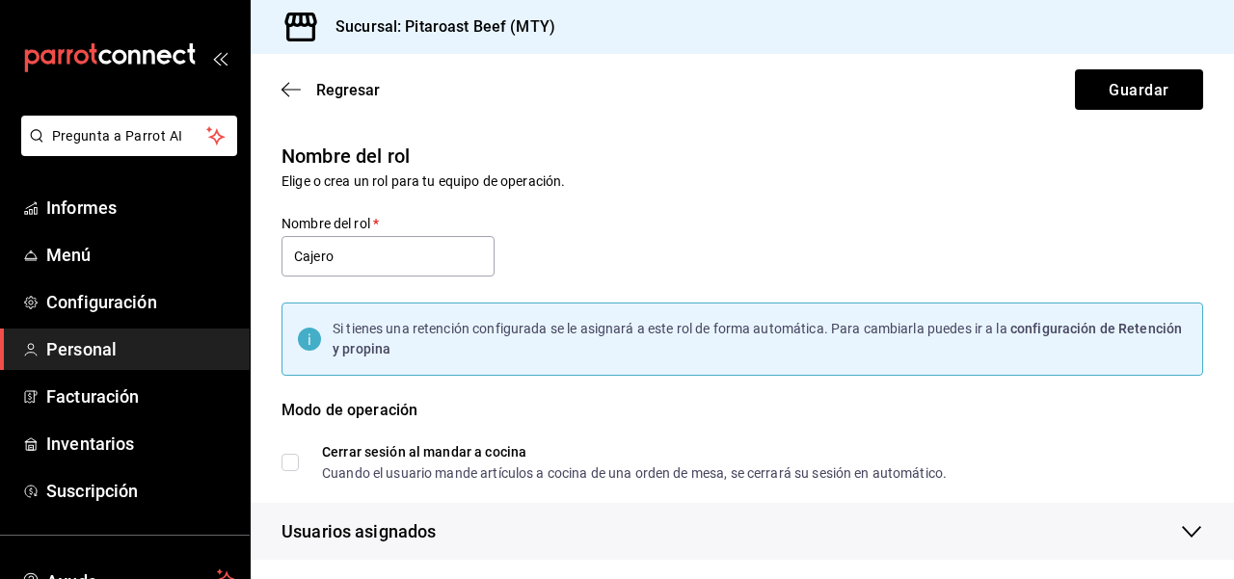
click at [1185, 414] on div "Modo de operación" at bounding box center [741, 422] width 921 height 46
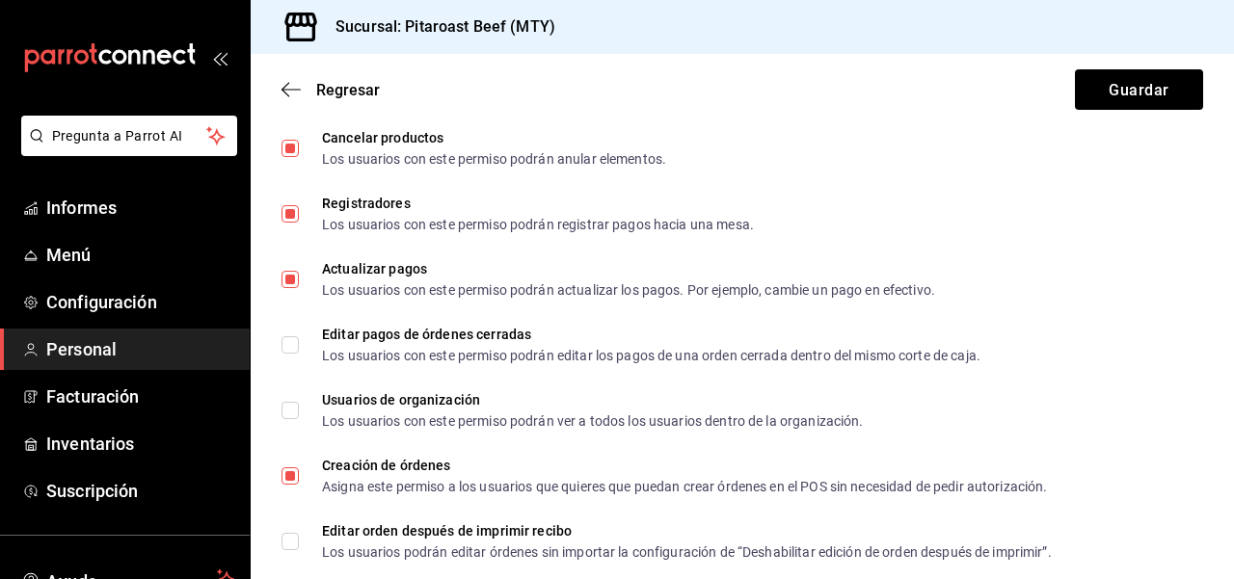
scroll to position [1118, 0]
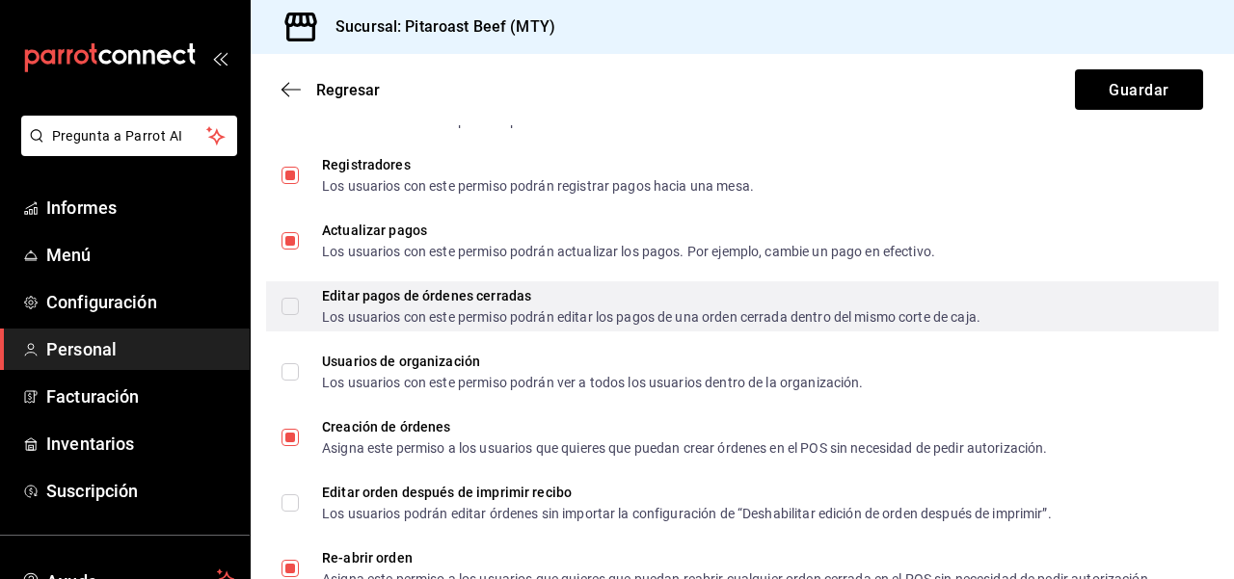
click at [293, 308] on input "Editar pagos de órdenes cerradas Los usuarios con este permiso podrán editar lo…" at bounding box center [289, 306] width 17 height 17
checkbox input "true"
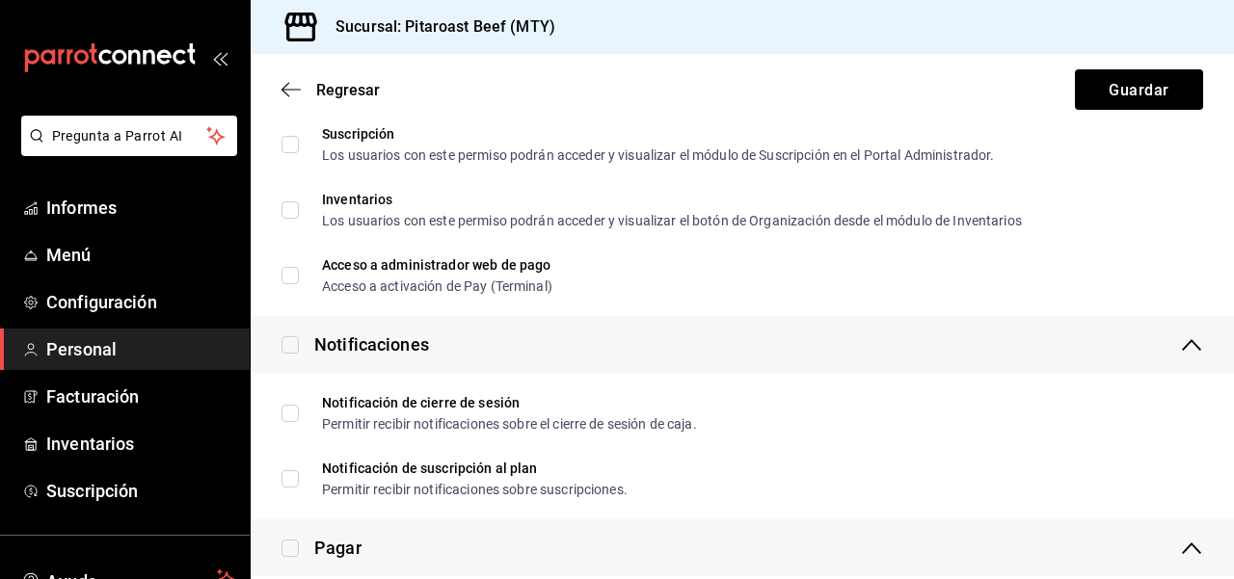
scroll to position [3431, 0]
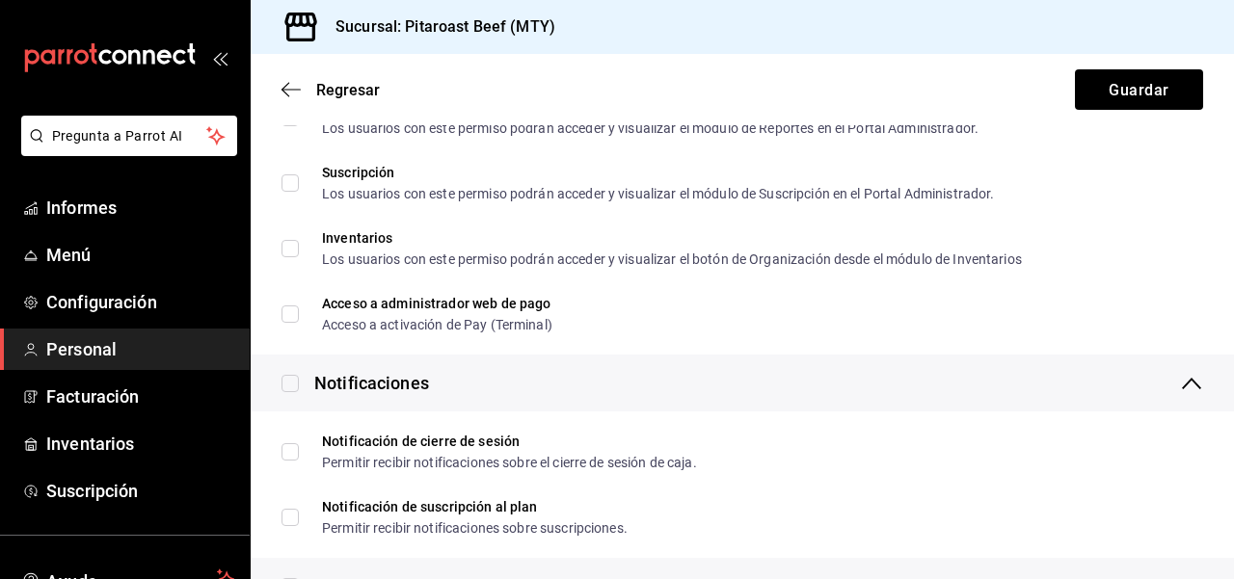
click at [1190, 220] on li "Inventarios Los usuarios con este permiso podrán acceder y visualizar el botón …" at bounding box center [742, 249] width 983 height 66
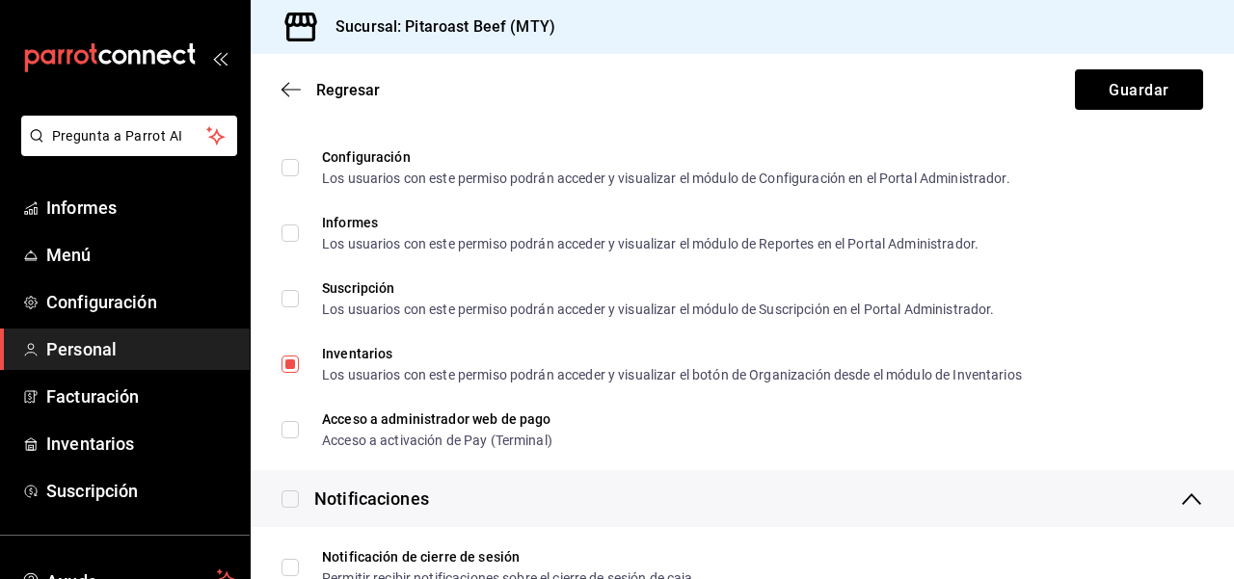
scroll to position [3277, 0]
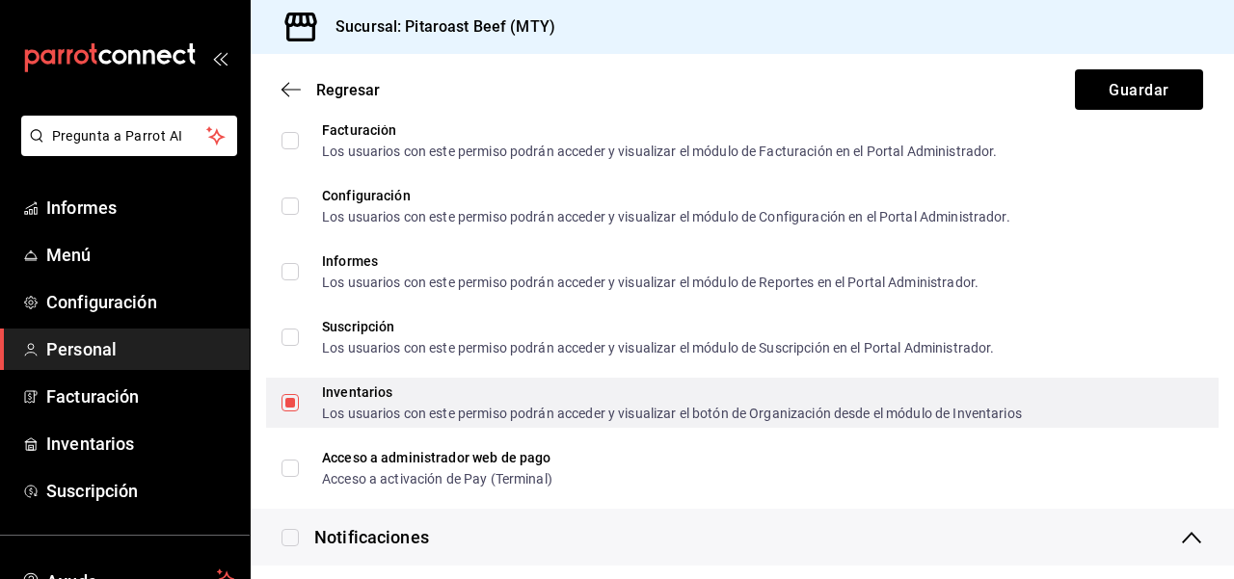
click at [292, 403] on input "Inventarios Los usuarios con este permiso podrán acceder y visualizar el botón …" at bounding box center [289, 402] width 17 height 17
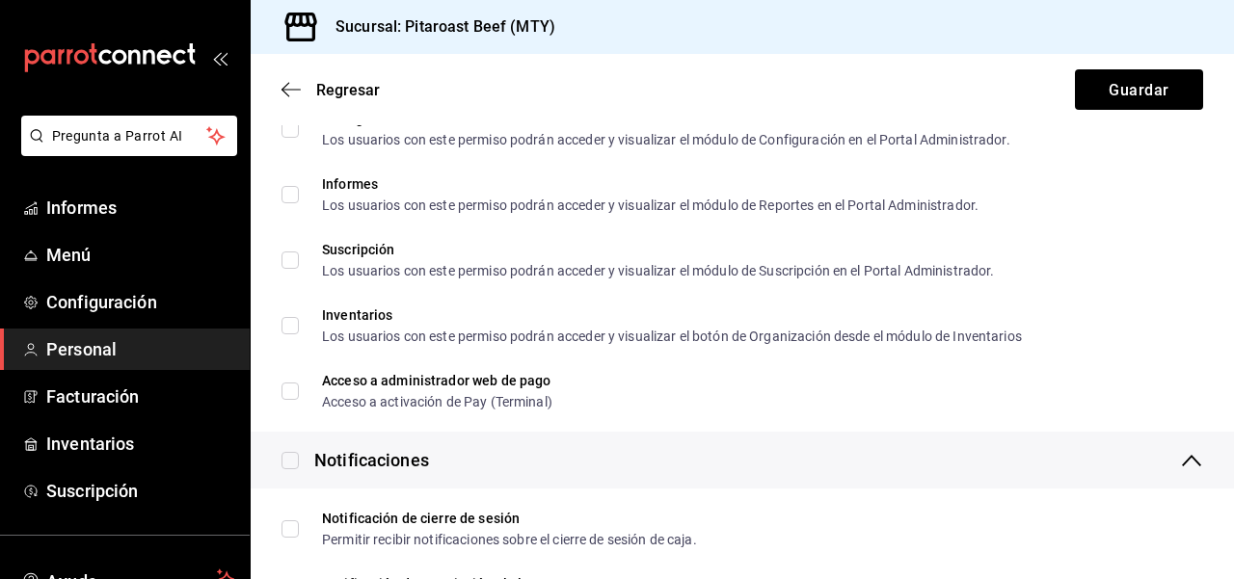
scroll to position [3392, 0]
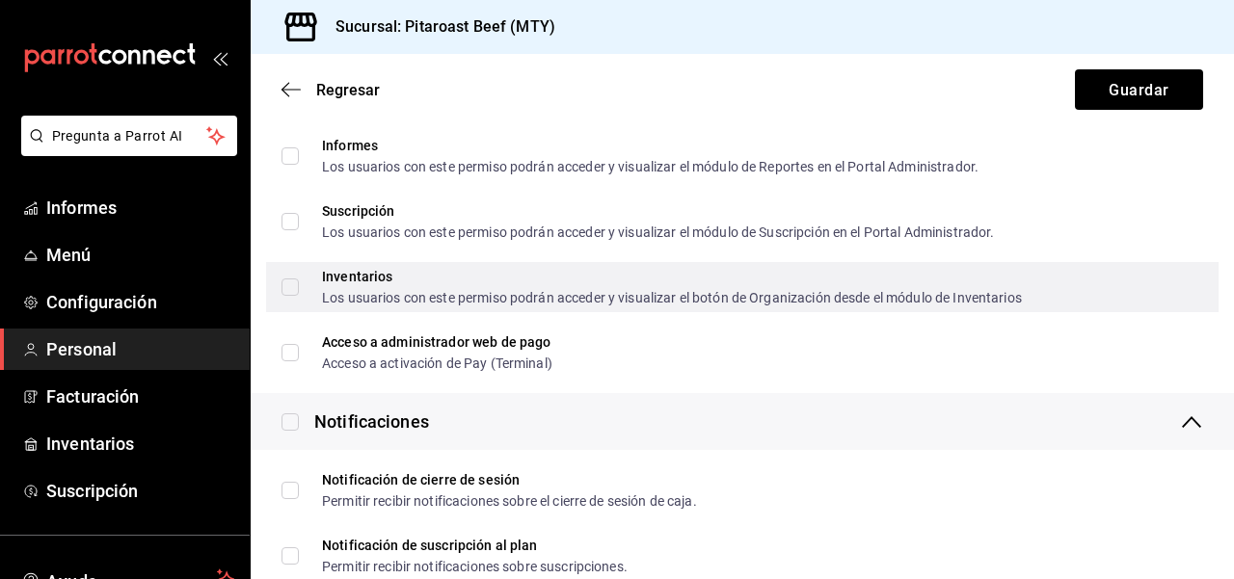
click at [290, 286] on input "Inventarios Los usuarios con este permiso podrán acceder y visualizar el botón …" at bounding box center [289, 287] width 17 height 17
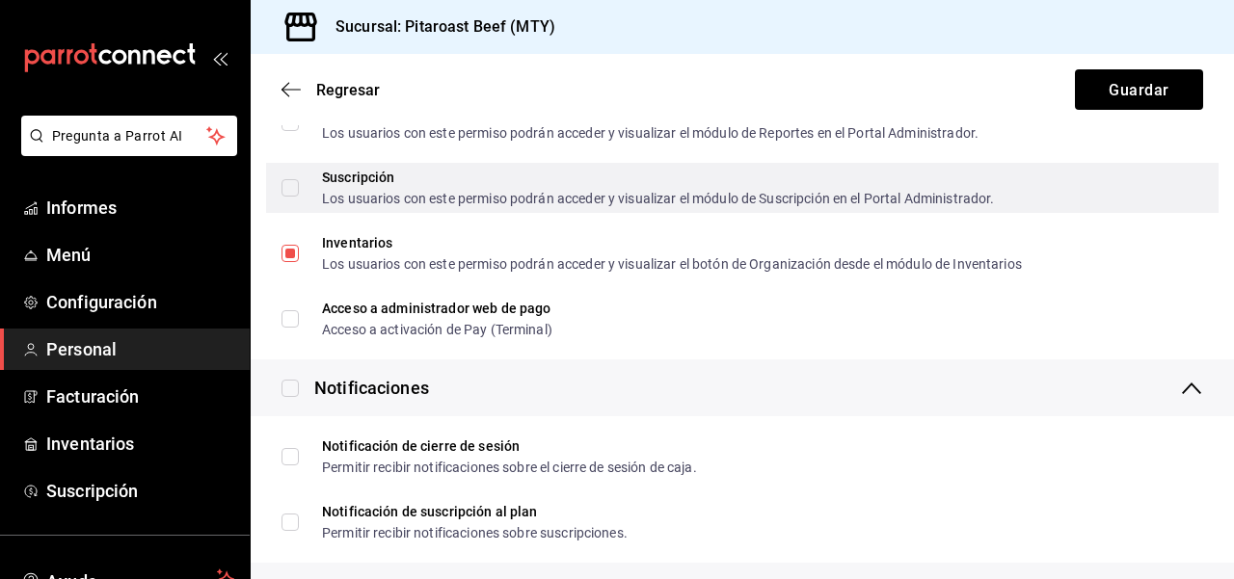
scroll to position [3431, 0]
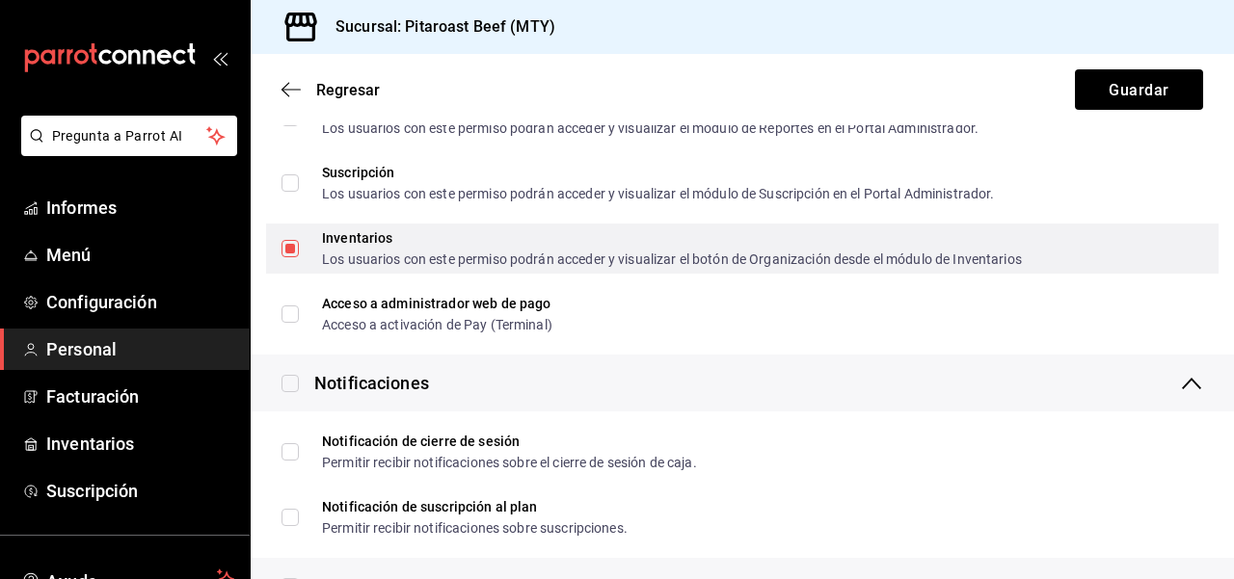
click at [288, 251] on input "Inventarios Los usuarios con este permiso podrán acceder y visualizar el botón …" at bounding box center [289, 248] width 17 height 17
checkbox input "false"
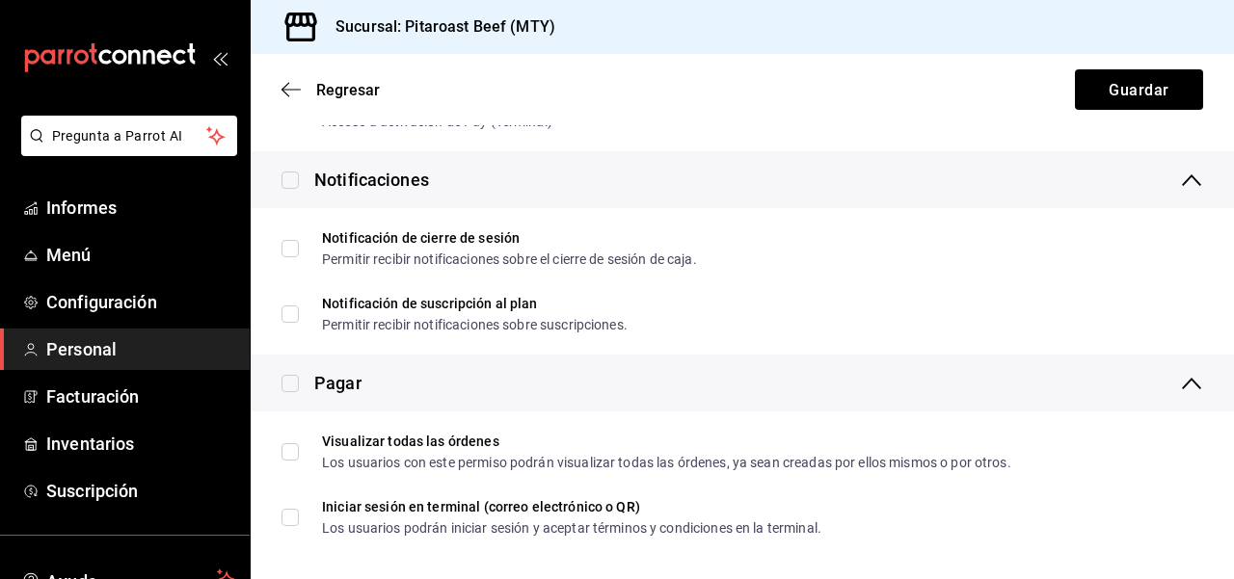
scroll to position [3644, 0]
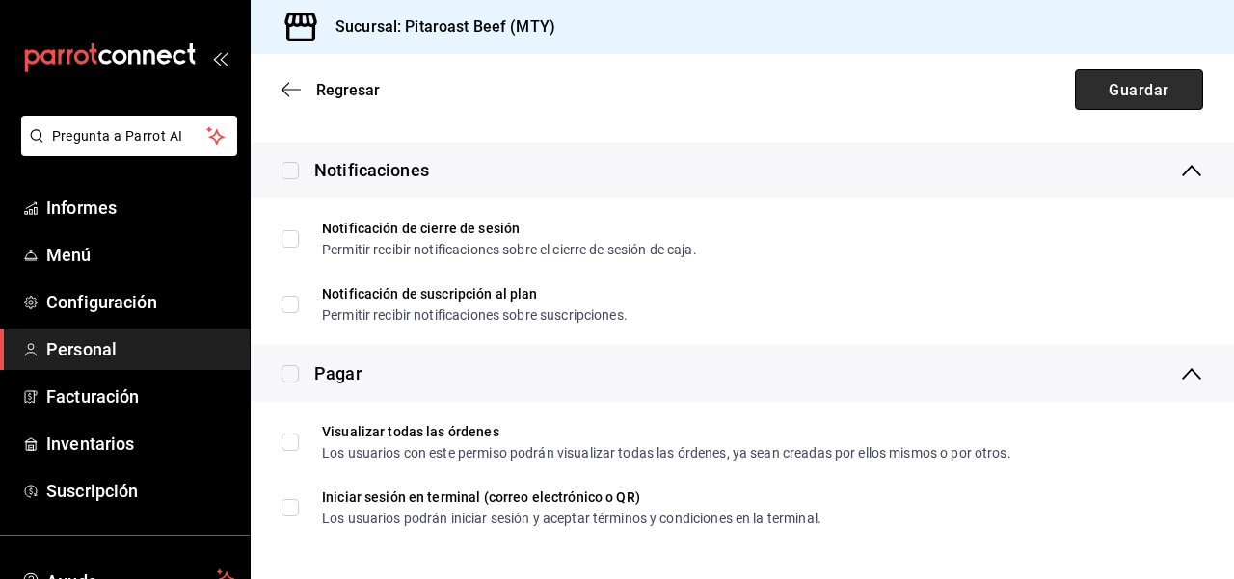
click at [1131, 93] on font "Guardar" at bounding box center [1138, 89] width 60 height 18
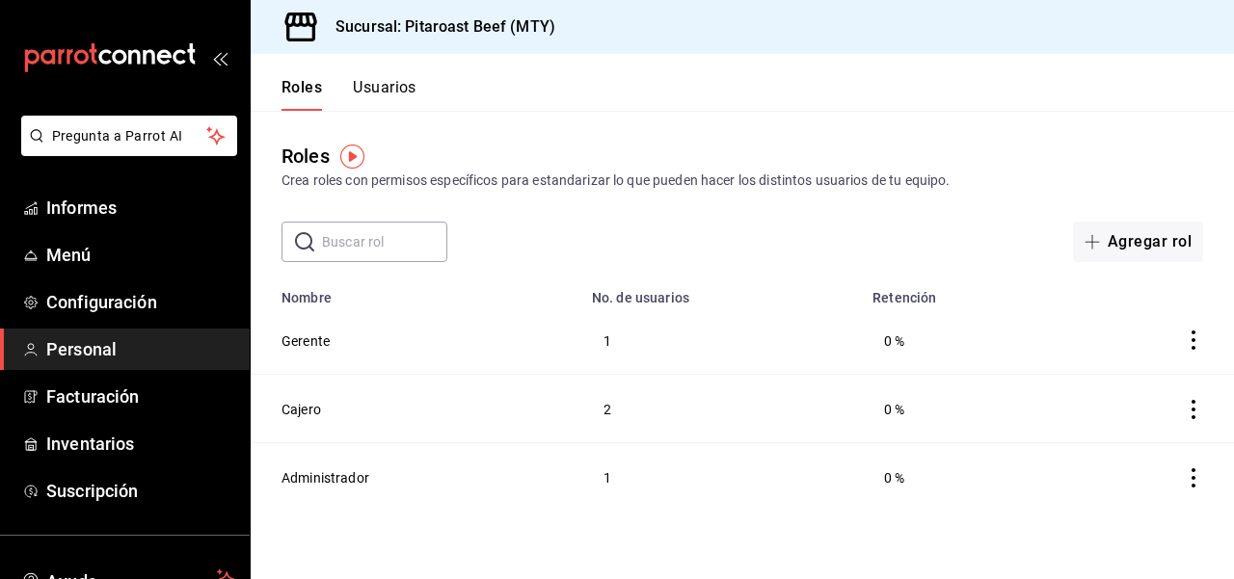
click at [395, 89] on font "Usuarios" at bounding box center [385, 87] width 64 height 18
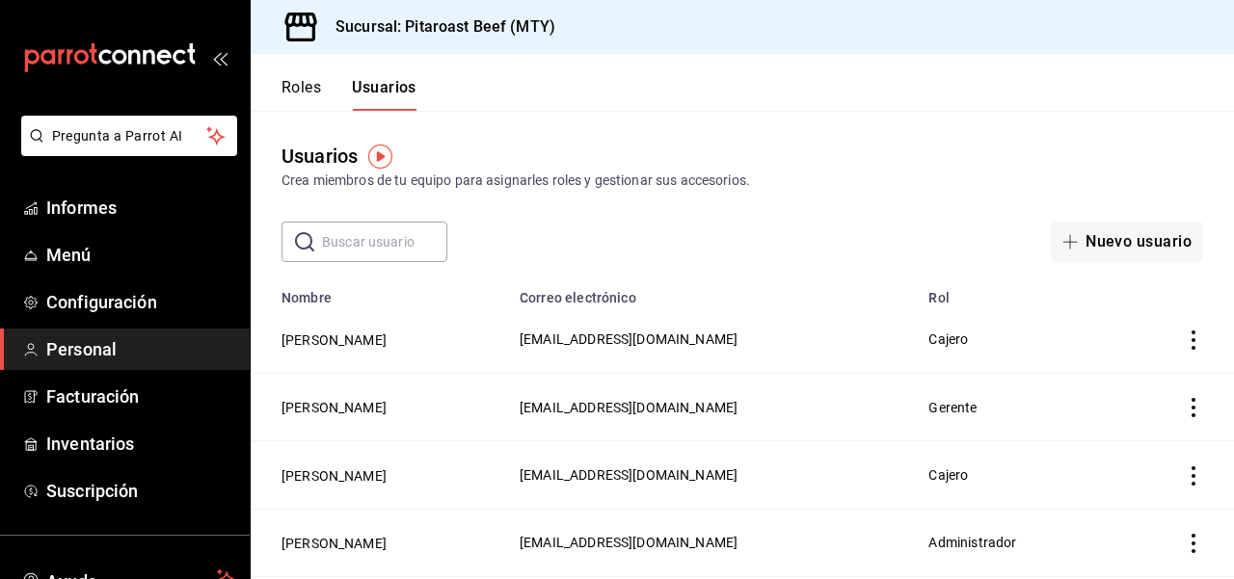
click at [1193, 477] on icon "actions" at bounding box center [1193, 475] width 19 height 19
click at [1137, 449] on font "Duplicar" at bounding box center [1123, 447] width 49 height 15
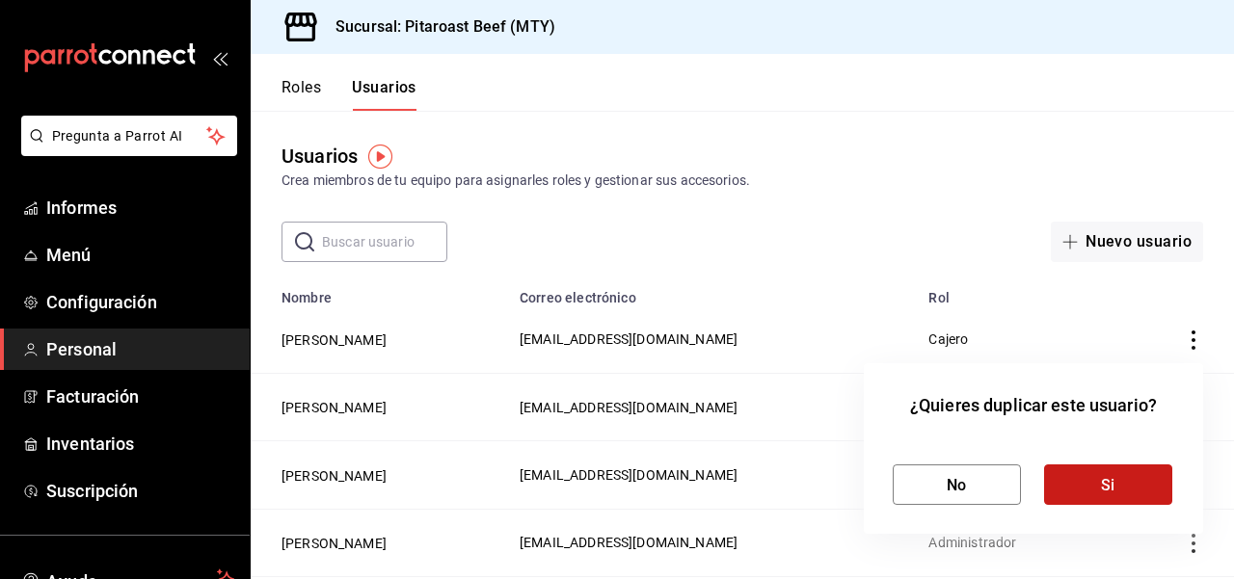
click at [1122, 482] on button "Si" at bounding box center [1108, 485] width 128 height 40
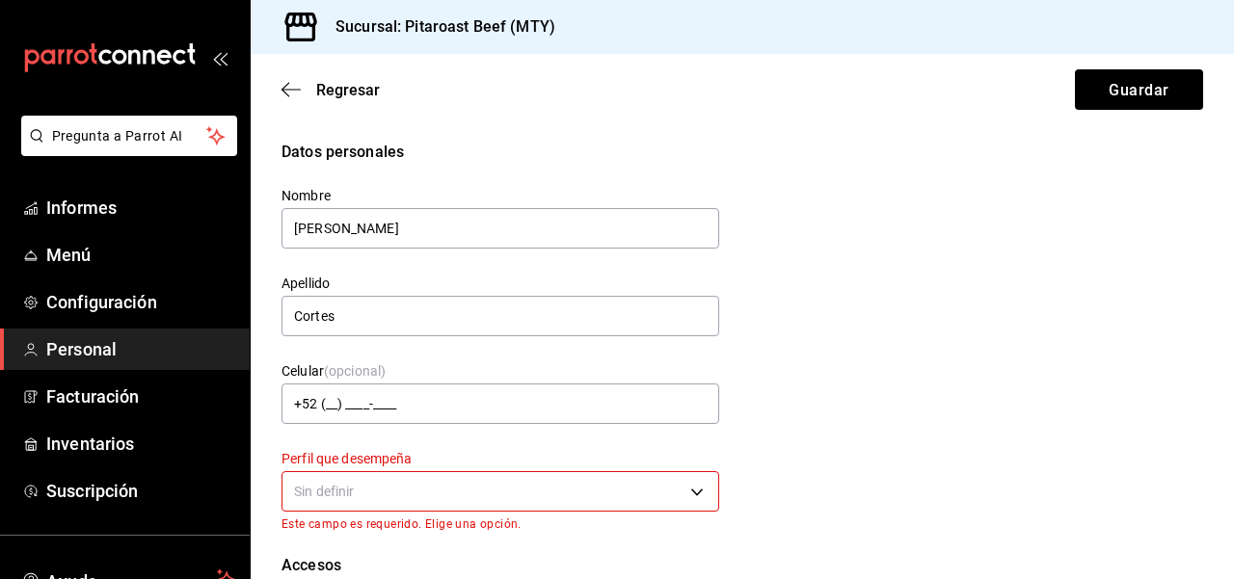
click at [997, 370] on div "Datos personales Nombre [PERSON_NAME] Cortes Celular (opcional) +52 (__) ____-_…" at bounding box center [741, 336] width 921 height 390
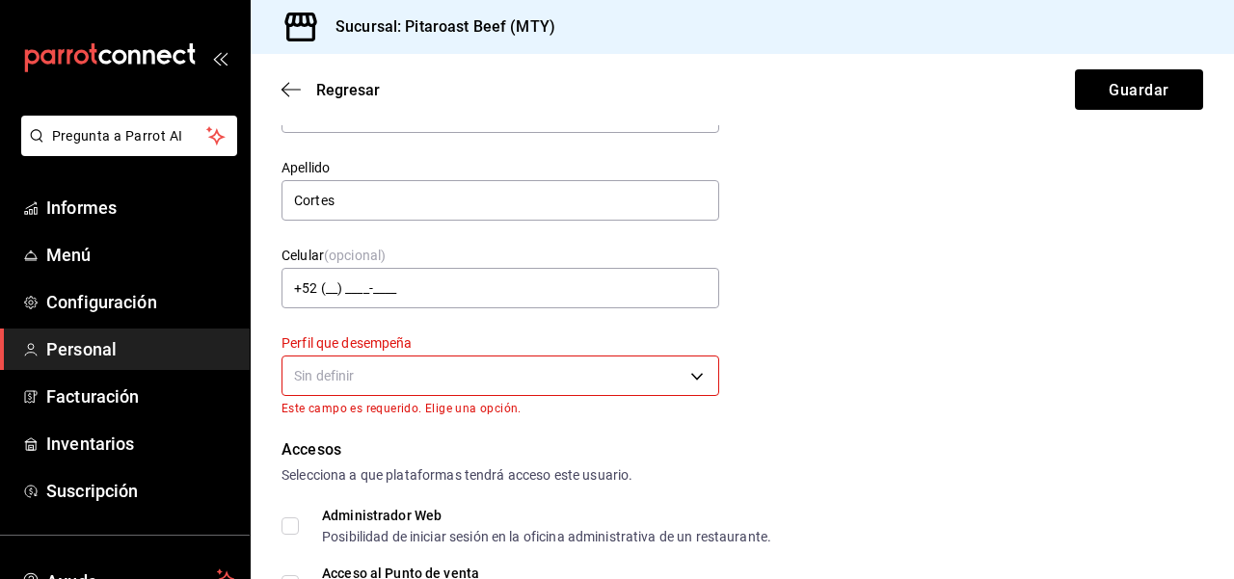
scroll to position [154, 0]
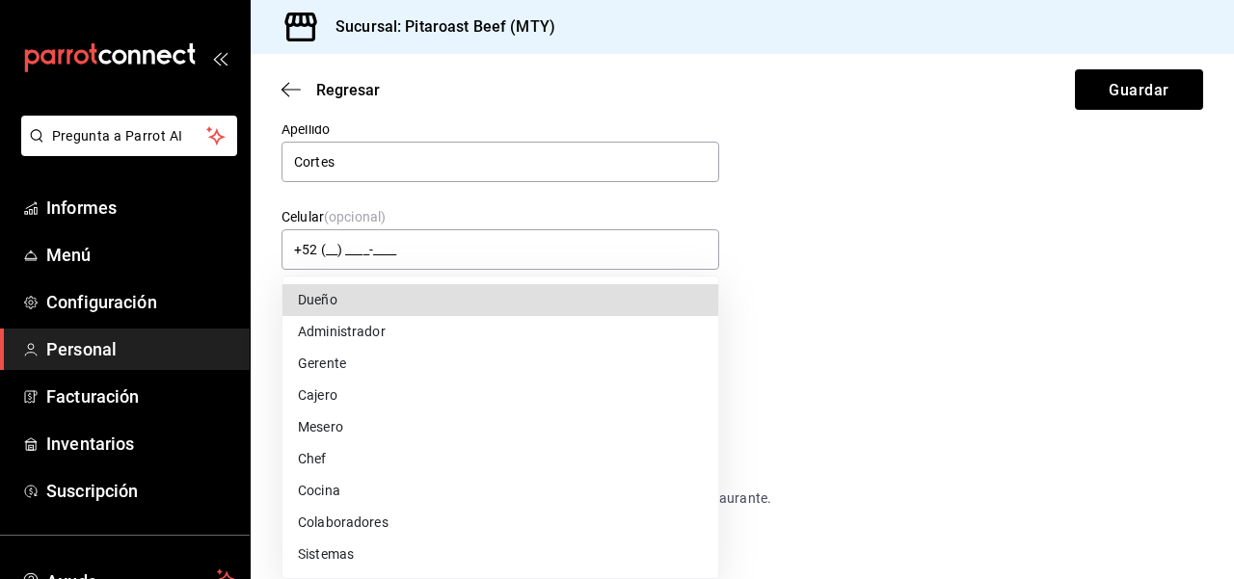
click at [693, 332] on body "Pregunta a Parrot AI Informes Menú Configuración Personal Facturación Inventari…" at bounding box center [617, 289] width 1234 height 579
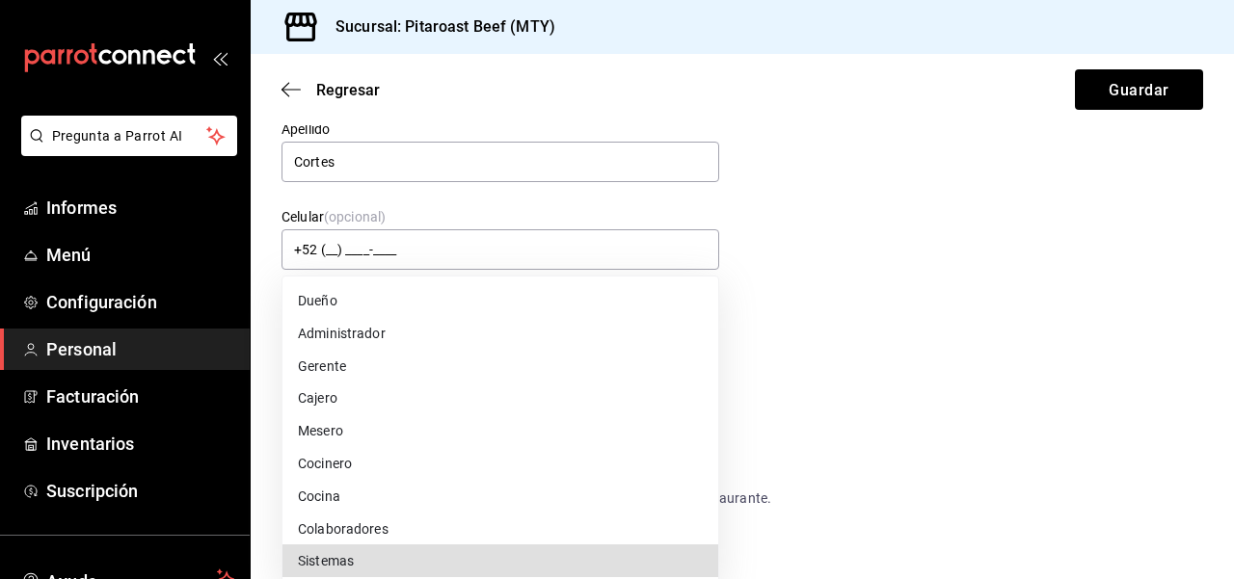
click at [499, 334] on li "Administrador" at bounding box center [500, 333] width 436 height 33
type input "ADMIN"
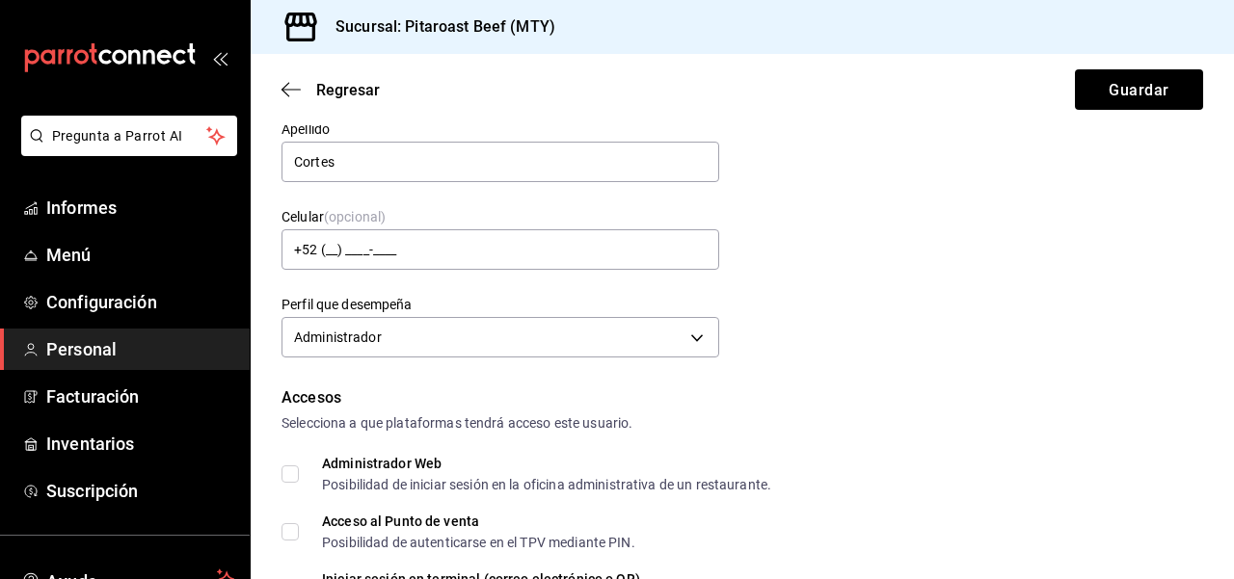
click at [1098, 356] on div "Datos personales Nombre [PERSON_NAME] Cortes Celular (opcional) +52 (__) ____-_…" at bounding box center [741, 175] width 921 height 377
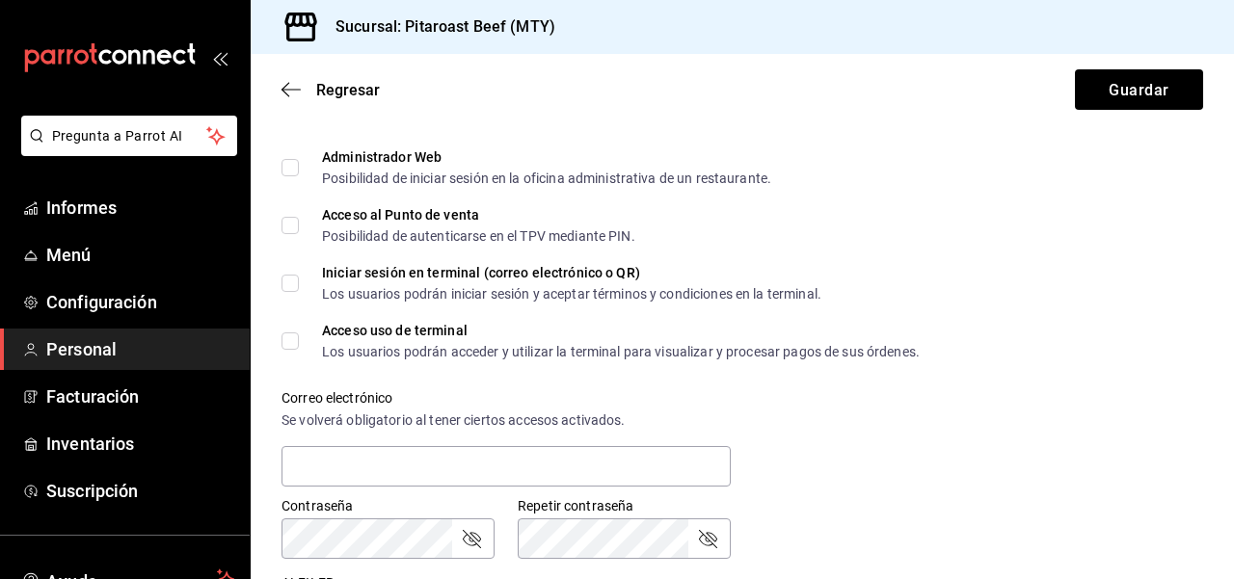
scroll to position [463, 0]
click at [293, 228] on input "Acceso al Punto de venta Posibilidad de autenticarse en el TPV mediante PIN." at bounding box center [289, 223] width 17 height 17
checkbox input "true"
click at [1138, 263] on div "Accesos Selecciona a que plataformas tendrá acceso este usuario. Administrador …" at bounding box center [741, 357] width 921 height 558
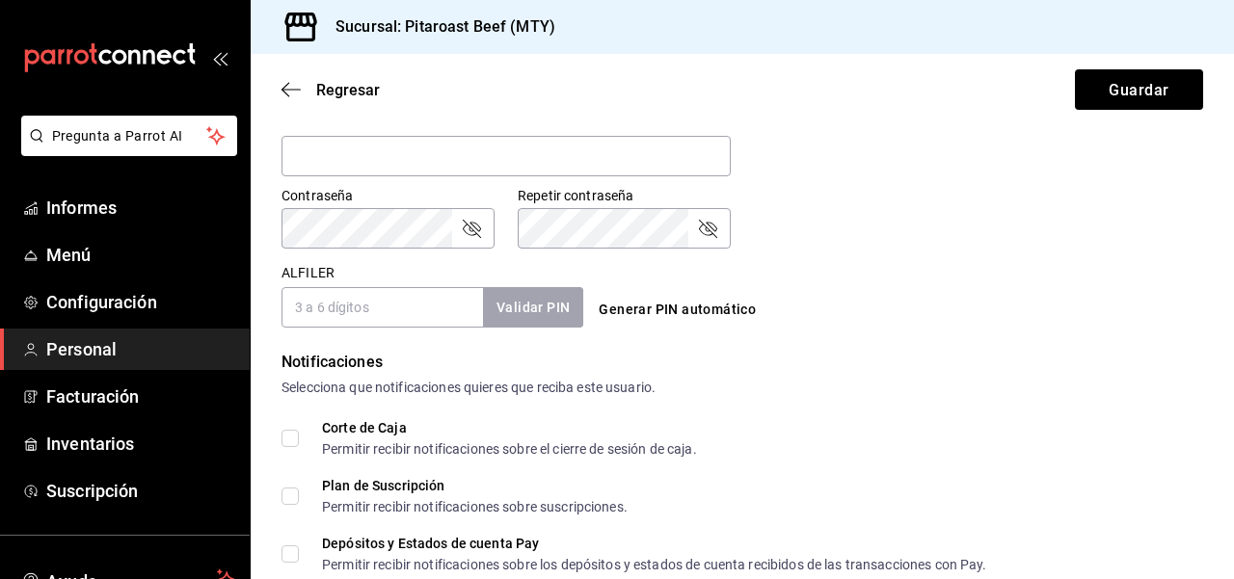
scroll to position [810, 0]
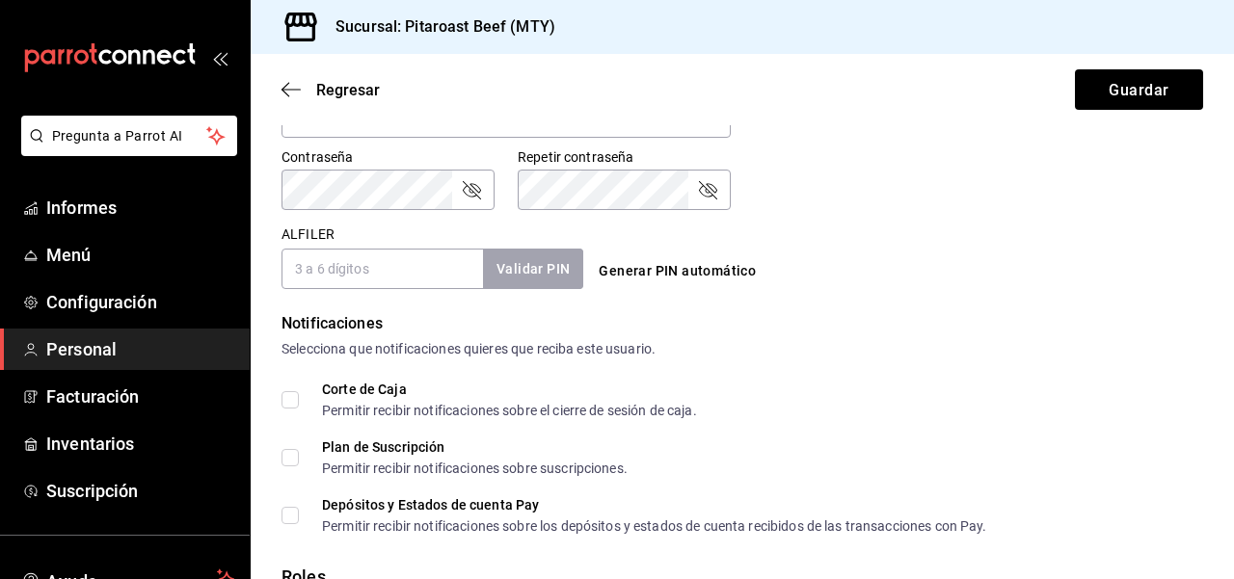
click at [389, 262] on input "ALFILER" at bounding box center [381, 269] width 201 height 40
type input "0314"
click at [538, 273] on font "Validar PIN" at bounding box center [531, 269] width 73 height 15
click at [950, 306] on form "Datos personales Nombre [PERSON_NAME] Cortes Celular (opcional) +52 (__) ____-_…" at bounding box center [741, 15] width 921 height 1369
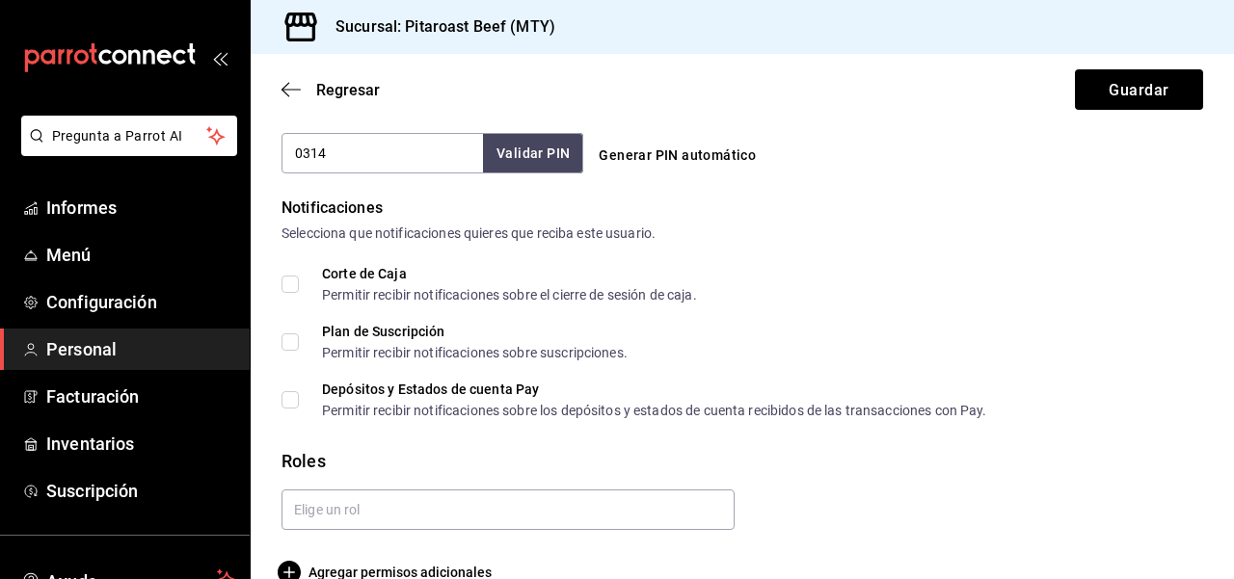
scroll to position [961, 0]
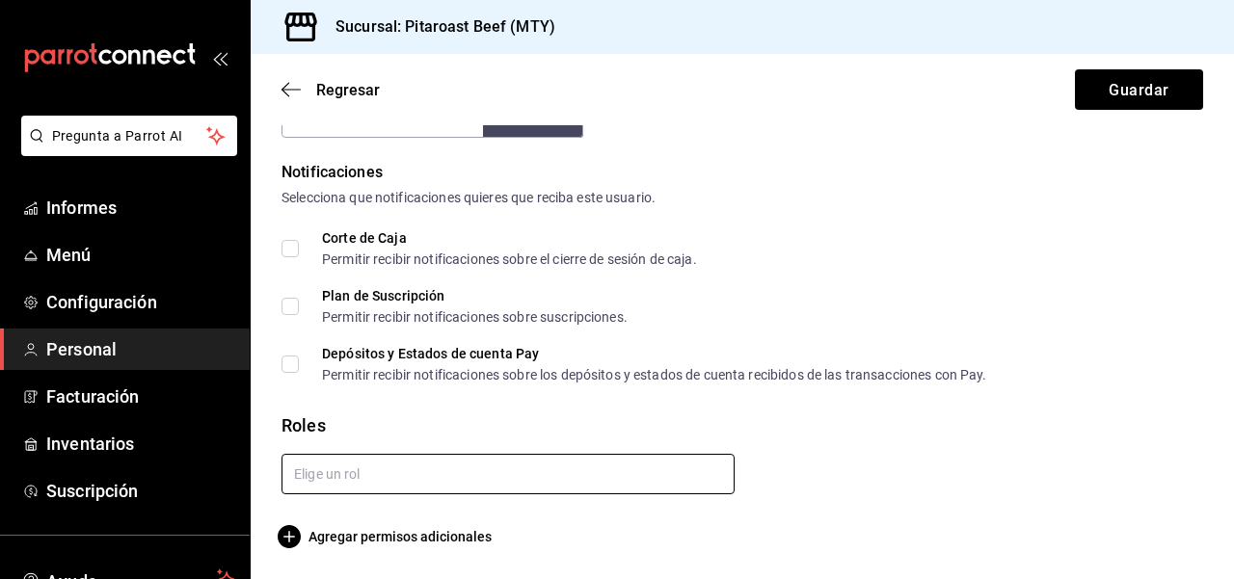
click at [626, 473] on input "text" at bounding box center [507, 474] width 453 height 40
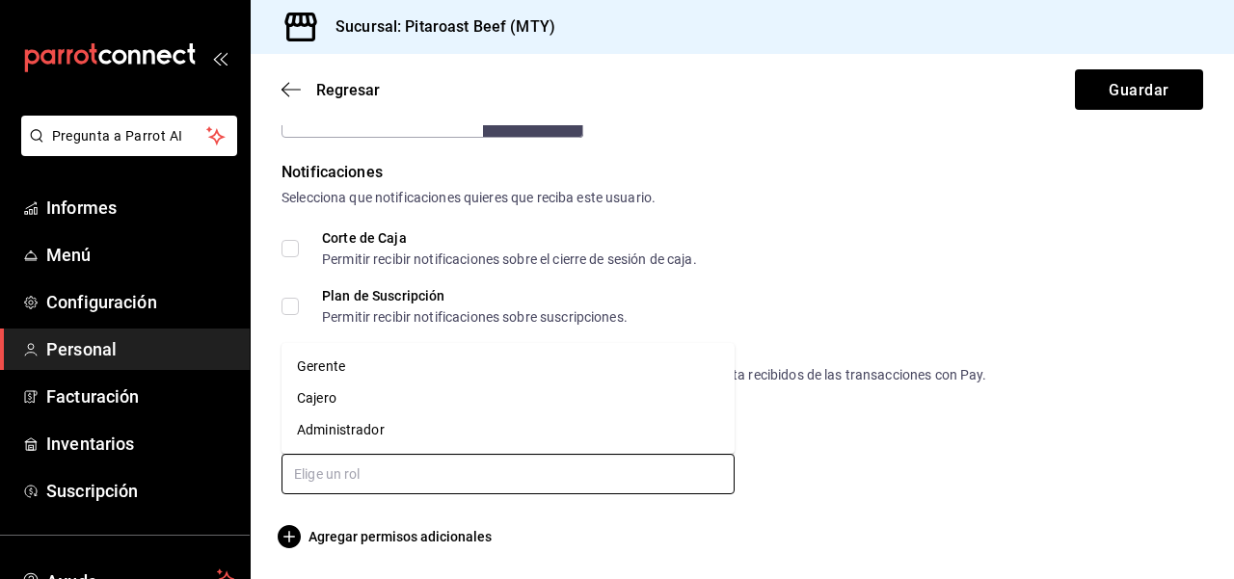
click at [493, 433] on li "Administrador" at bounding box center [507, 430] width 453 height 32
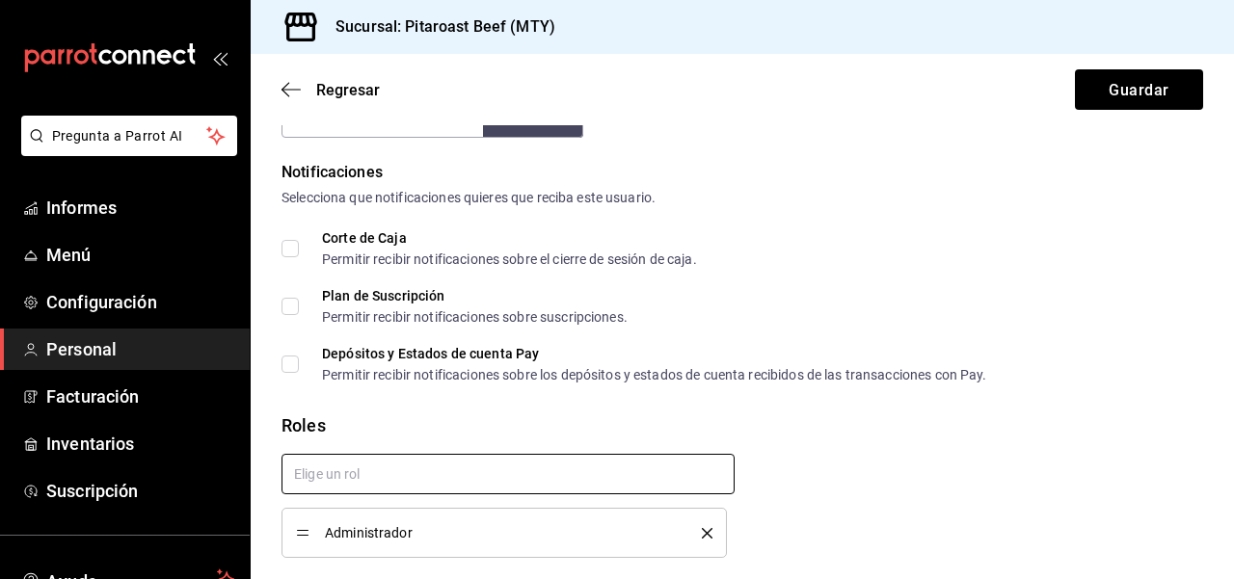
checkbox input "true"
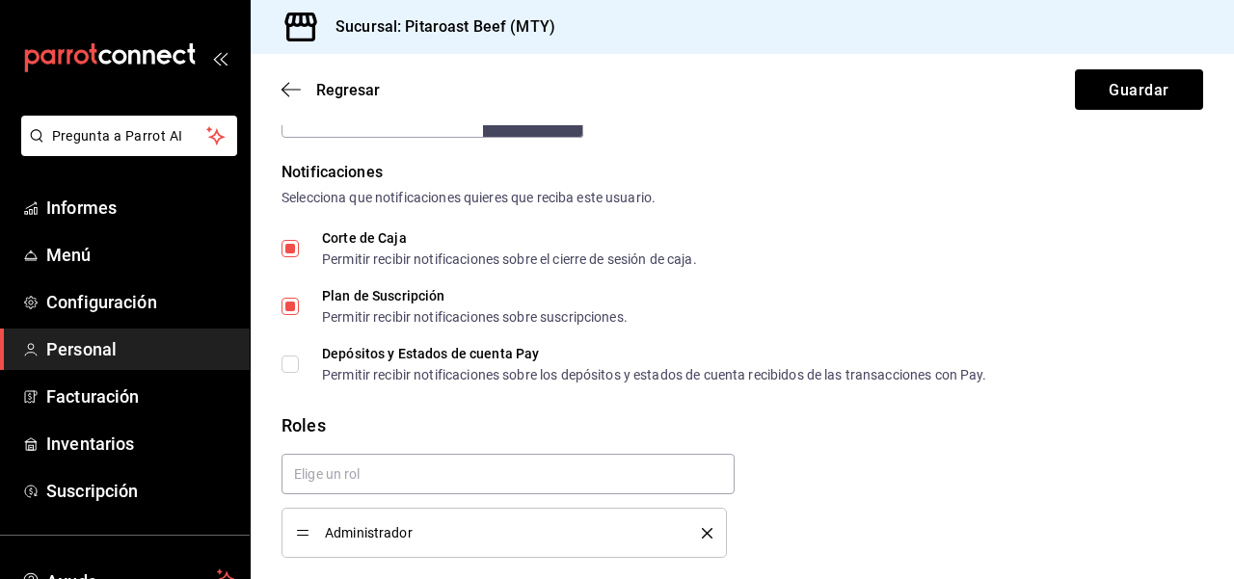
click at [1055, 441] on div "Administrador" at bounding box center [734, 499] width 937 height 120
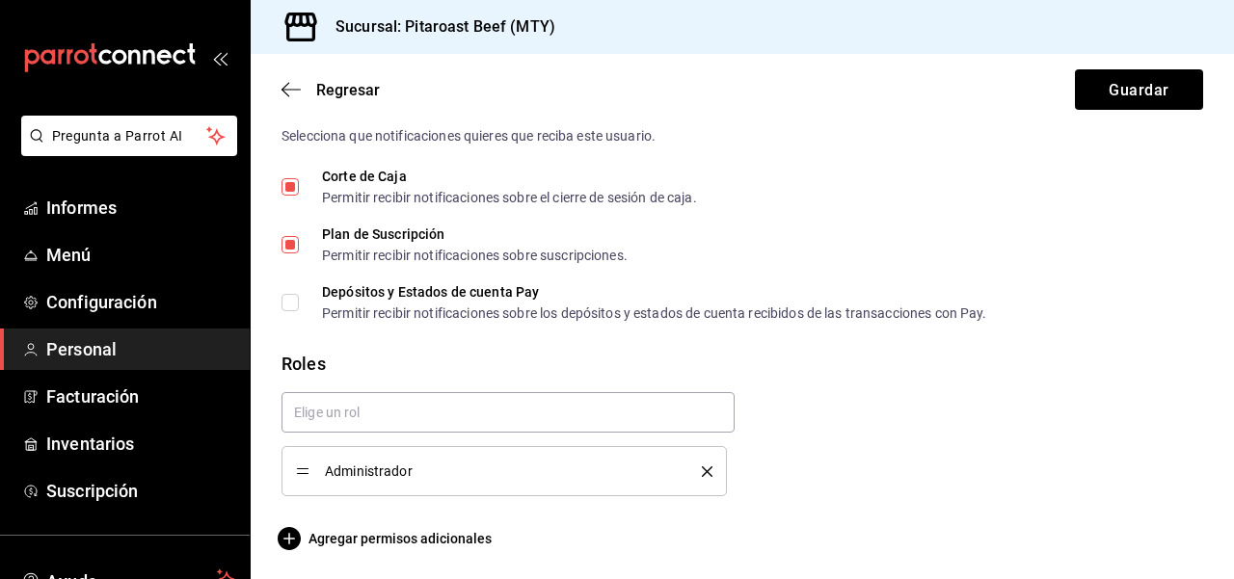
scroll to position [1024, 0]
click at [293, 186] on input "Corte de Caja Permitir recibir notificaciones sobre el cierre de sesión de caja." at bounding box center [289, 184] width 17 height 17
click at [289, 190] on input "Corte de Caja Permitir recibir notificaciones sobre el cierre de sesión de caja." at bounding box center [289, 184] width 17 height 17
checkbox input "true"
click at [289, 247] on input "Plan de Suscripción Permitir recibir notificaciones sobre suscripciones." at bounding box center [289, 242] width 17 height 17
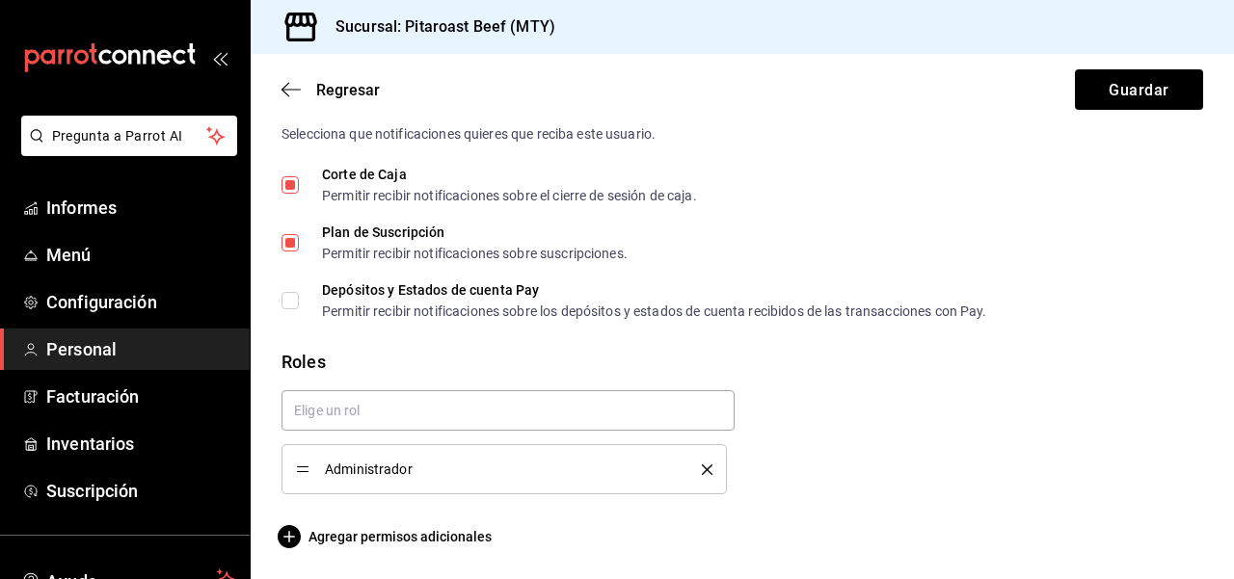
checkbox input "true"
click at [1074, 267] on div "Corte de Caja Permitir recibir notificaciones sobre el cierre de sesión de caja…" at bounding box center [741, 243] width 921 height 150
click at [706, 469] on icon "borrar" at bounding box center [707, 470] width 11 height 11
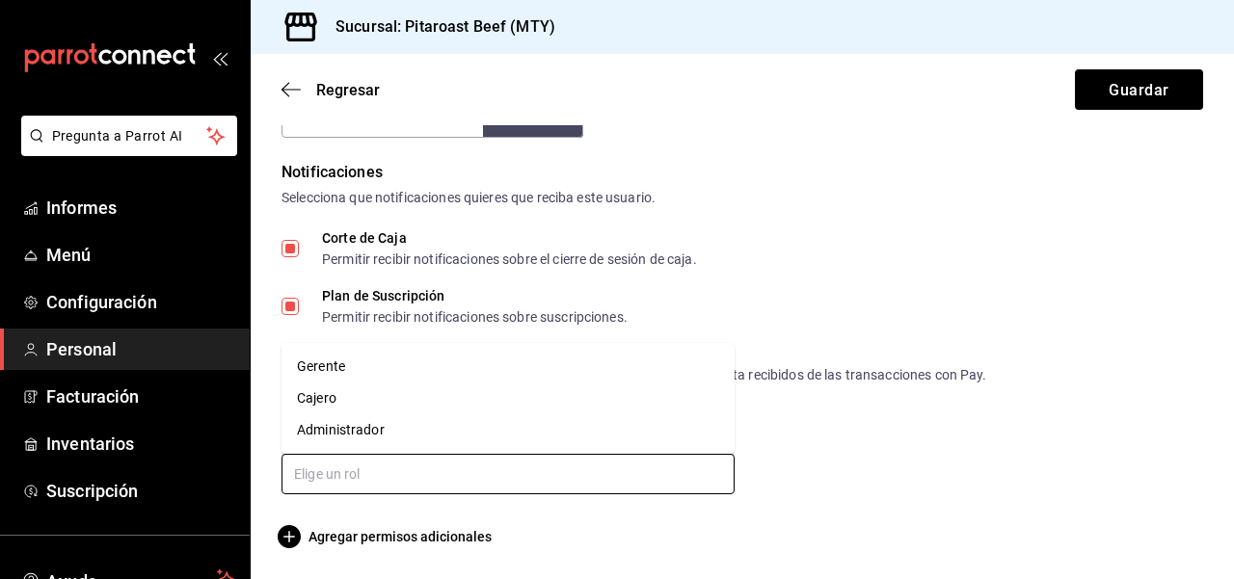
click at [645, 469] on input "text" at bounding box center [507, 474] width 453 height 40
click at [499, 397] on li "Cajero" at bounding box center [507, 399] width 453 height 32
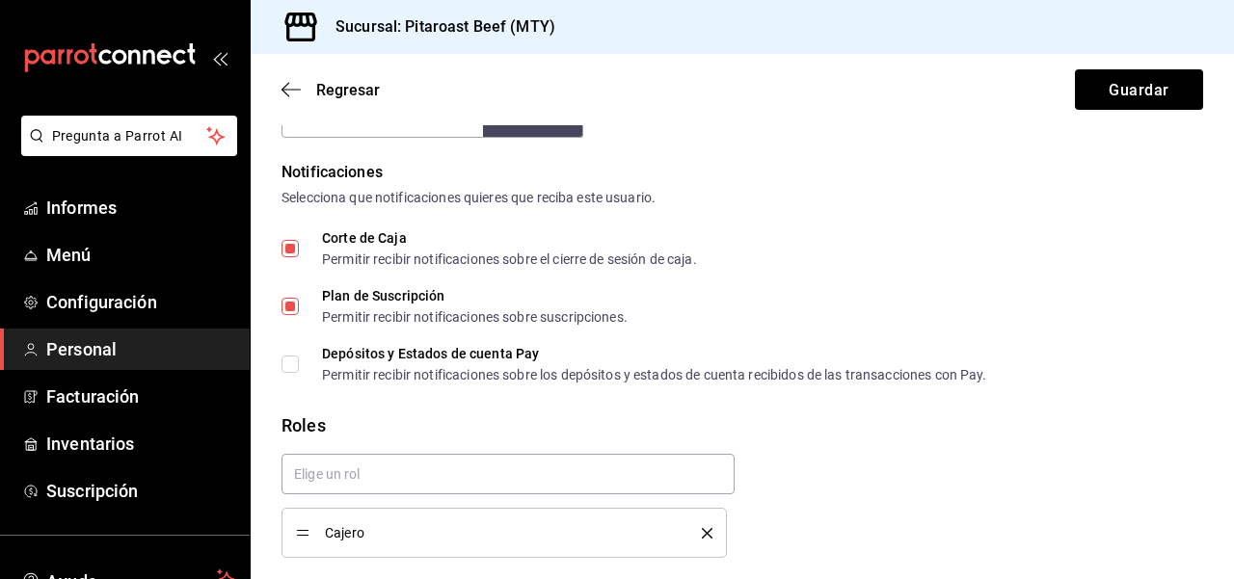
click at [713, 537] on li "Cajero" at bounding box center [503, 533] width 445 height 50
click at [705, 532] on icon "borrar" at bounding box center [707, 533] width 11 height 11
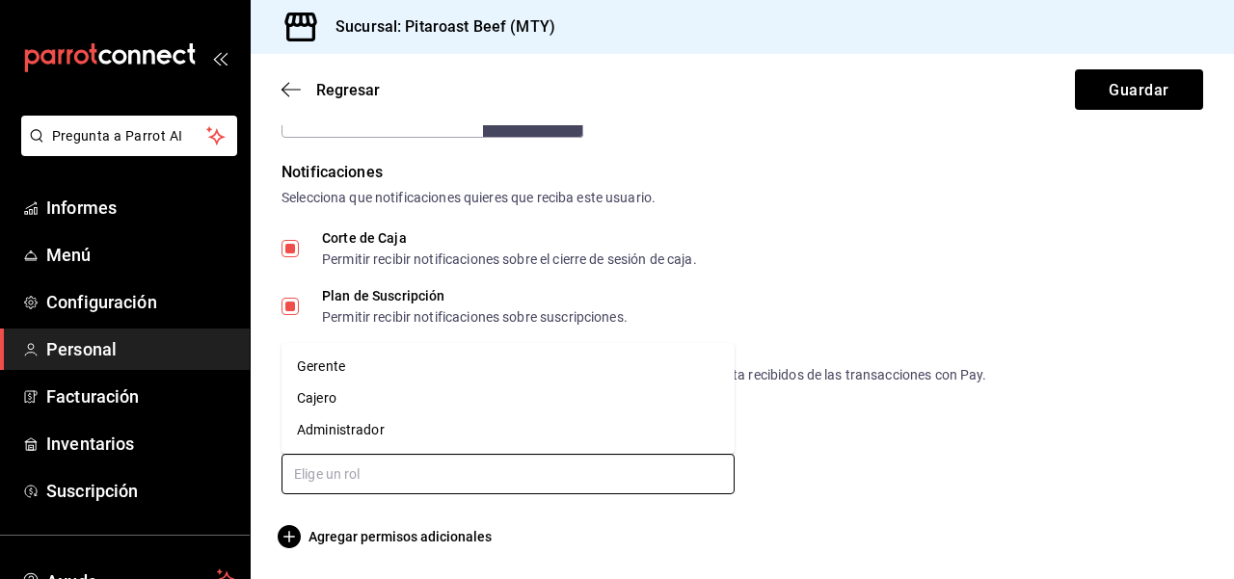
click at [588, 463] on input "text" at bounding box center [507, 474] width 453 height 40
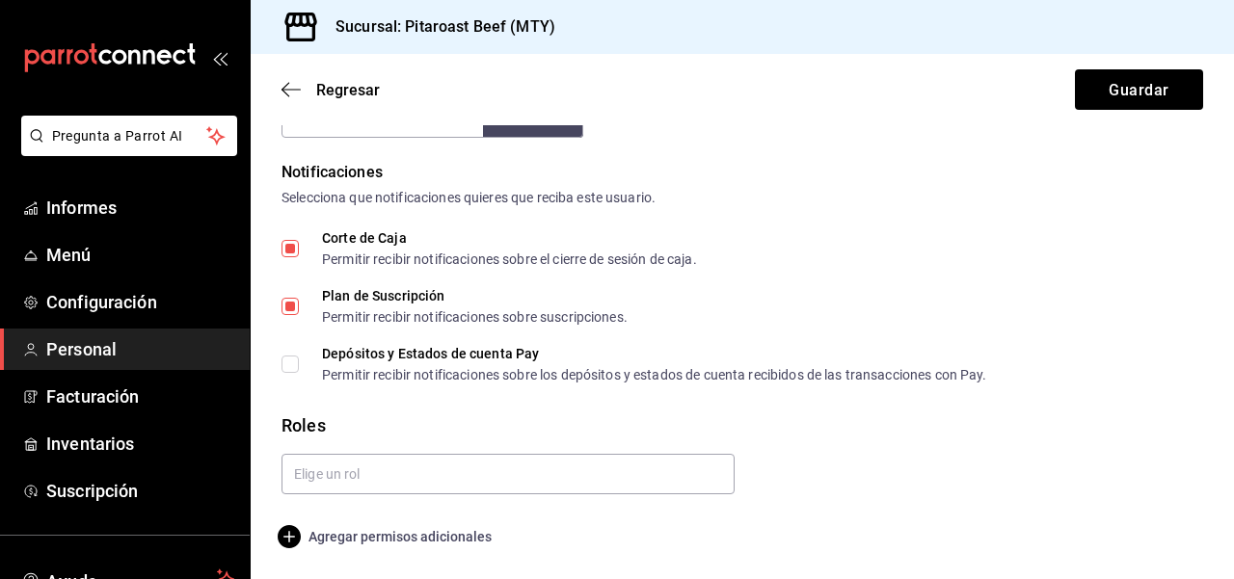
click at [416, 535] on font "Agregar permisos adicionales" at bounding box center [399, 536] width 183 height 15
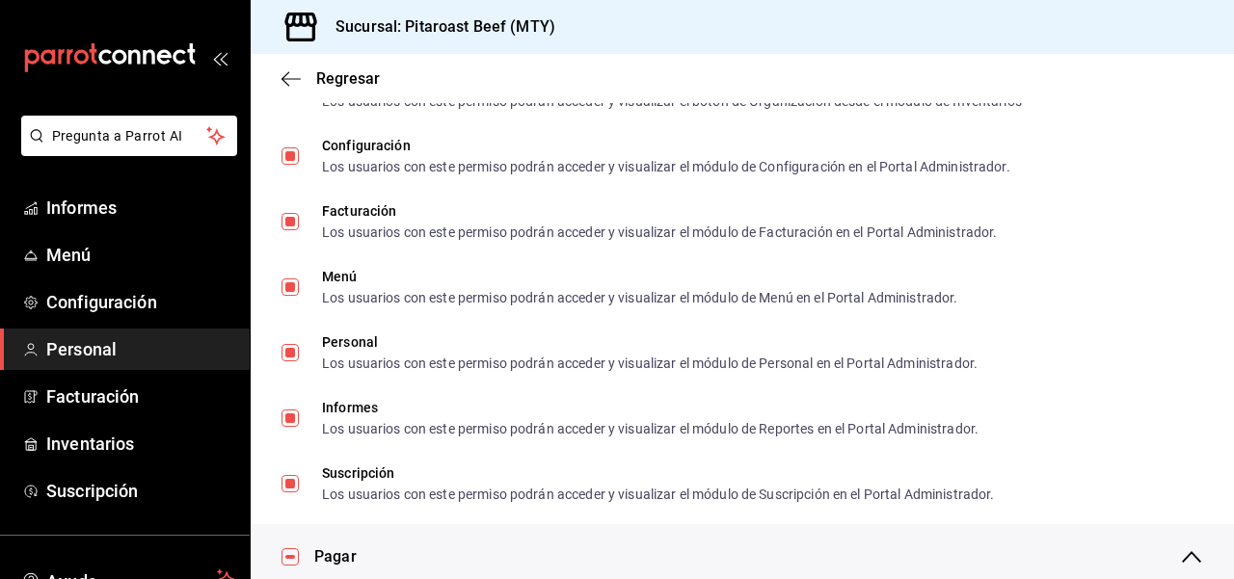
click at [253, 216] on li "Facturación Los usuarios con este permiso podrán acceder y visualizar el módulo…" at bounding box center [742, 222] width 983 height 66
checkbox input "false"
click at [253, 216] on li "Facturación Los usuarios con este permiso podrán acceder y visualizar el módulo…" at bounding box center [742, 222] width 983 height 66
checkbox input "true"
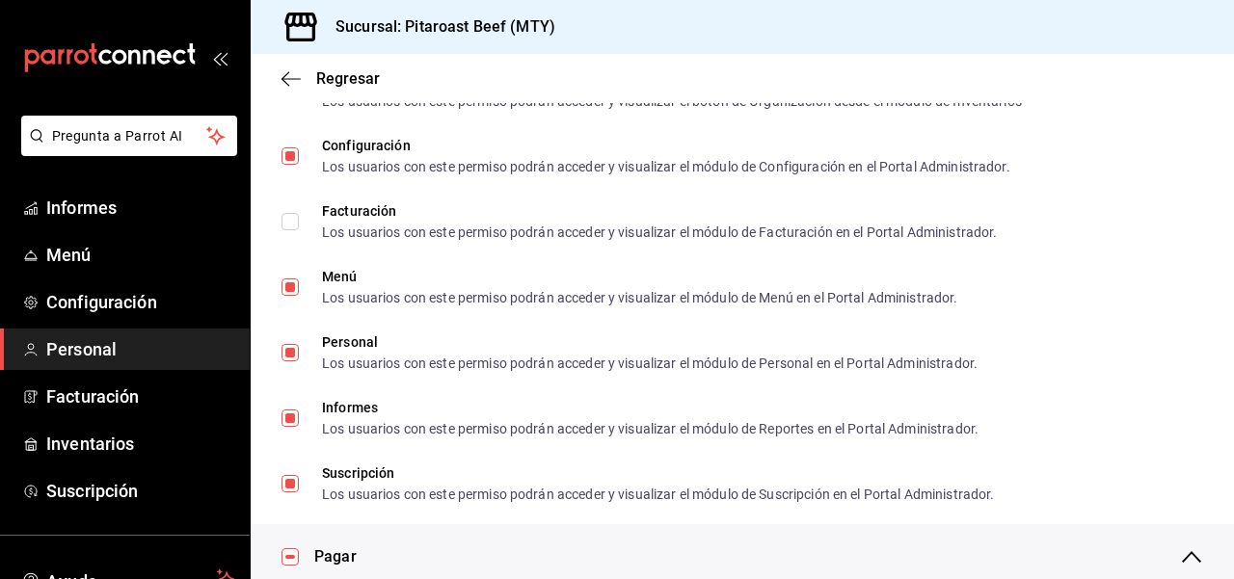
checkbox input "true"
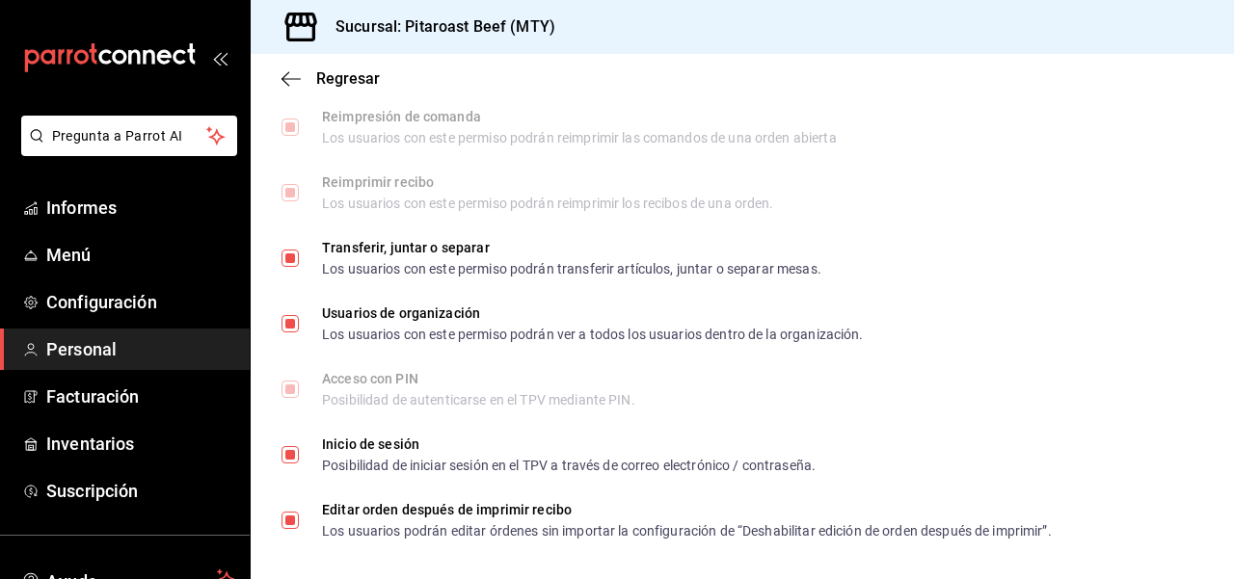
scroll to position [2946, 0]
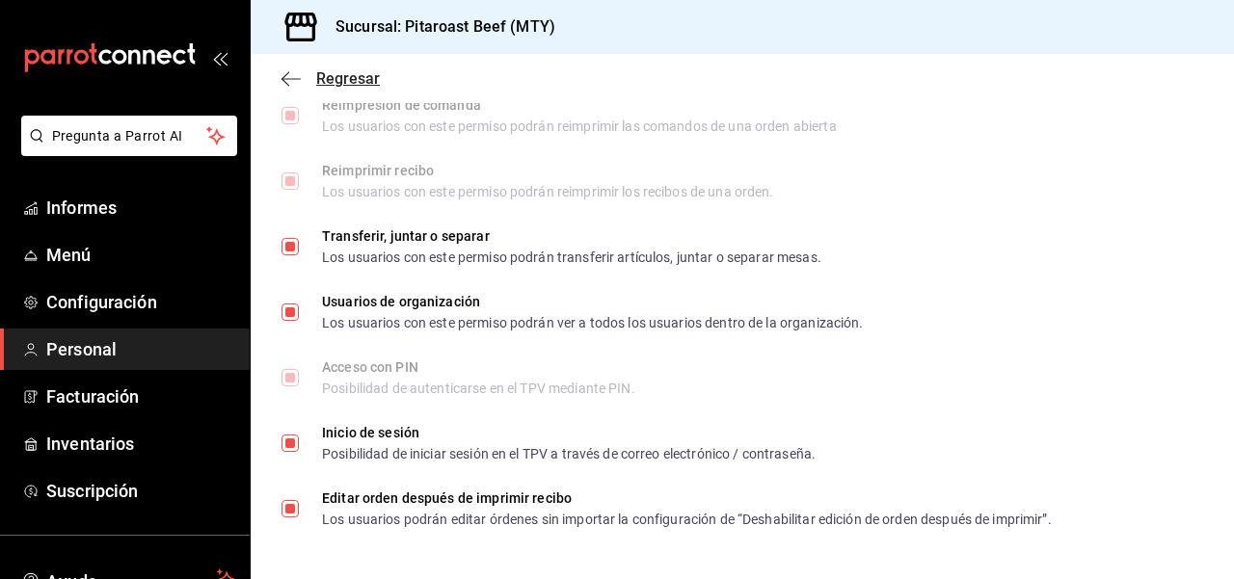
click at [285, 77] on icon "button" at bounding box center [290, 78] width 19 height 17
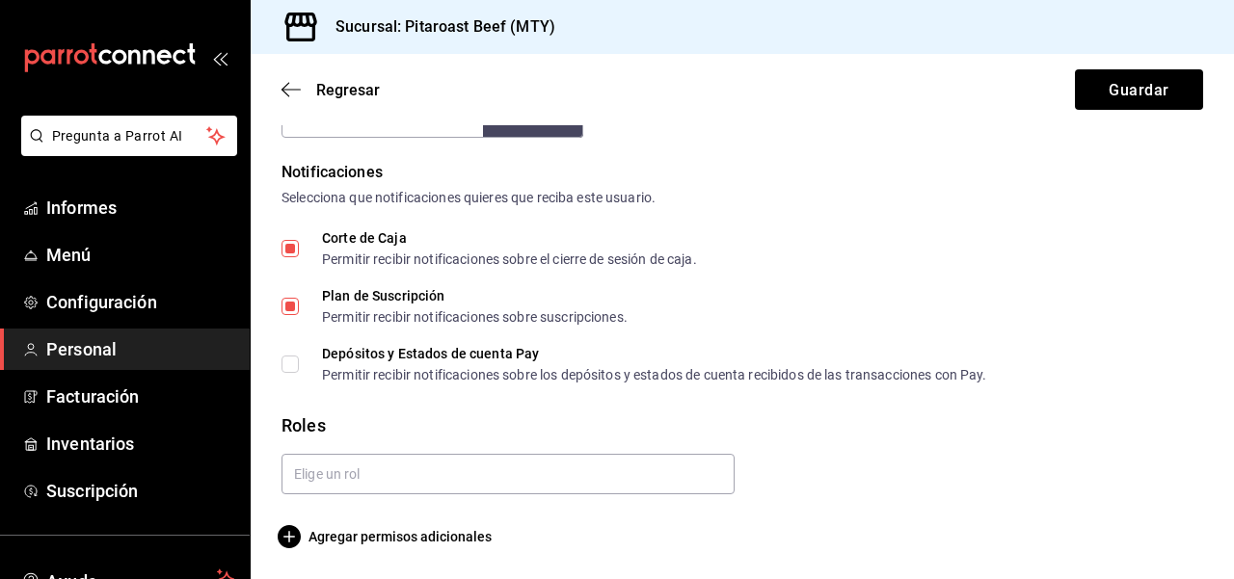
click at [1168, 207] on div "Selecciona que notificaciones quieres que reciba este usuario." at bounding box center [741, 198] width 921 height 20
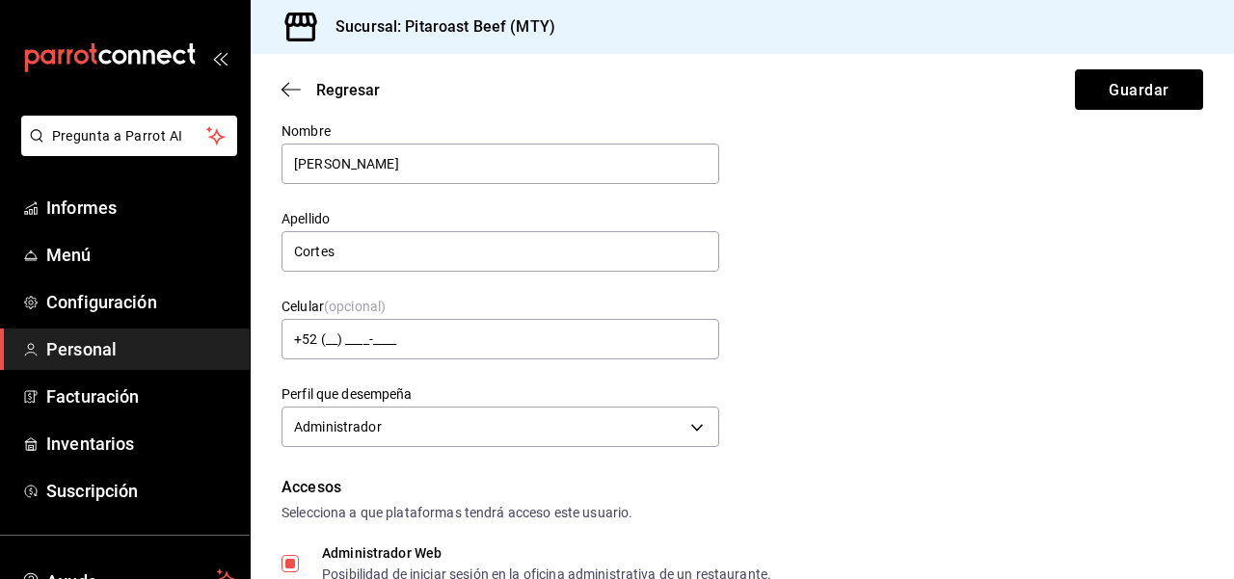
scroll to position [36, 0]
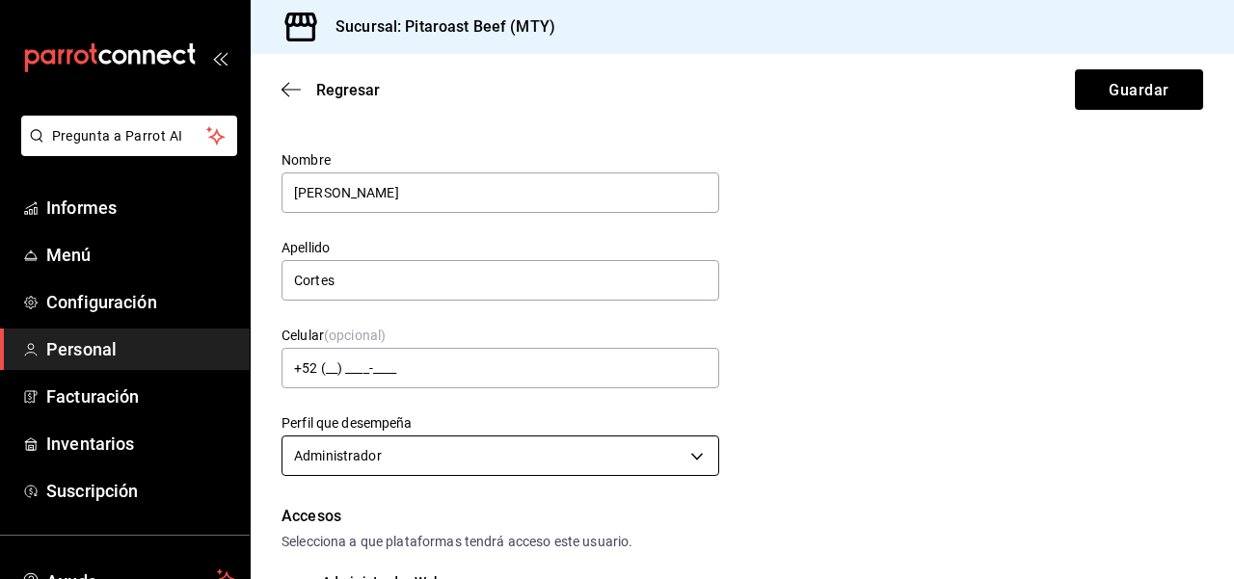
click at [705, 455] on body "Pregunta a Parrot AI Informes Menú Configuración Personal Facturación Inventari…" at bounding box center [617, 289] width 1234 height 579
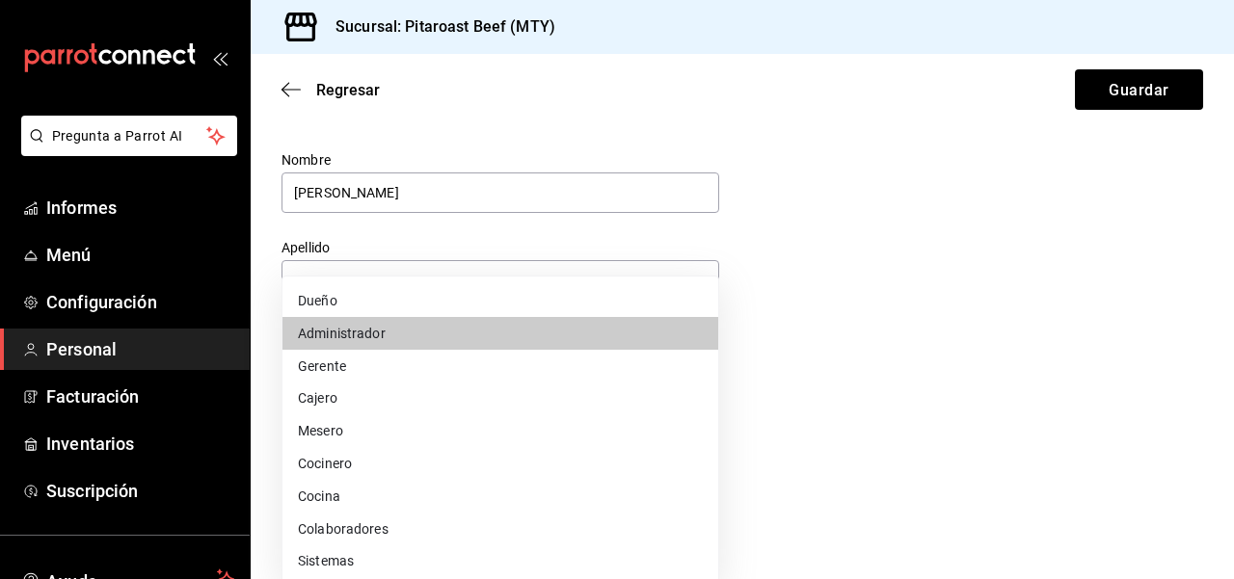
click at [578, 401] on li "Cajero" at bounding box center [500, 398] width 436 height 33
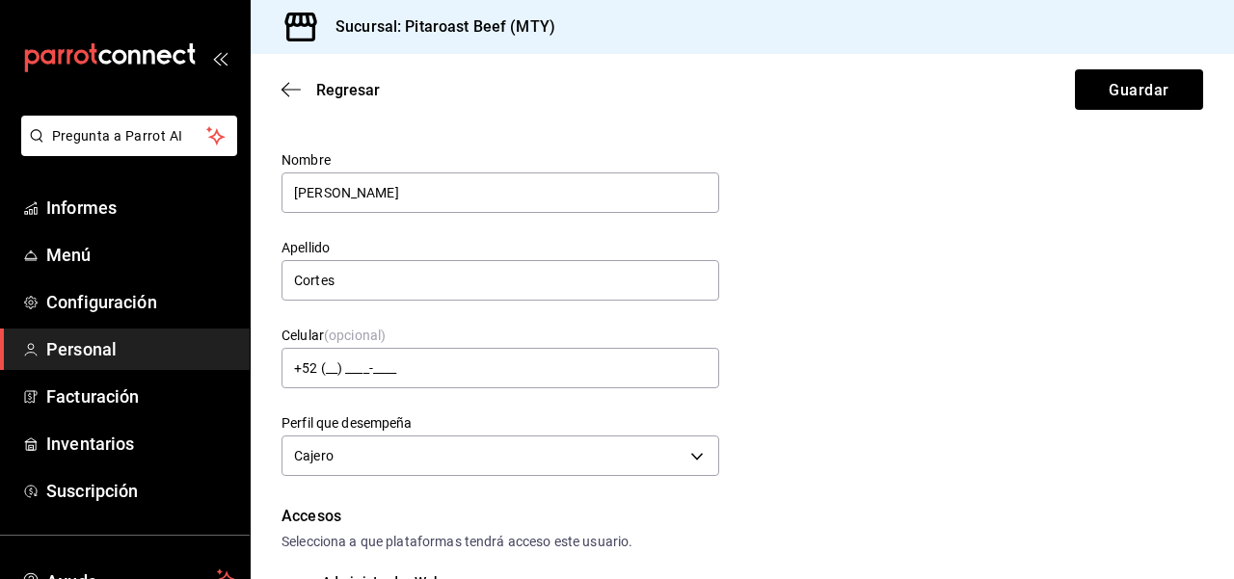
click at [1024, 359] on div "Datos personales Nombre [PERSON_NAME] Cortes Celular (opcional) +52 (__) ____-_…" at bounding box center [741, 293] width 921 height 377
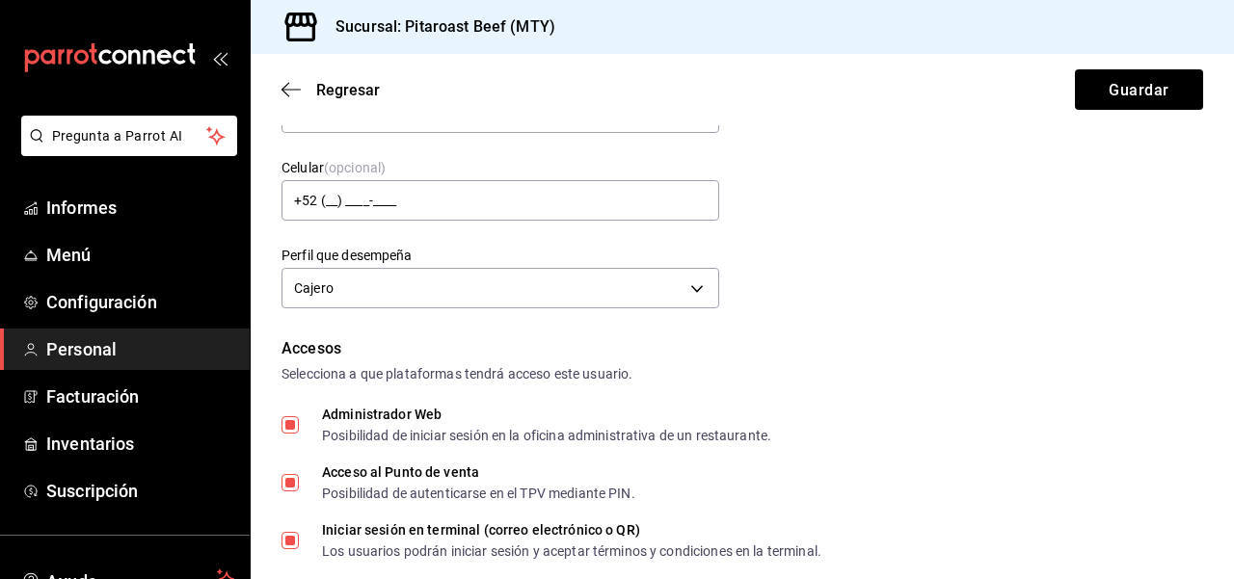
scroll to position [151, 0]
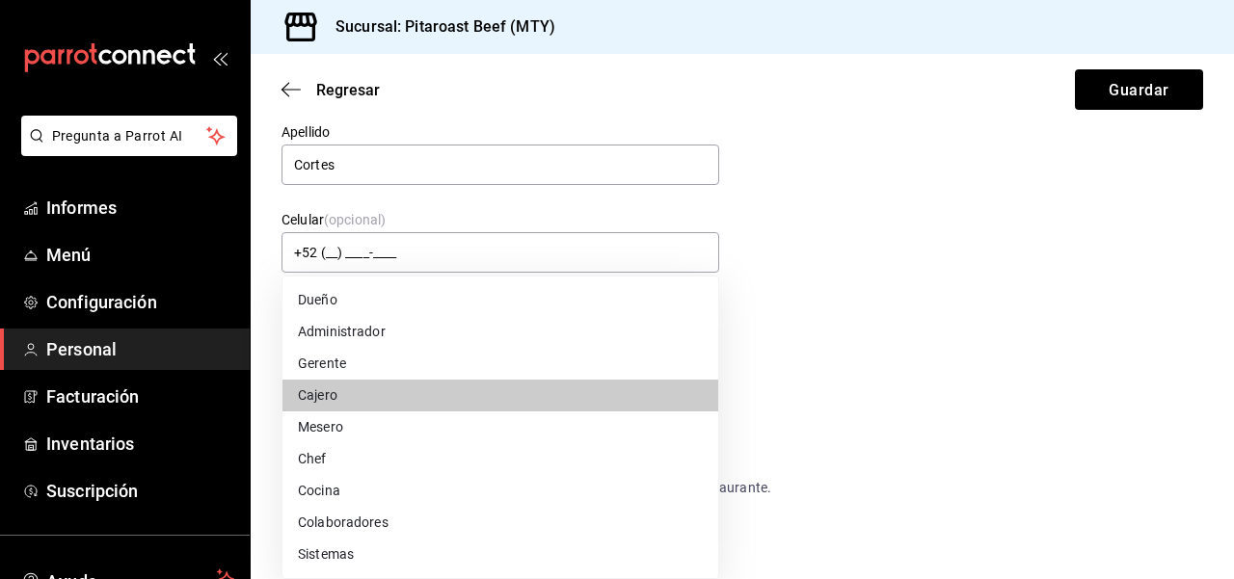
click at [701, 346] on body "Pregunta a Parrot AI Informes Menú Configuración Personal Facturación Inventari…" at bounding box center [617, 289] width 1234 height 579
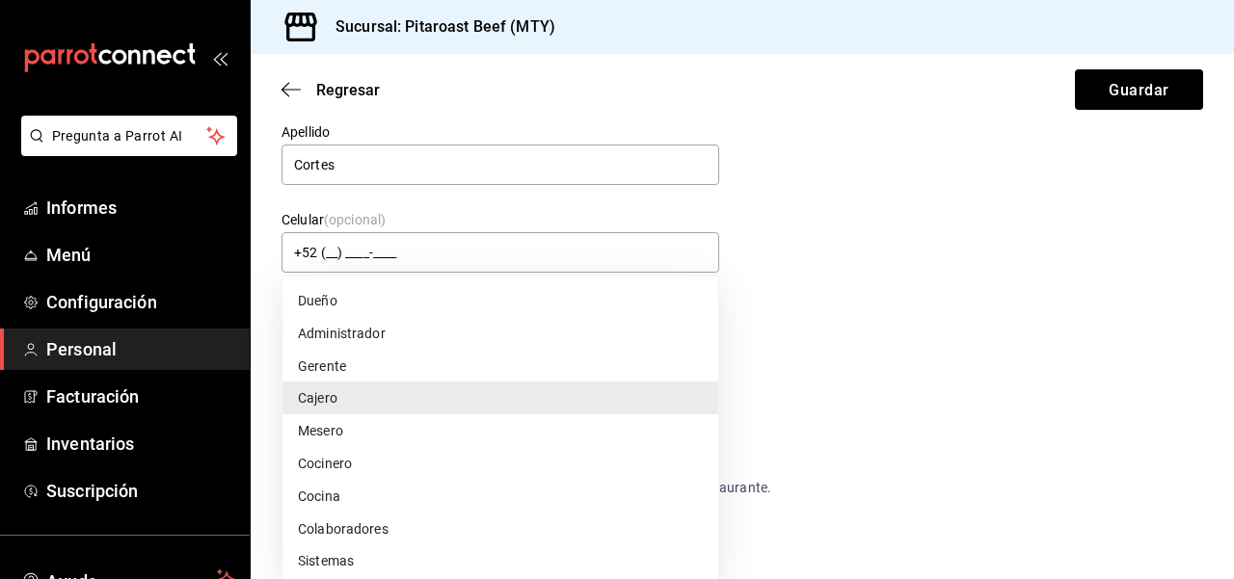
click at [569, 332] on li "Administrador" at bounding box center [500, 333] width 436 height 33
type input "ADMIN"
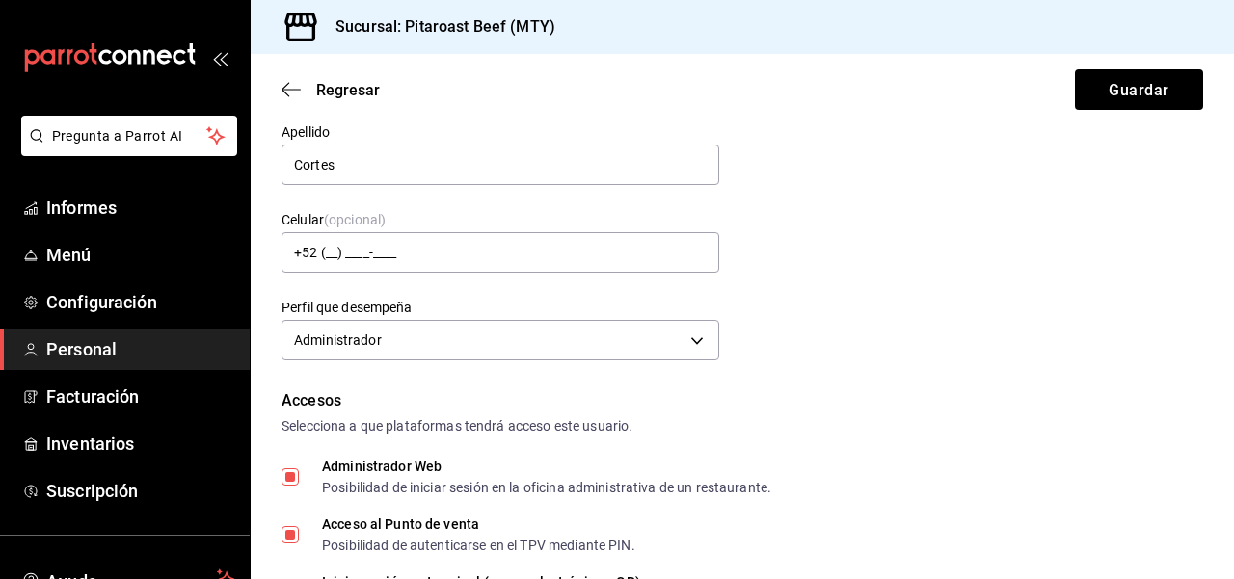
click at [953, 282] on div "Datos personales Nombre [PERSON_NAME] Cortes Celular (opcional) +52 (__) ____-_…" at bounding box center [741, 177] width 921 height 377
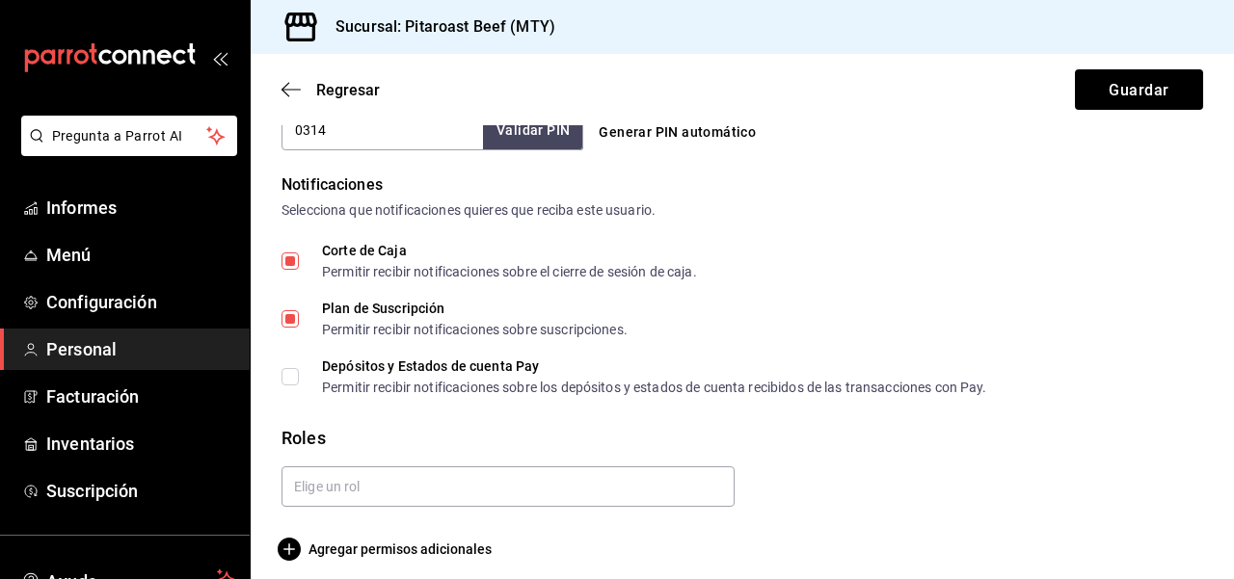
scroll to position [961, 0]
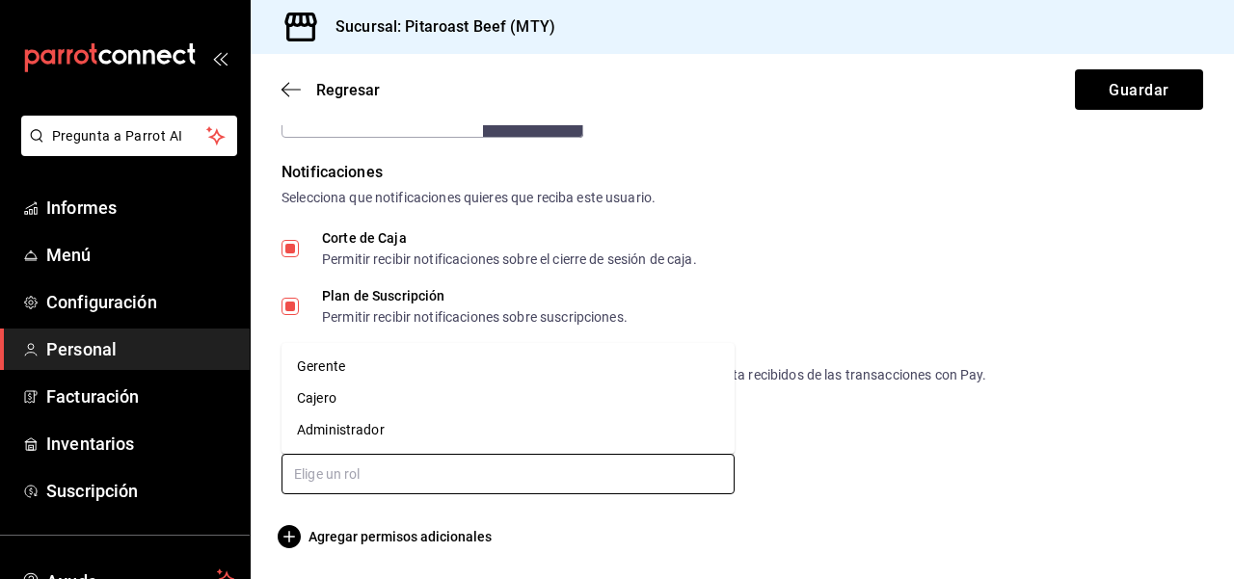
click at [705, 467] on input "text" at bounding box center [507, 474] width 453 height 40
click at [591, 435] on li "Administrador" at bounding box center [507, 430] width 453 height 32
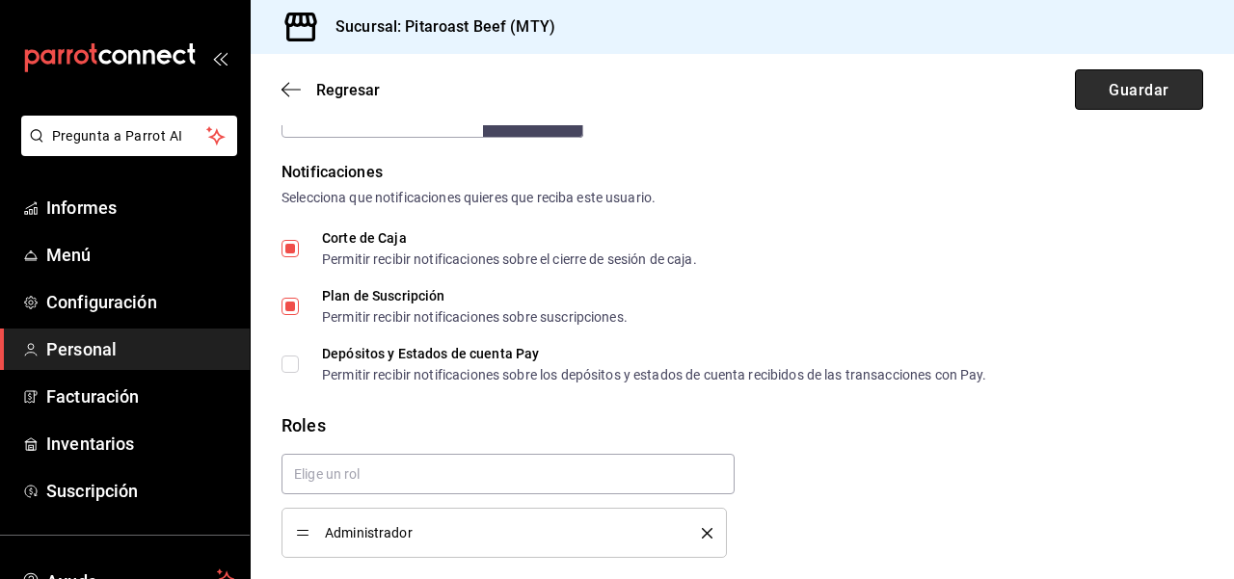
click at [1155, 87] on font "Guardar" at bounding box center [1138, 89] width 60 height 18
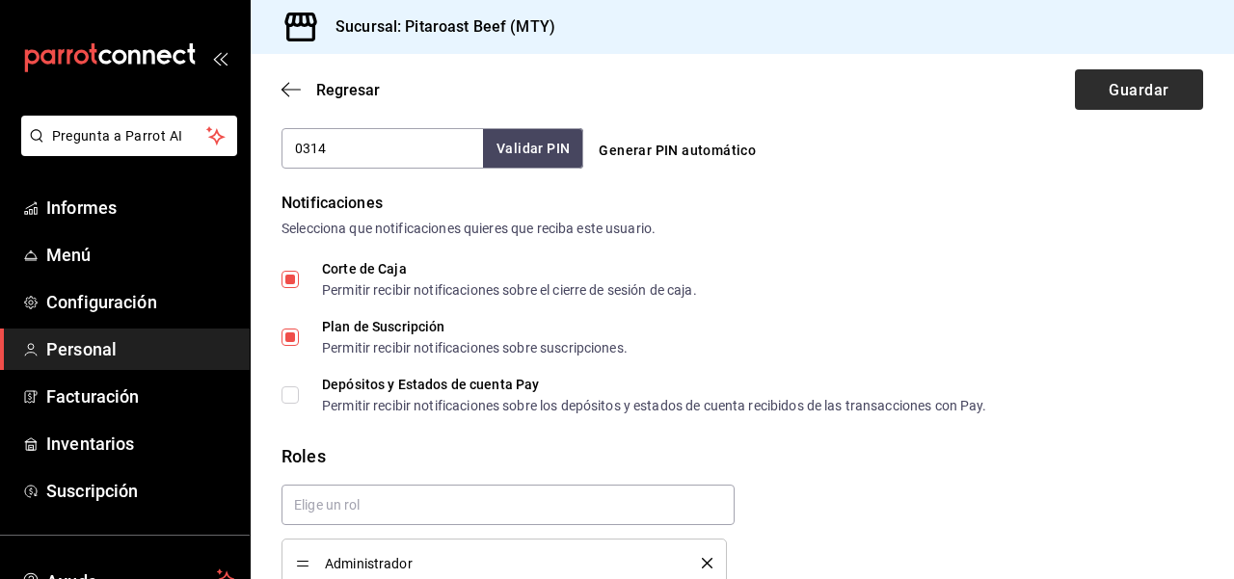
scroll to position [610, 0]
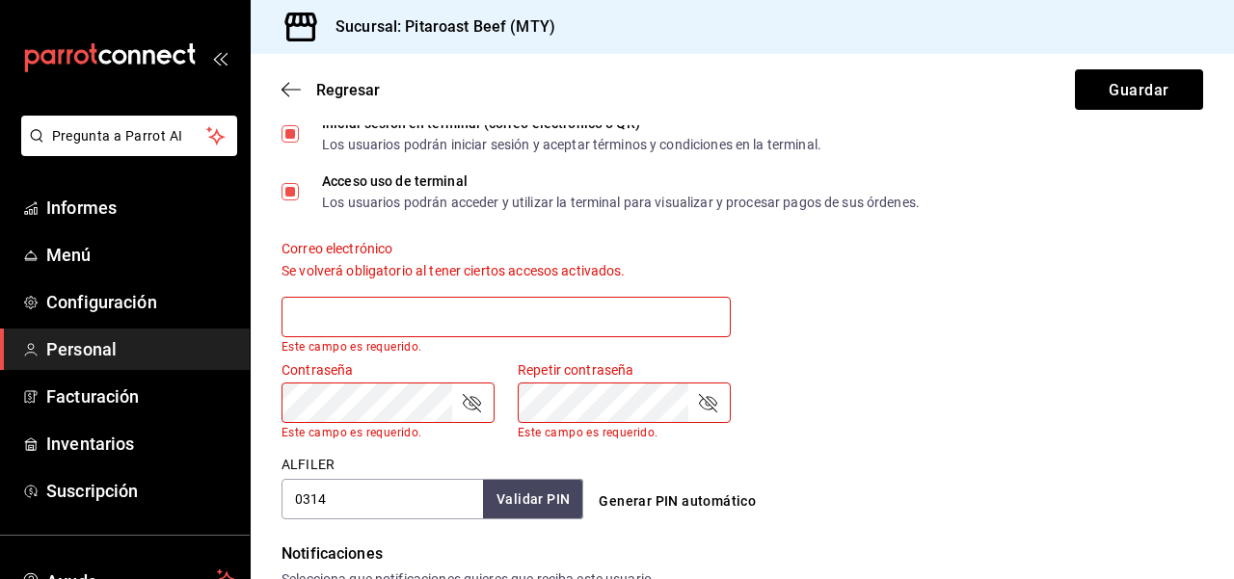
click at [597, 313] on input "text" at bounding box center [505, 317] width 449 height 40
click at [954, 295] on div "Correo electrónico Se volverá obligatorio al tener ciertos accesos activados. E…" at bounding box center [730, 285] width 944 height 137
click at [638, 332] on input "text" at bounding box center [505, 317] width 449 height 40
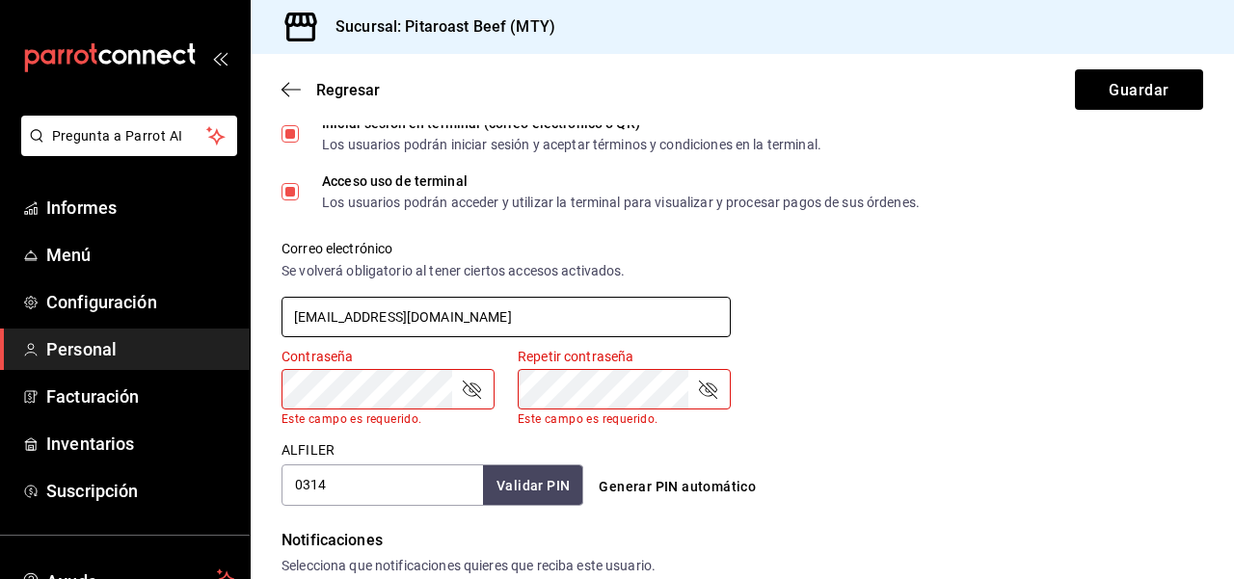
click at [480, 320] on input "[EMAIL_ADDRESS][DOMAIN_NAME]" at bounding box center [505, 317] width 449 height 40
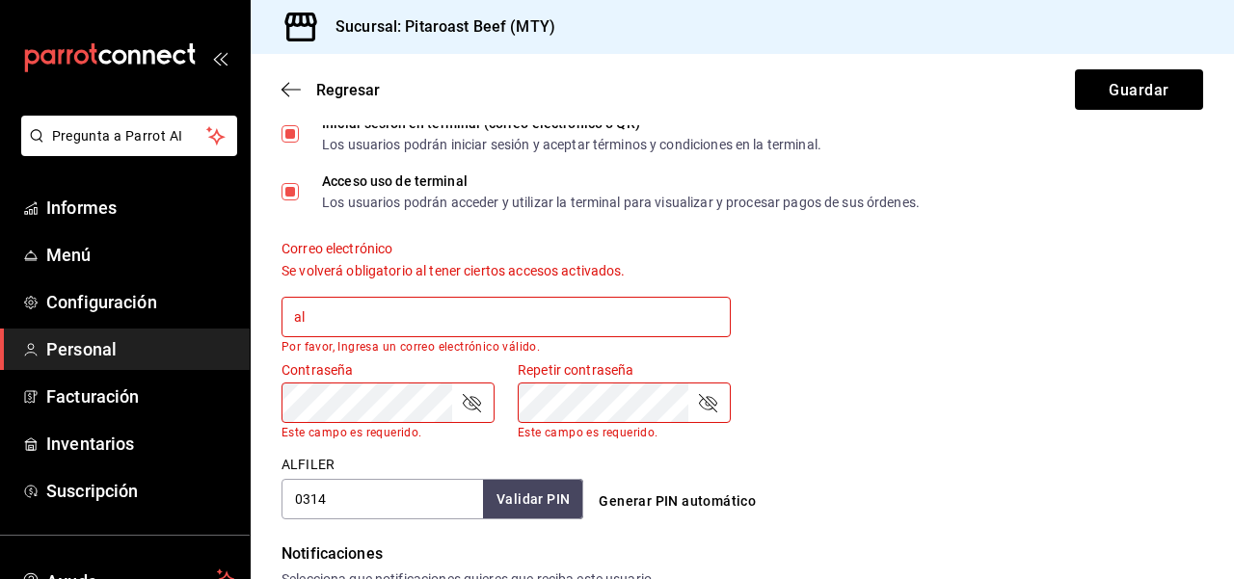
type input "a"
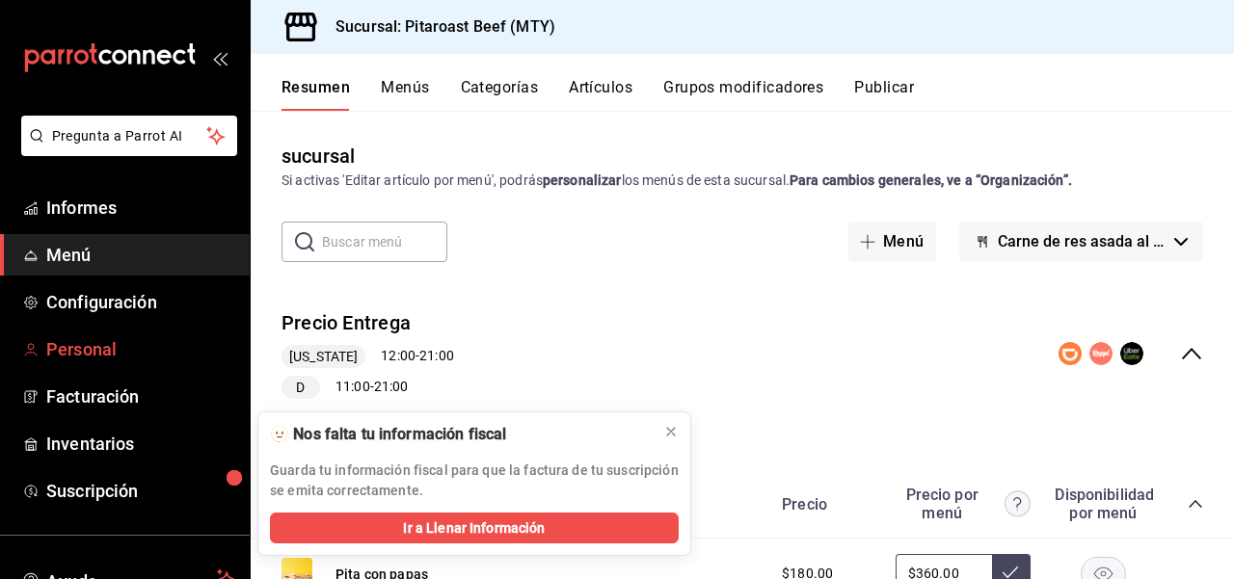
click at [95, 359] on font "Personal" at bounding box center [81, 349] width 70 height 20
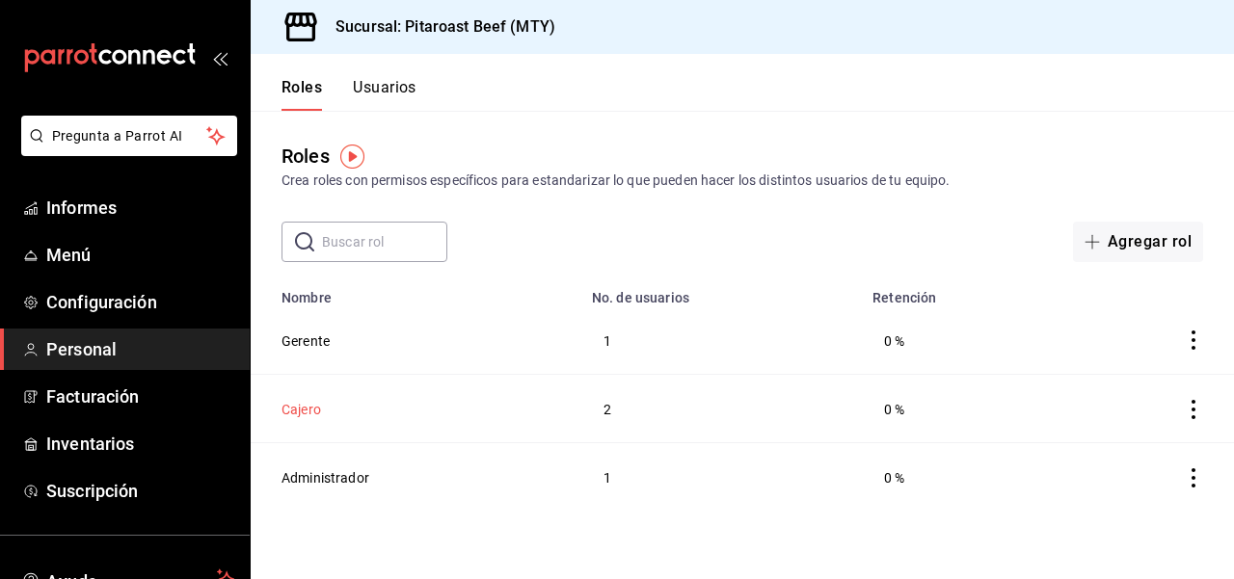
click at [305, 407] on font "Cajero" at bounding box center [301, 409] width 40 height 15
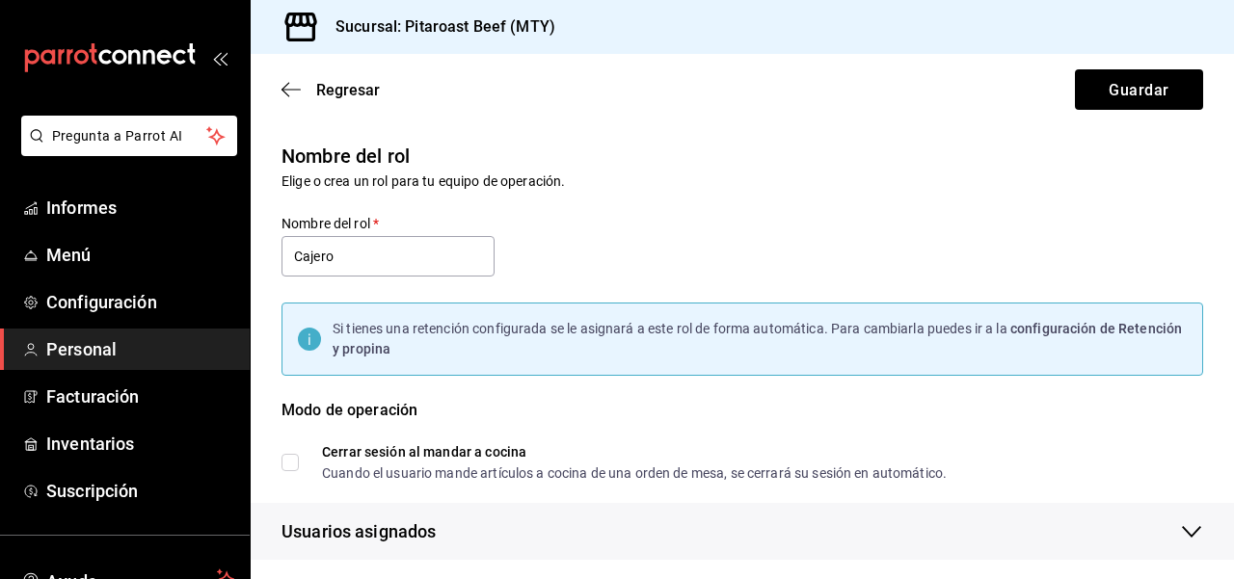
click at [1176, 179] on div "Nombre del rol Elige o crea un rol para tu equipo de operación." at bounding box center [730, 155] width 944 height 74
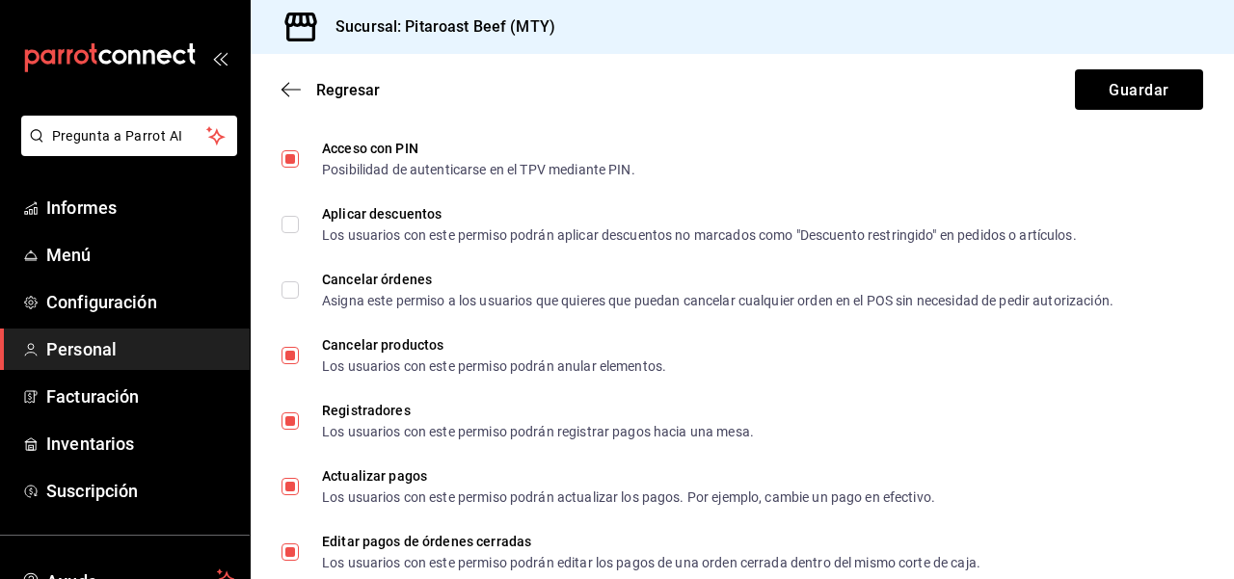
scroll to position [925, 0]
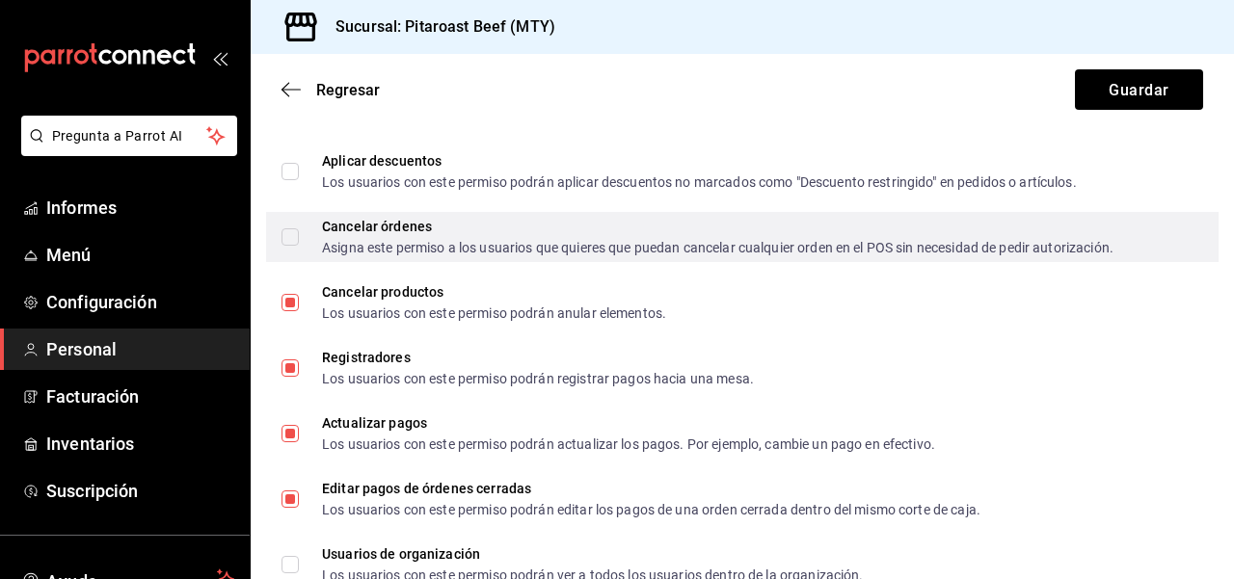
click at [289, 239] on input "Cancelar órdenes Asigna este permiso a los usuarios que quieres que puedan canc…" at bounding box center [289, 236] width 17 height 17
checkbox input "true"
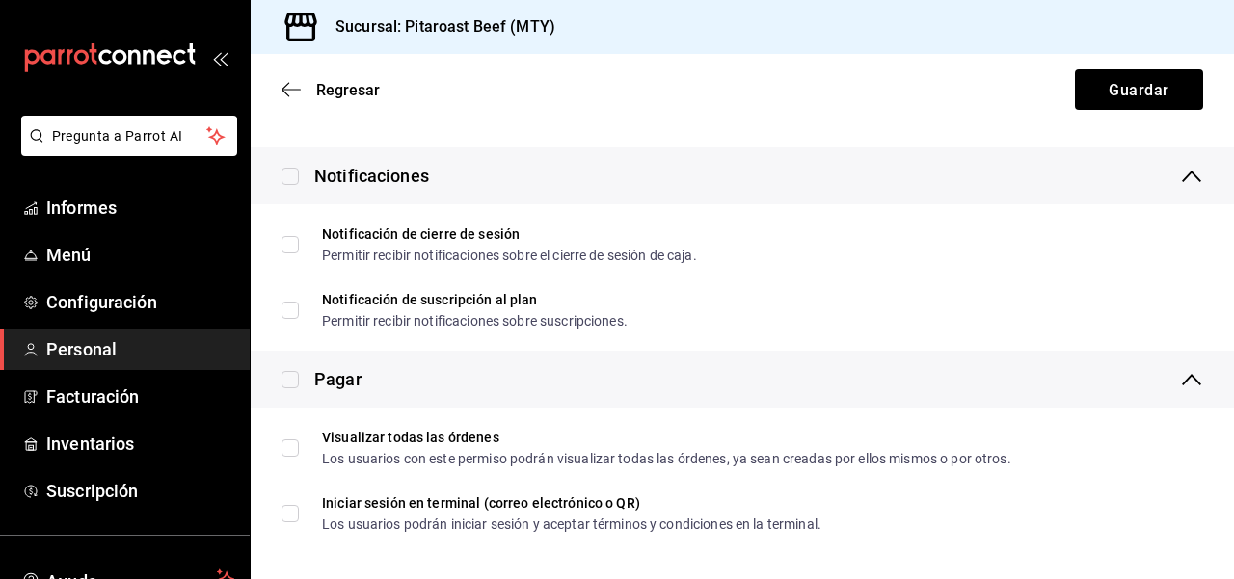
scroll to position [3644, 0]
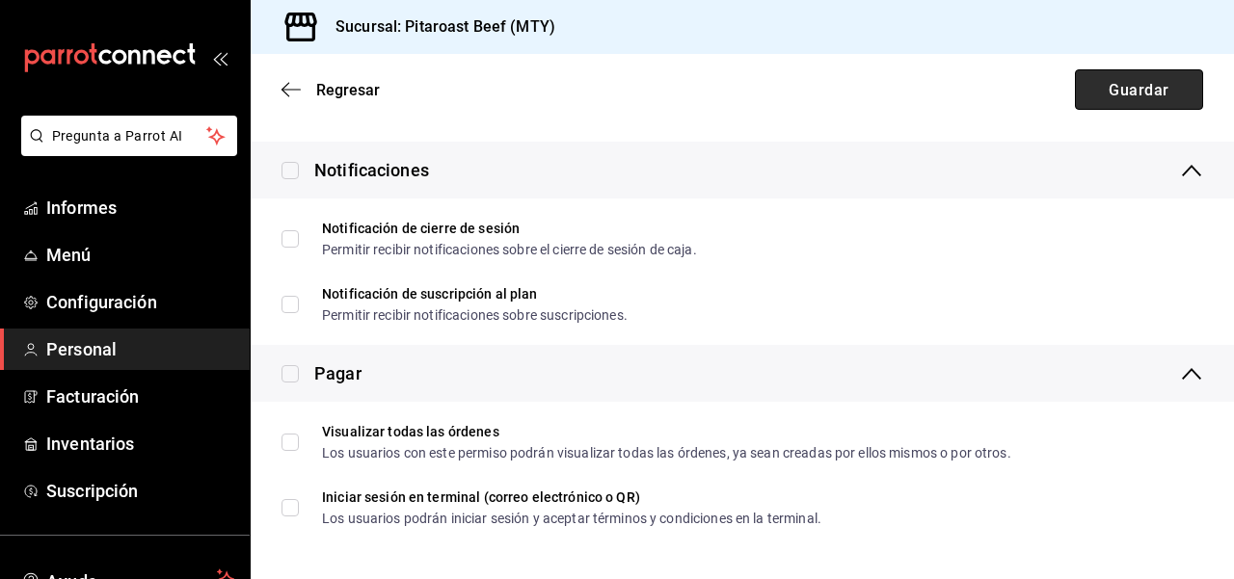
click at [1128, 87] on font "Guardar" at bounding box center [1138, 89] width 60 height 18
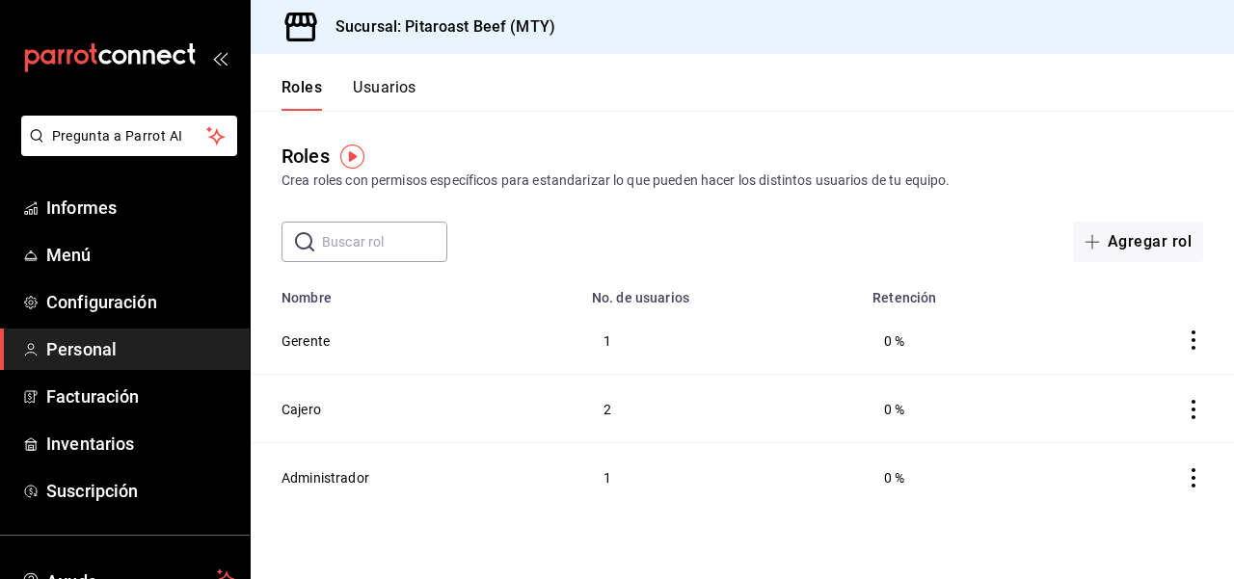
click at [401, 90] on font "Usuarios" at bounding box center [385, 87] width 64 height 18
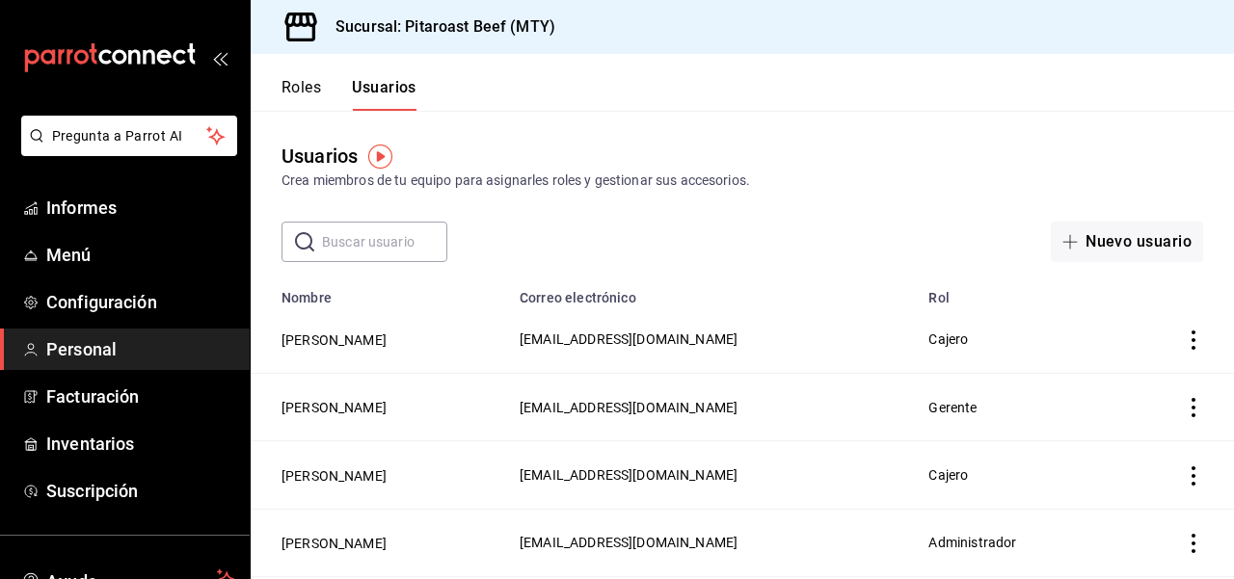
click at [1140, 123] on div "Usuarios Crea miembros de tu equipo para asignarles roles y gestionar sus acces…" at bounding box center [742, 186] width 983 height 151
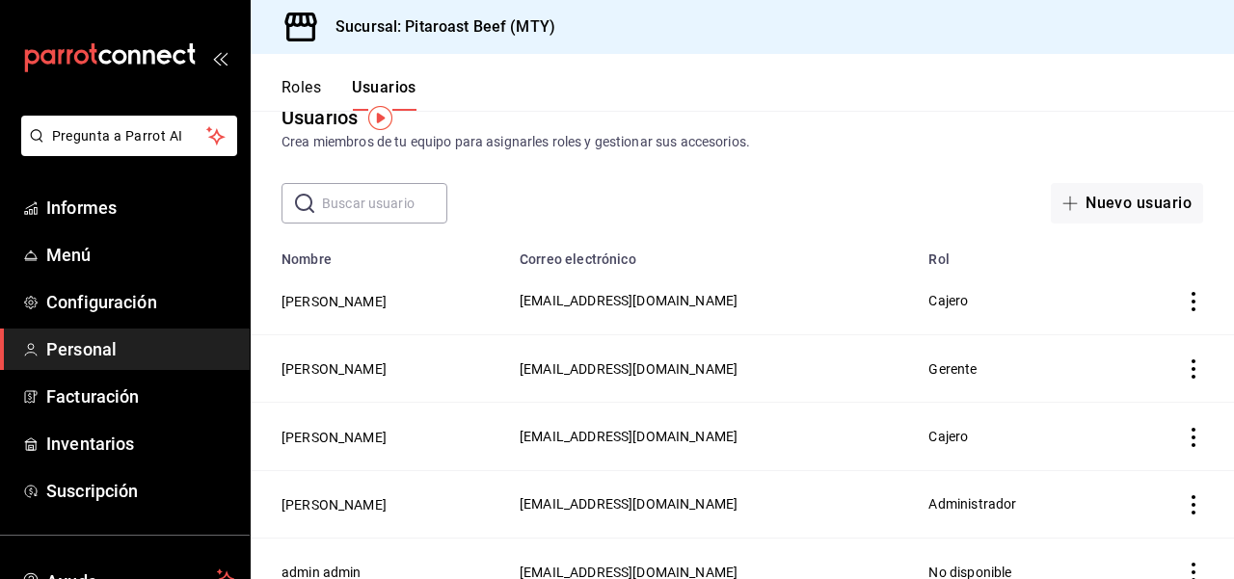
scroll to position [63, 0]
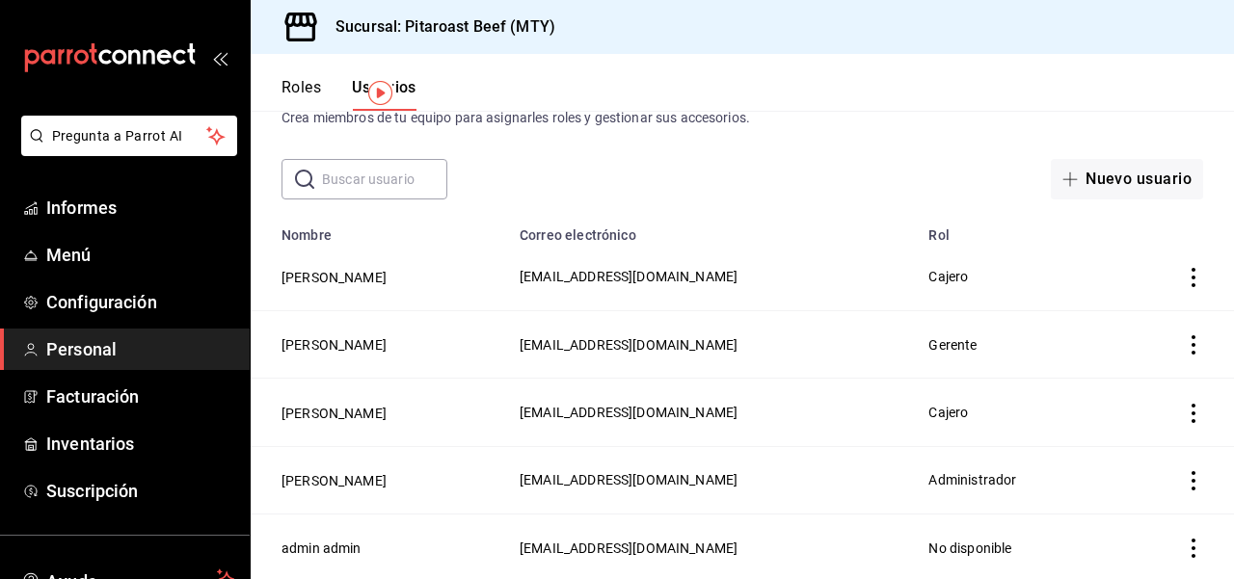
click at [1176, 104] on header "Roles Usuarios" at bounding box center [742, 82] width 983 height 57
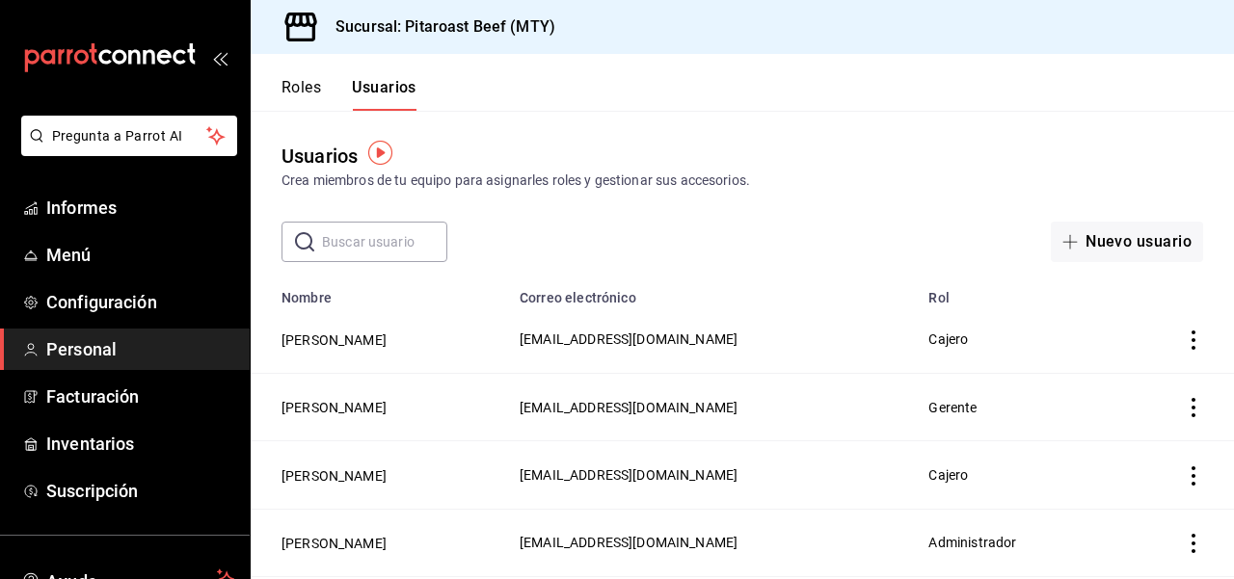
scroll to position [39, 0]
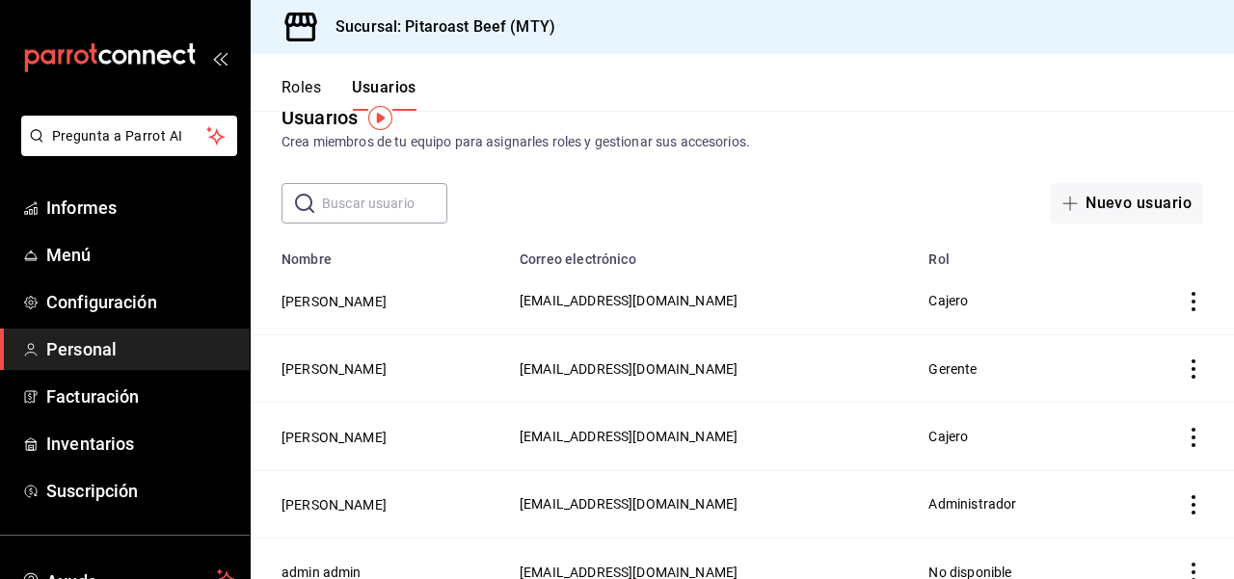
click at [1197, 306] on icon "actions" at bounding box center [1193, 301] width 19 height 19
click at [915, 204] on div at bounding box center [617, 289] width 1234 height 579
click at [968, 303] on span "Cajero" at bounding box center [948, 300] width 40 height 15
click at [737, 303] on span "[EMAIL_ADDRESS][DOMAIN_NAME]" at bounding box center [628, 300] width 218 height 15
click at [386, 293] on button "[PERSON_NAME]" at bounding box center [333, 301] width 105 height 19
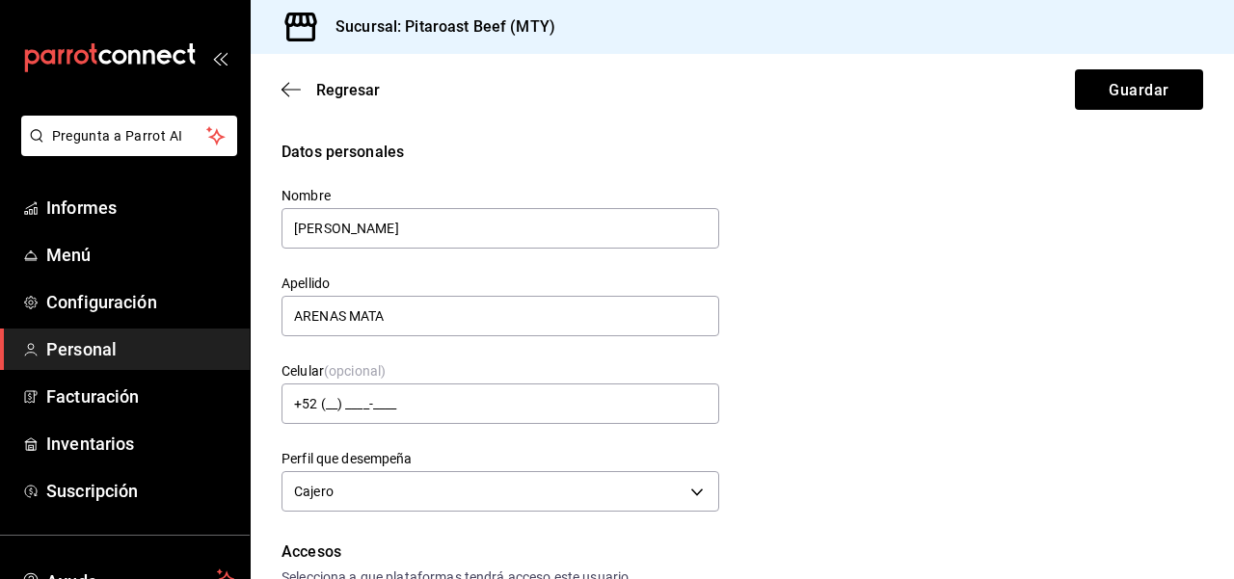
click at [945, 262] on div "Datos personales Nombre MANUEL Apellido ARENAS MATA Celular (opcional) +52 (__)…" at bounding box center [741, 329] width 921 height 377
click at [289, 92] on icon "button" at bounding box center [290, 89] width 19 height 17
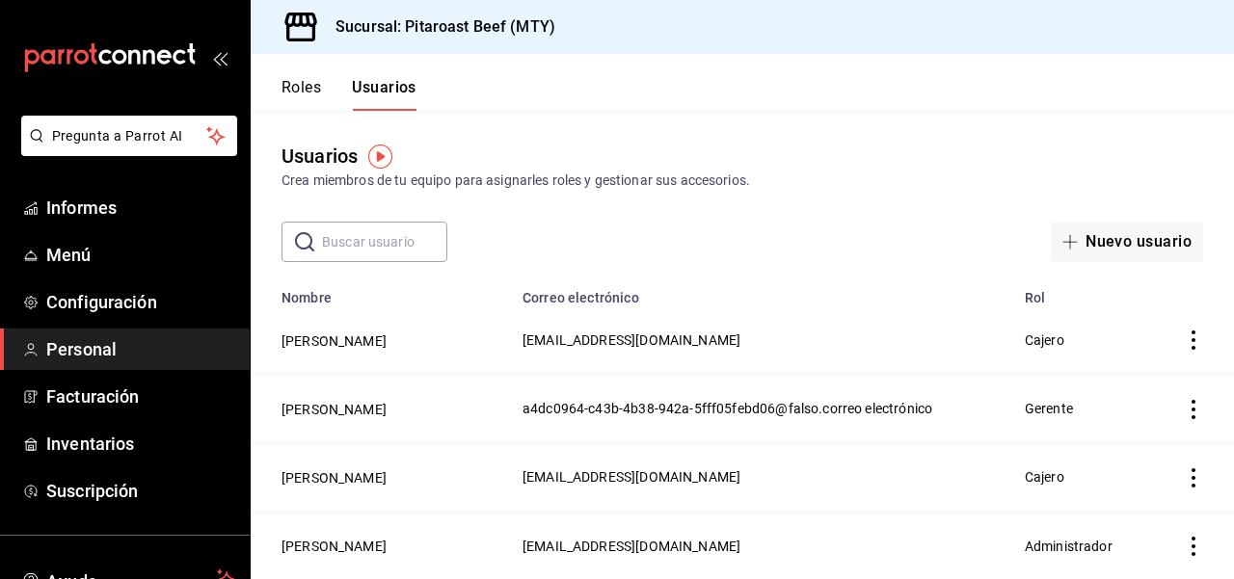
click at [303, 90] on font "Roles" at bounding box center [301, 87] width 40 height 18
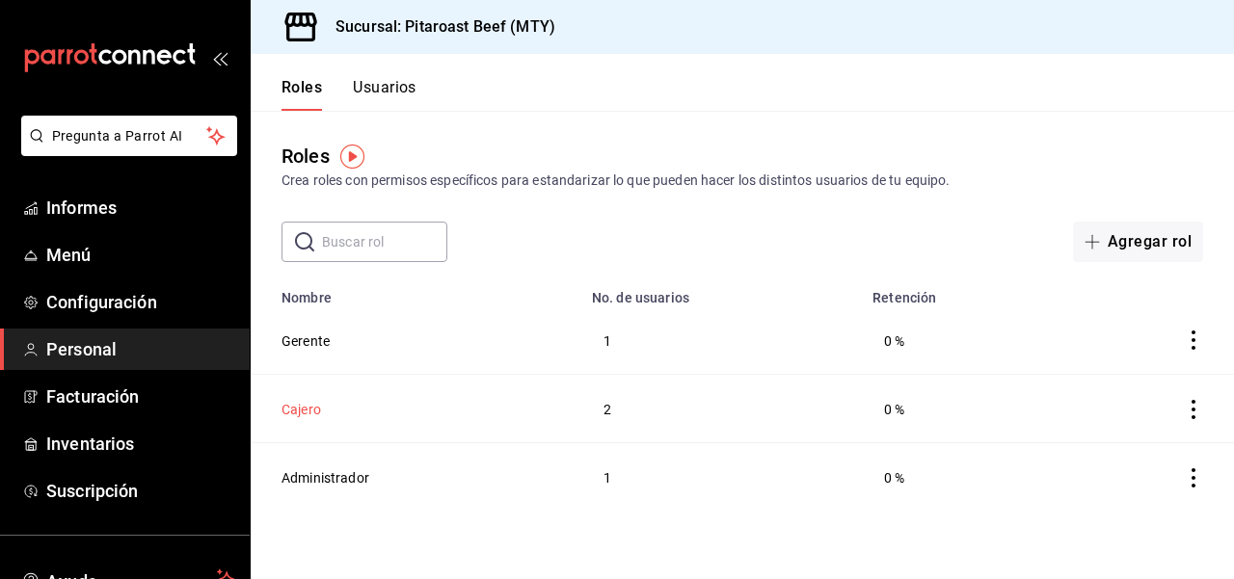
click at [300, 410] on font "Cajero" at bounding box center [301, 409] width 40 height 15
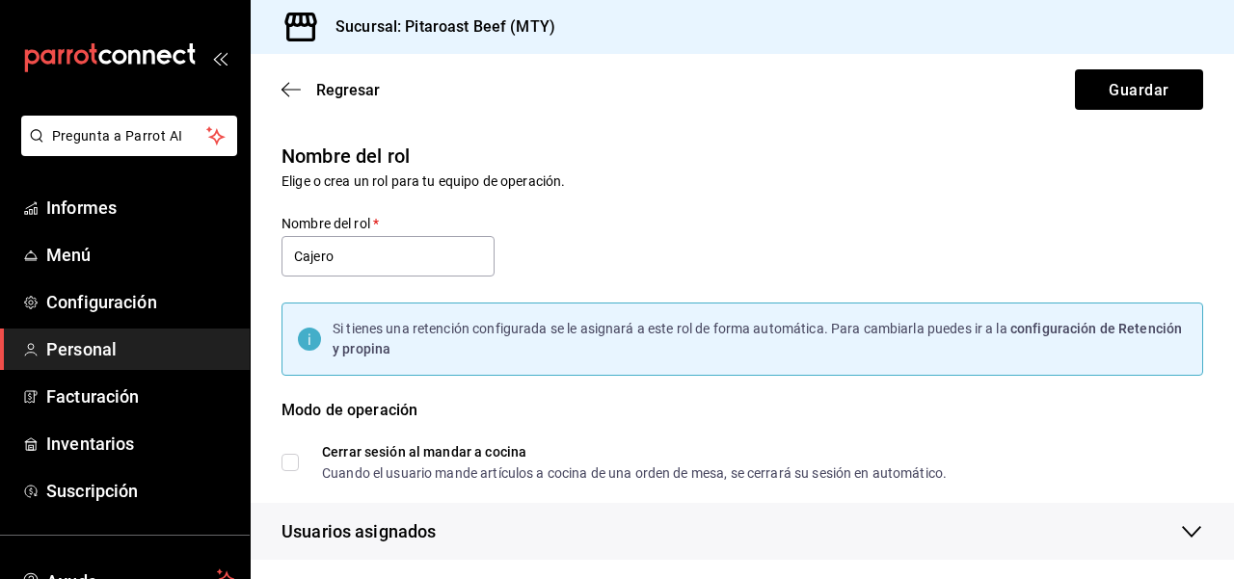
click at [922, 132] on div "Nombre del rol Elige o crea un rol para tu equipo de operación." at bounding box center [730, 155] width 944 height 74
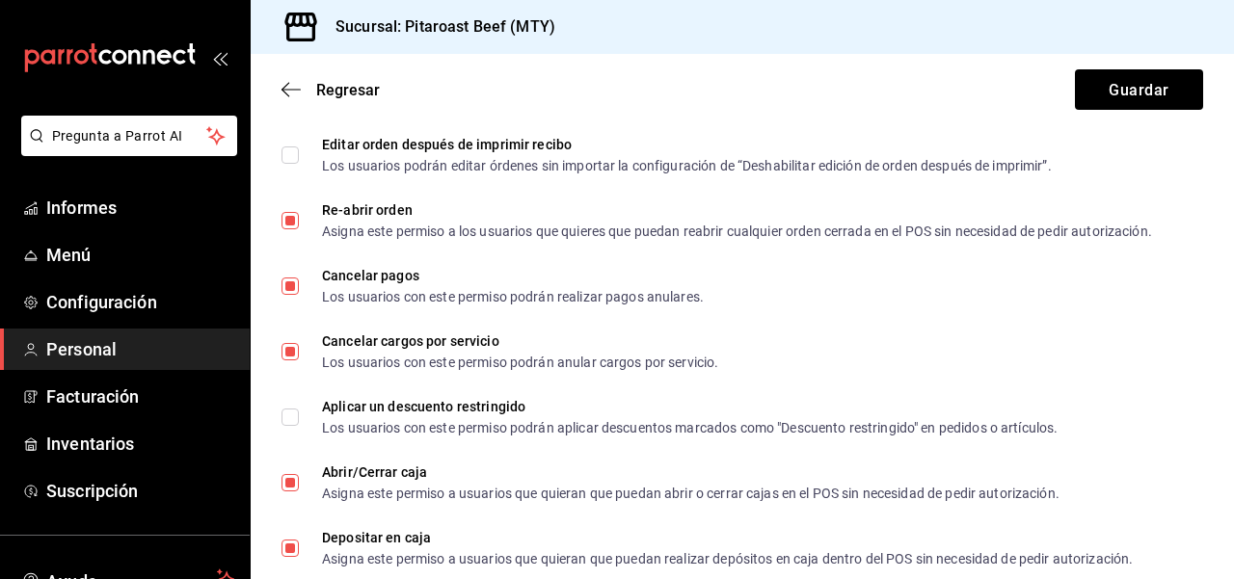
scroll to position [1465, 0]
click at [1170, 90] on button "Guardar" at bounding box center [1139, 89] width 128 height 40
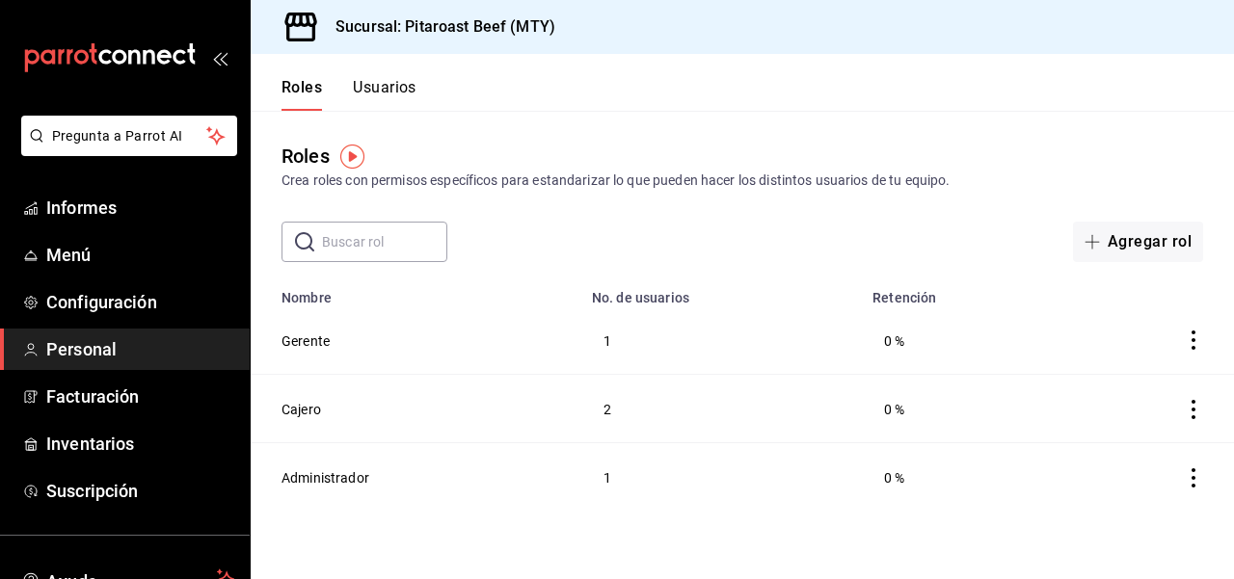
click at [271, 547] on main "Roles Crea roles con permisos específicos para estandarizar lo que pueden hacer…" at bounding box center [742, 345] width 983 height 468
click at [249, 518] on div "Pregunta a Parrot AI Informes Menú Configuración Personal Facturación Inventari…" at bounding box center [125, 405] width 250 height 579
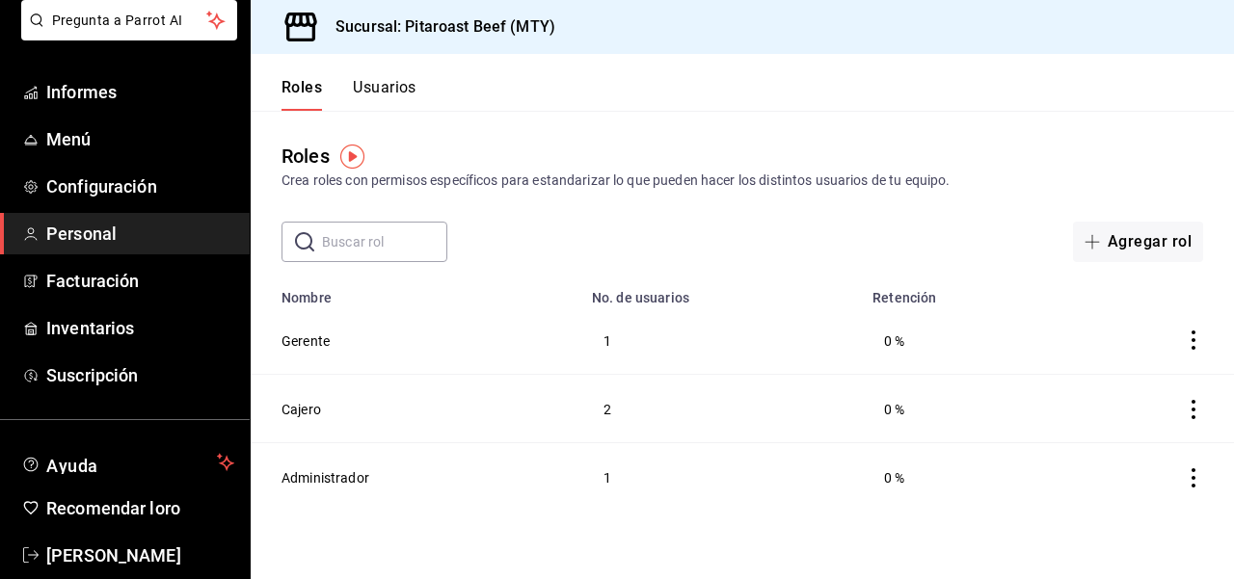
scroll to position [147, 0]
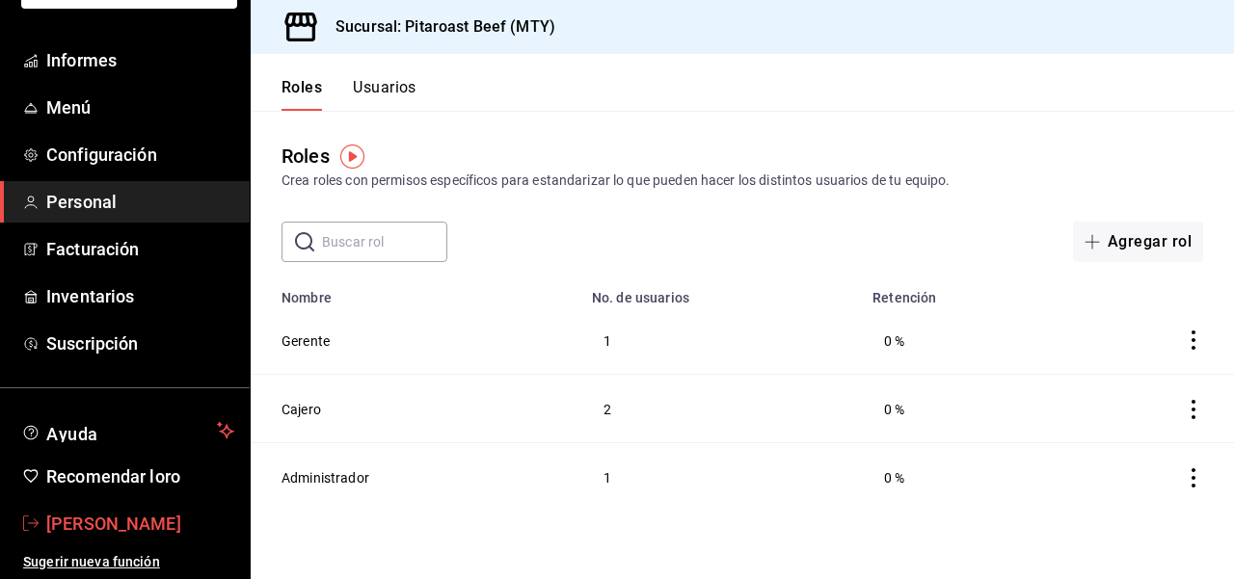
click at [154, 520] on font "[PERSON_NAME]" at bounding box center [113, 524] width 135 height 20
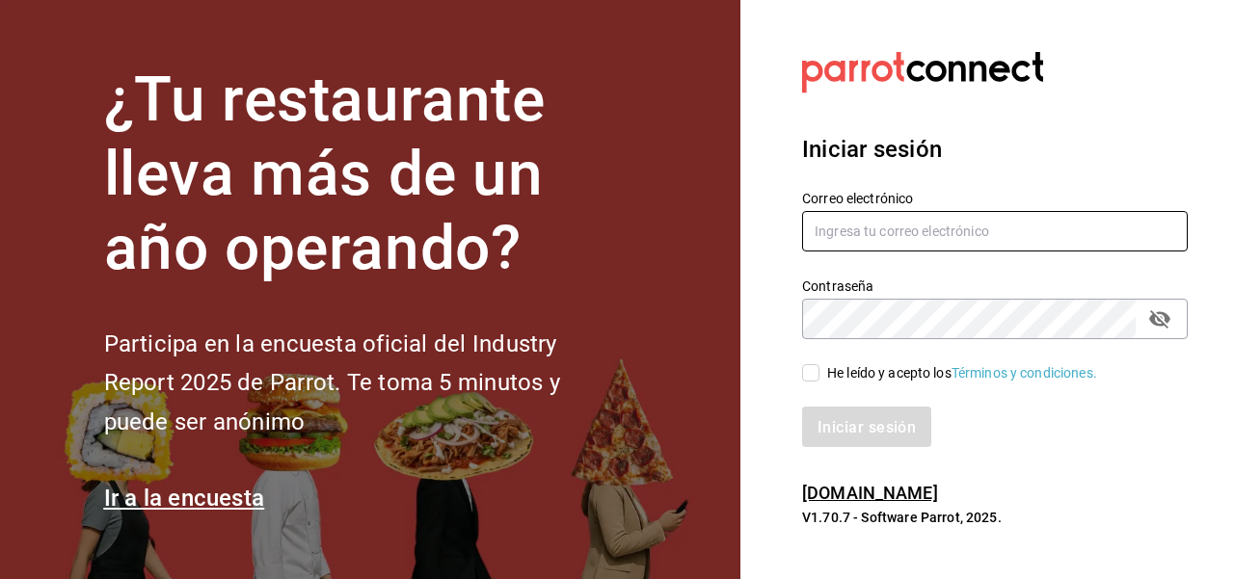
type input "[EMAIL_ADDRESS][DOMAIN_NAME]"
